Goal: Task Accomplishment & Management: Complete application form

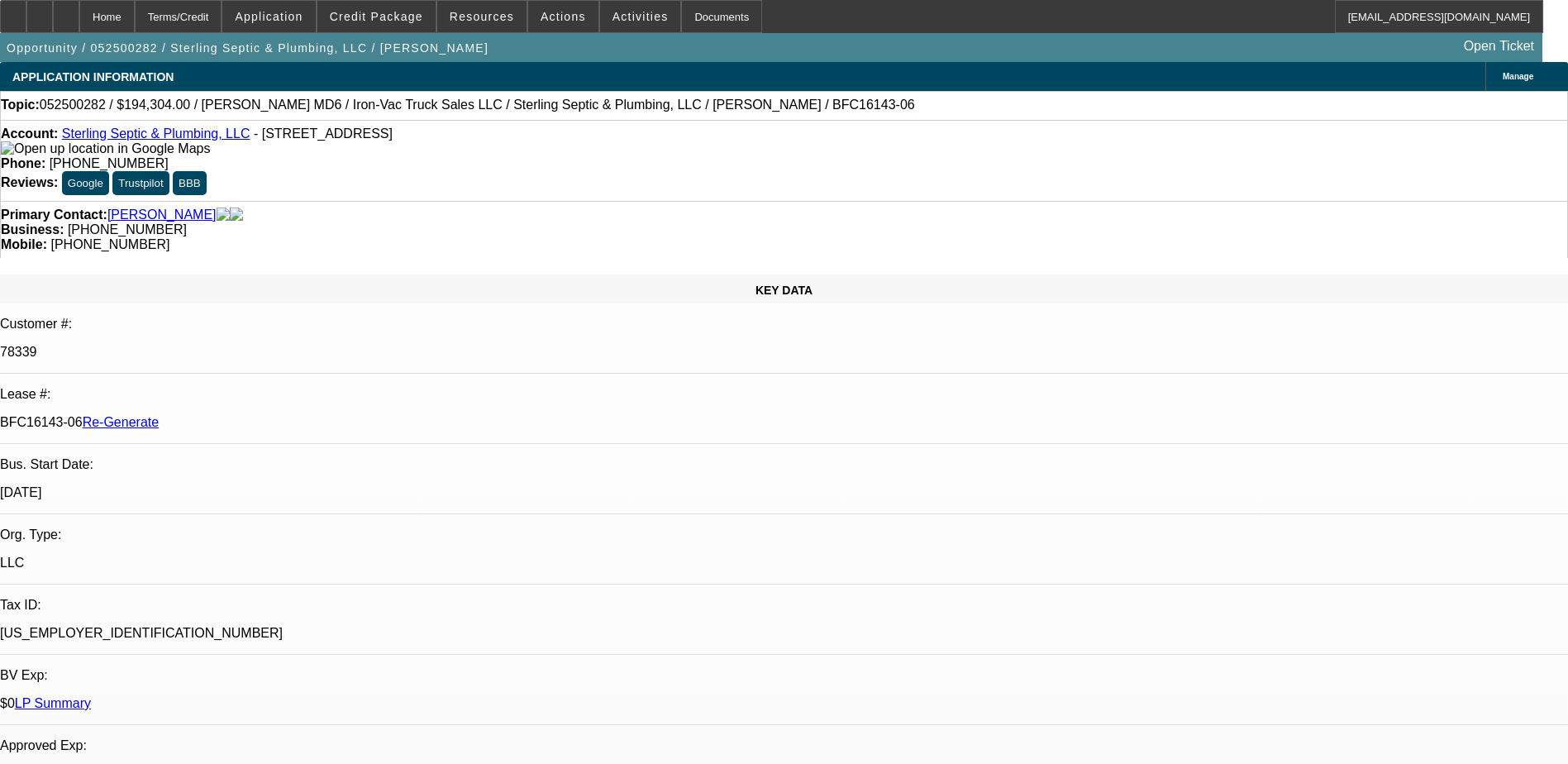
select select "4"
select select "0"
select select "2"
select select "0"
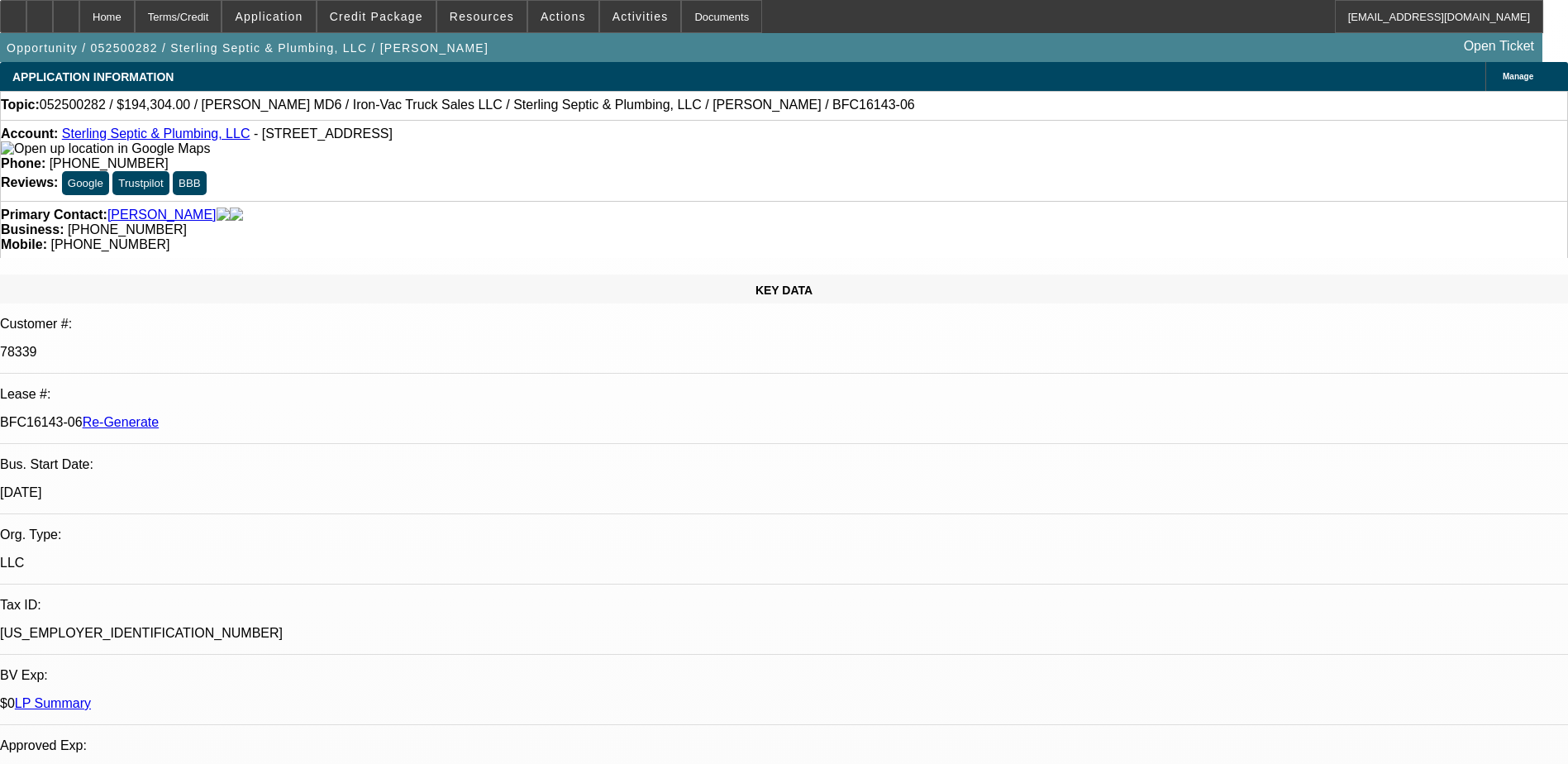
select select "6"
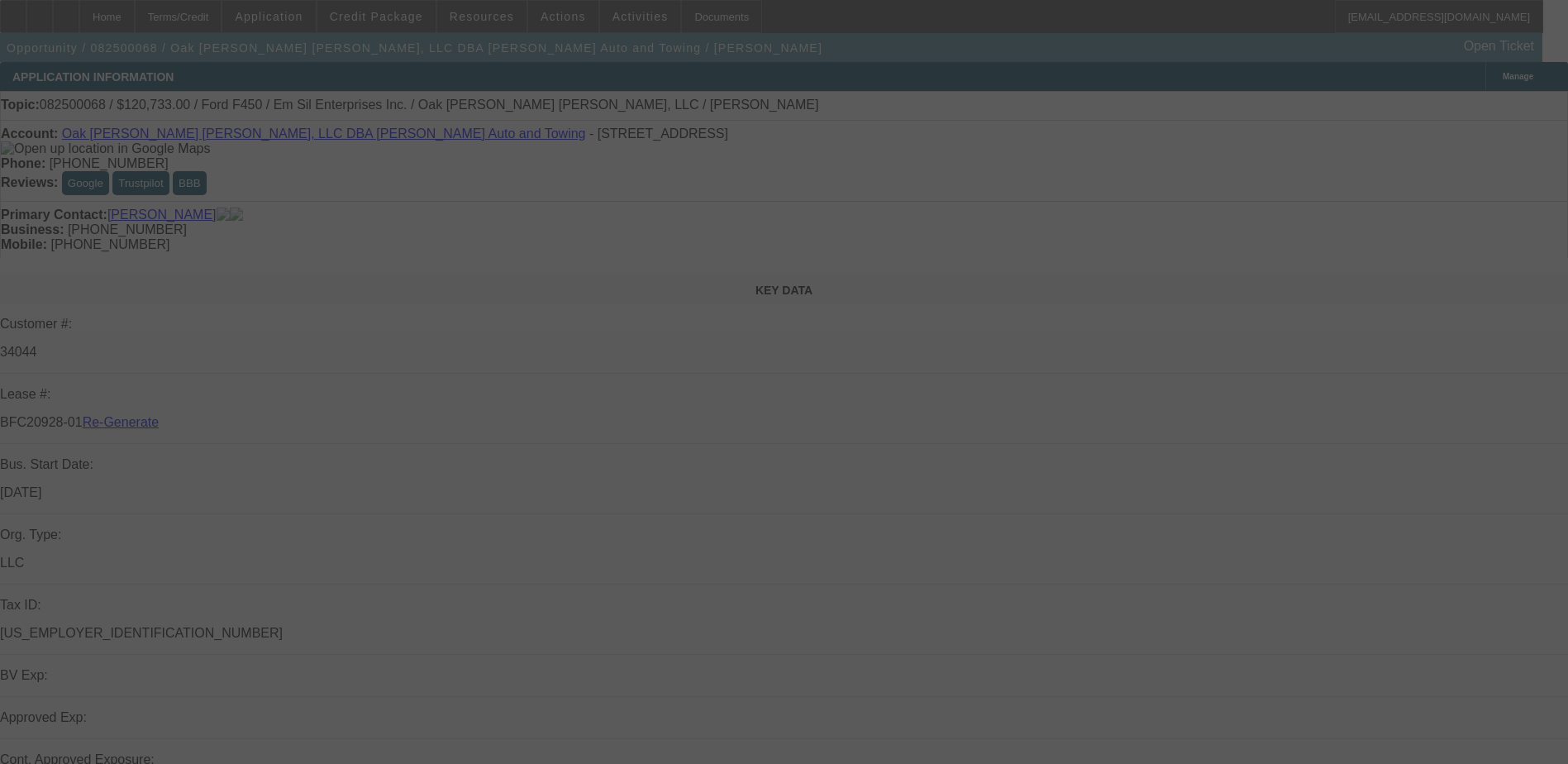
select select "4"
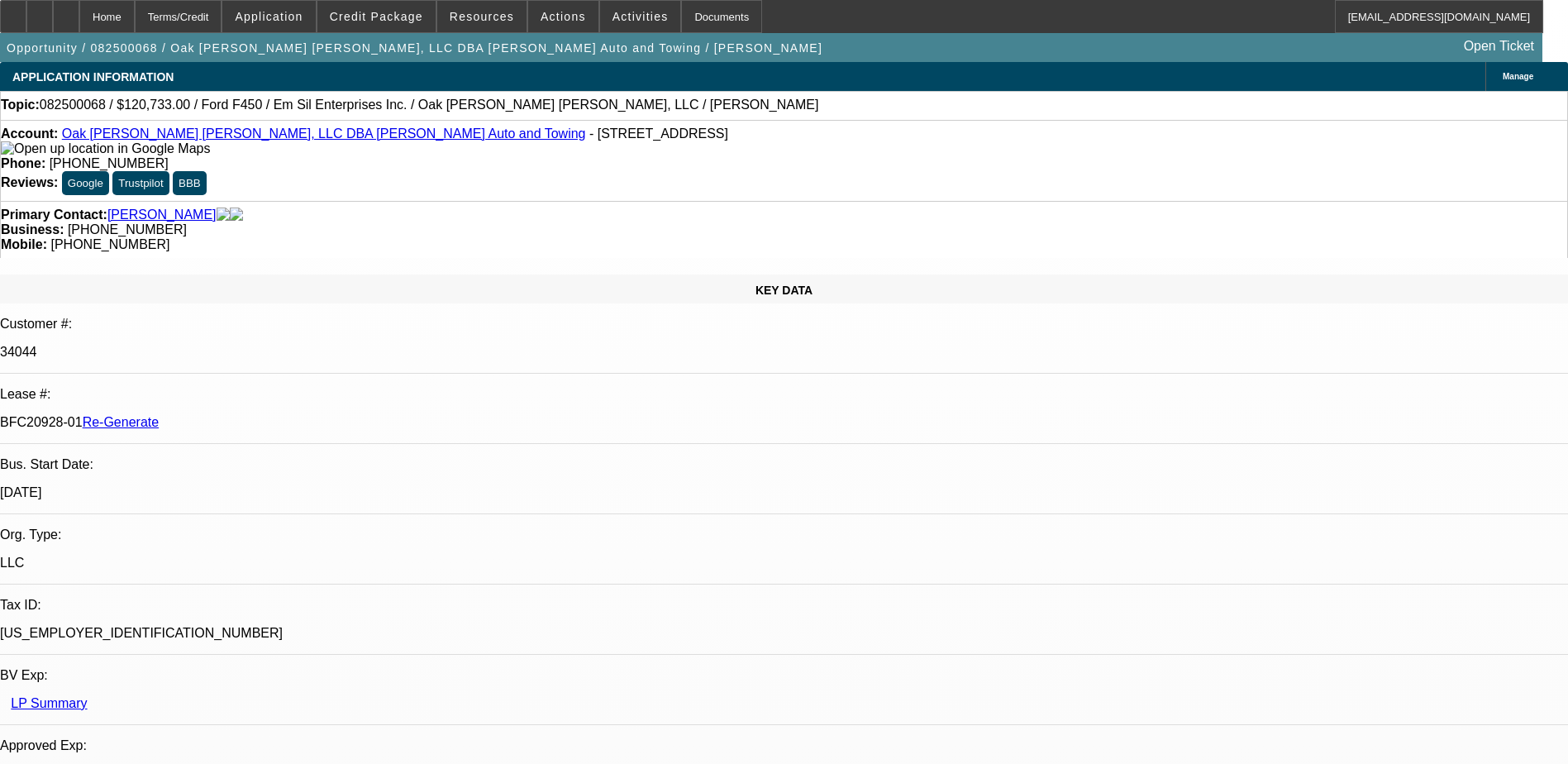
select select "0"
select select "2"
select select "0"
select select "1"
select select "2"
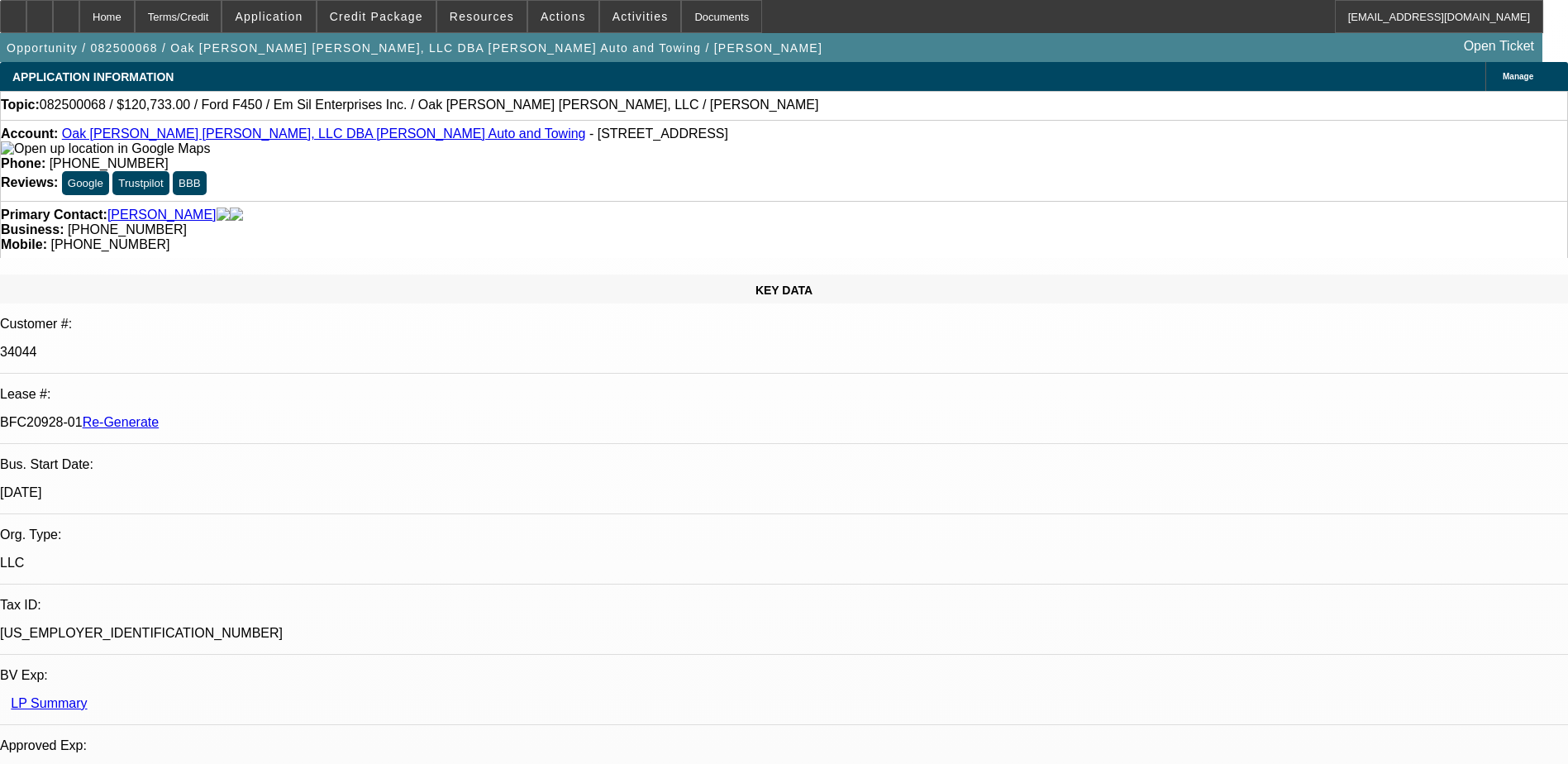
select select "6"
click at [686, 21] on div "Documents" at bounding box center [722, 16] width 81 height 33
click at [378, 15] on span "Credit Package" at bounding box center [377, 16] width 93 height 14
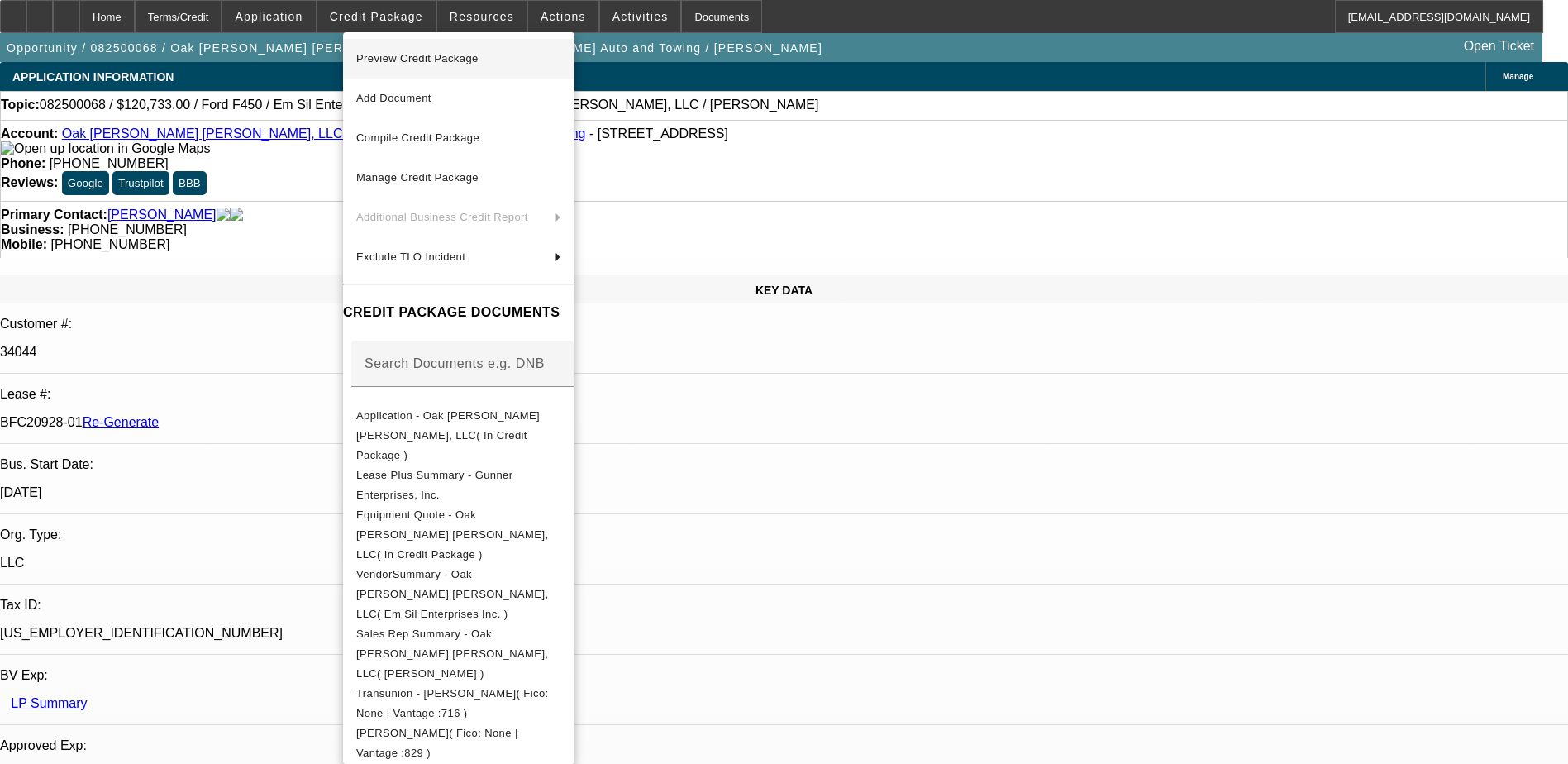
click at [425, 60] on span "Preview Credit Package" at bounding box center [417, 58] width 122 height 13
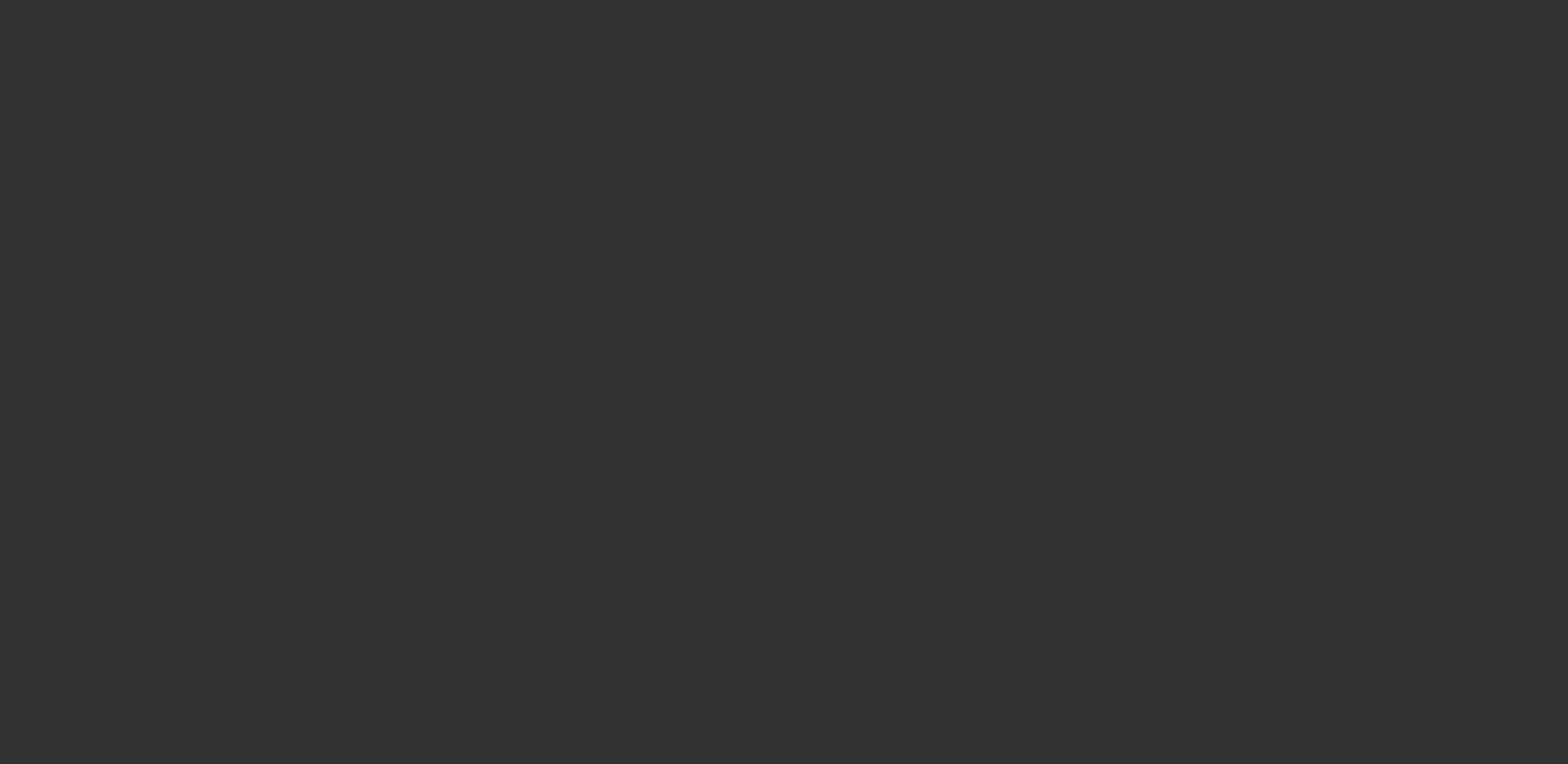
select select "4"
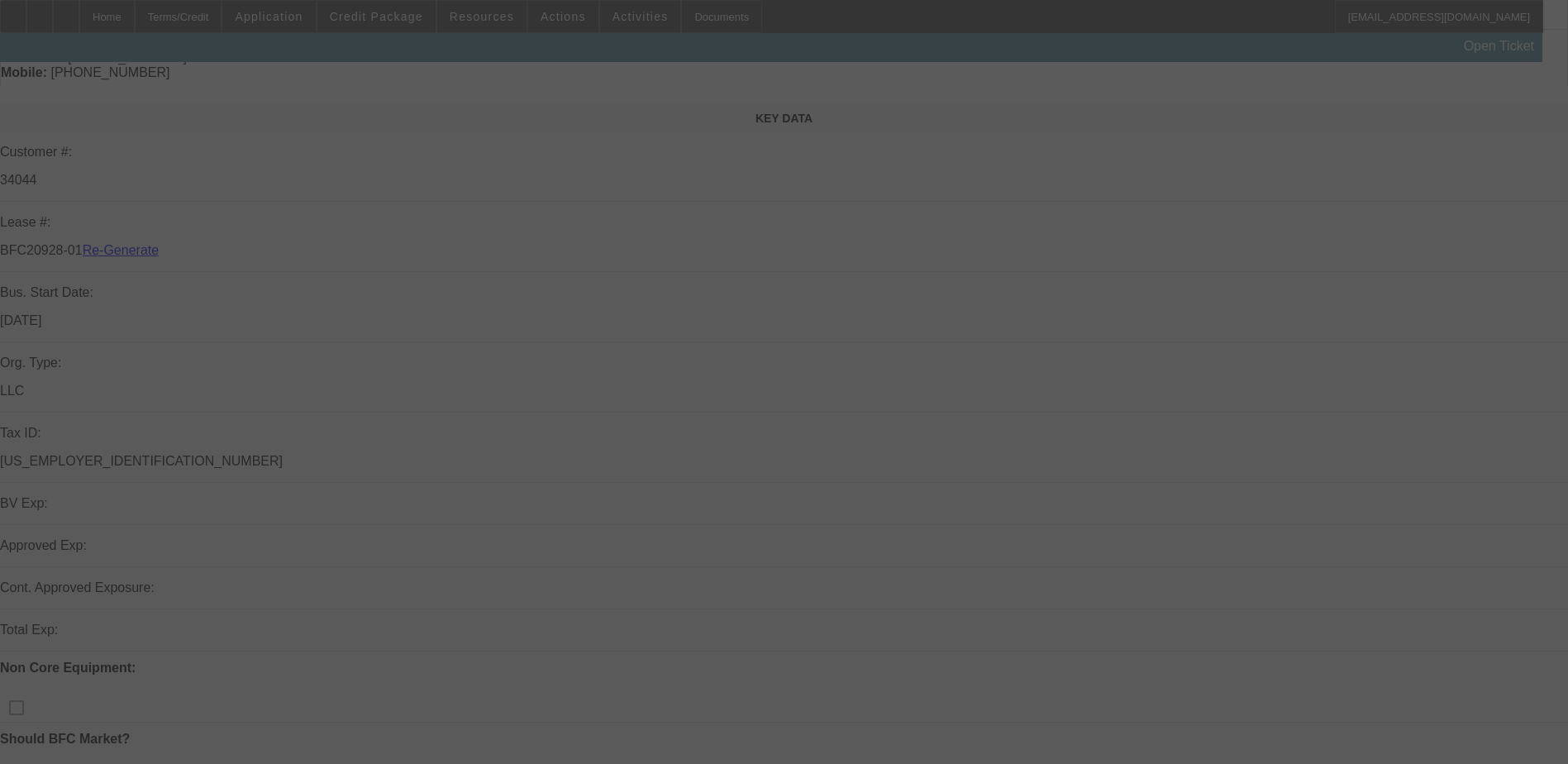
scroll to position [496, 0]
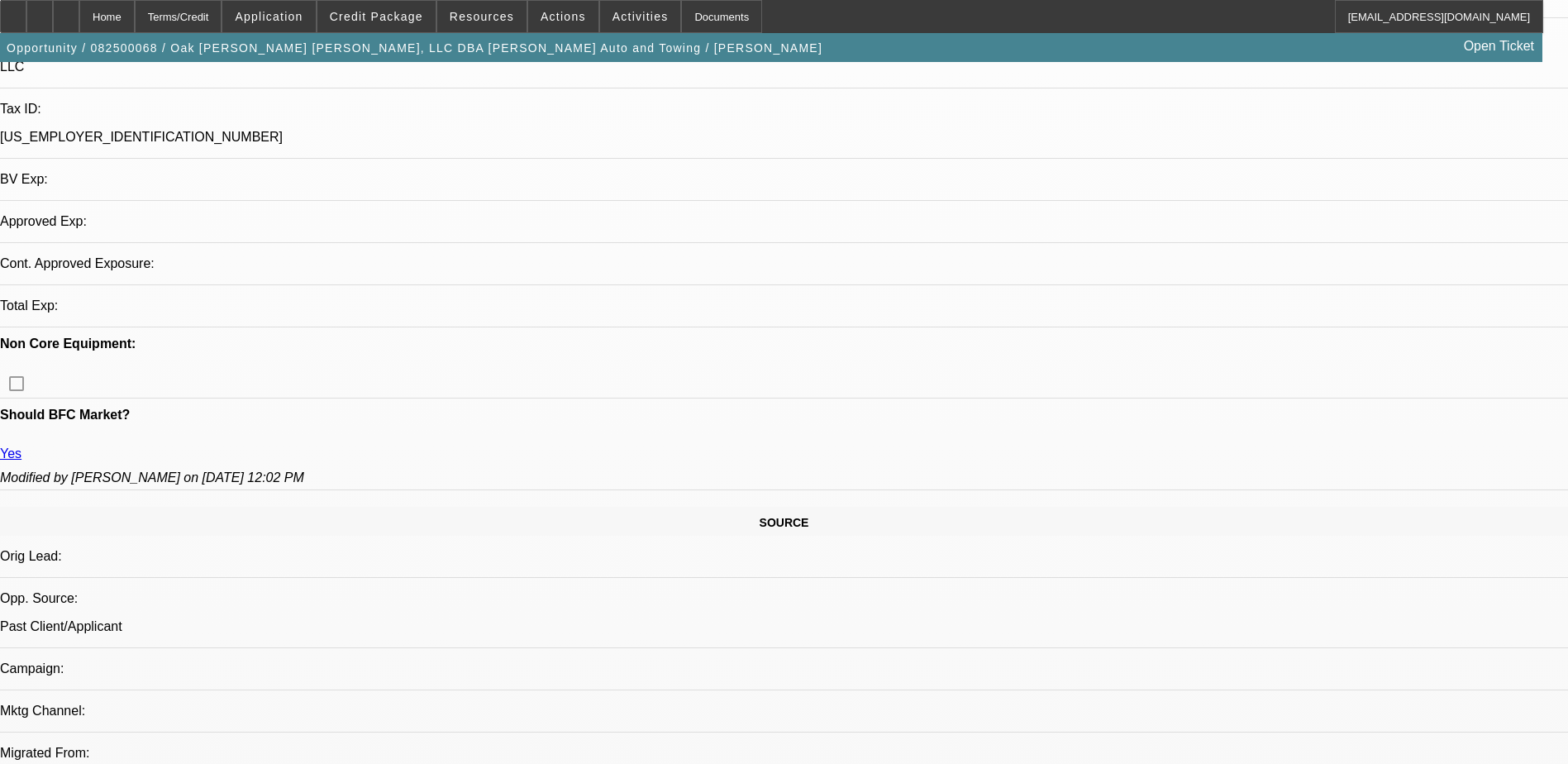
select select "0"
select select "2"
select select "0"
select select "6"
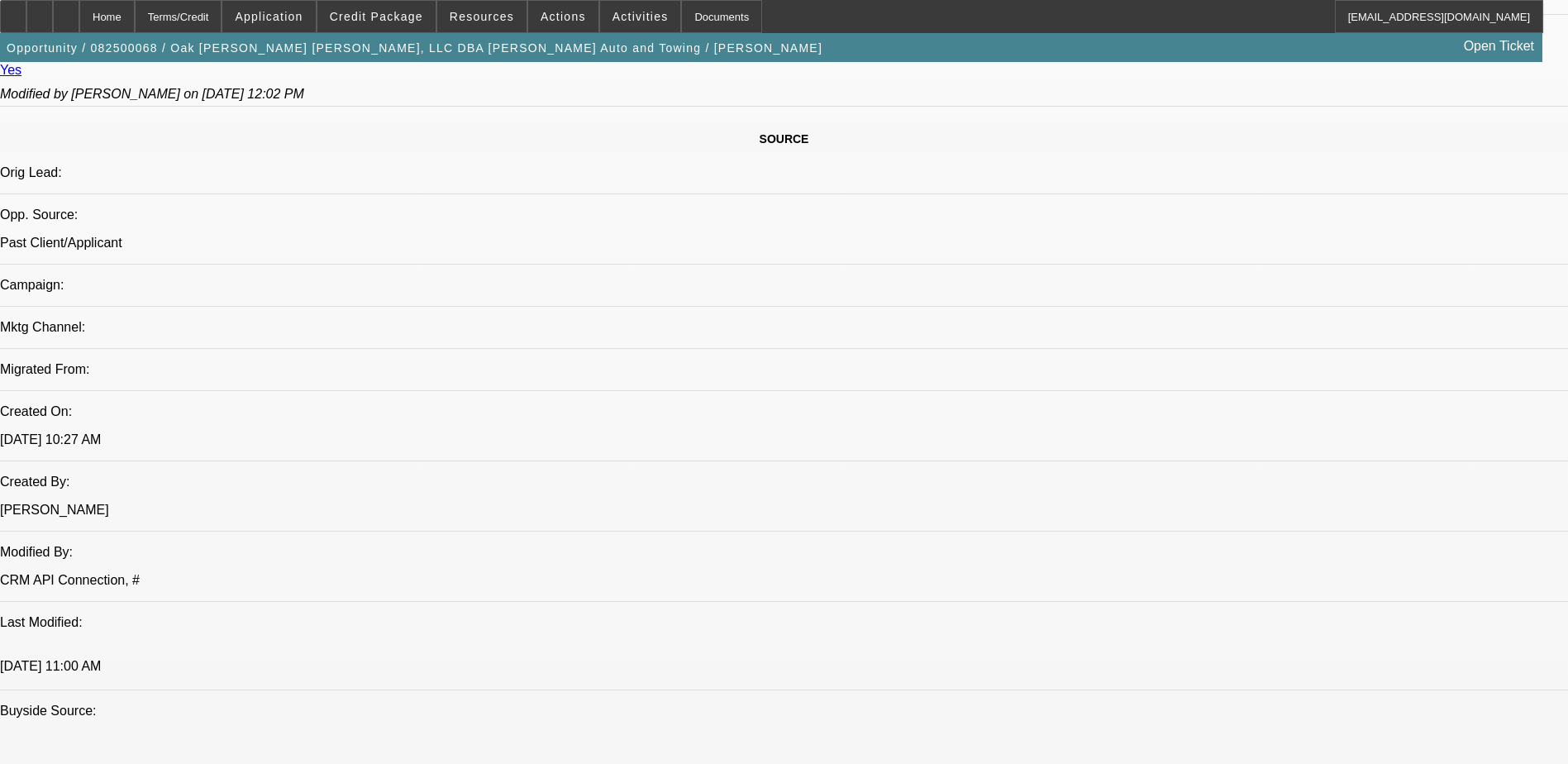
scroll to position [1849, 0]
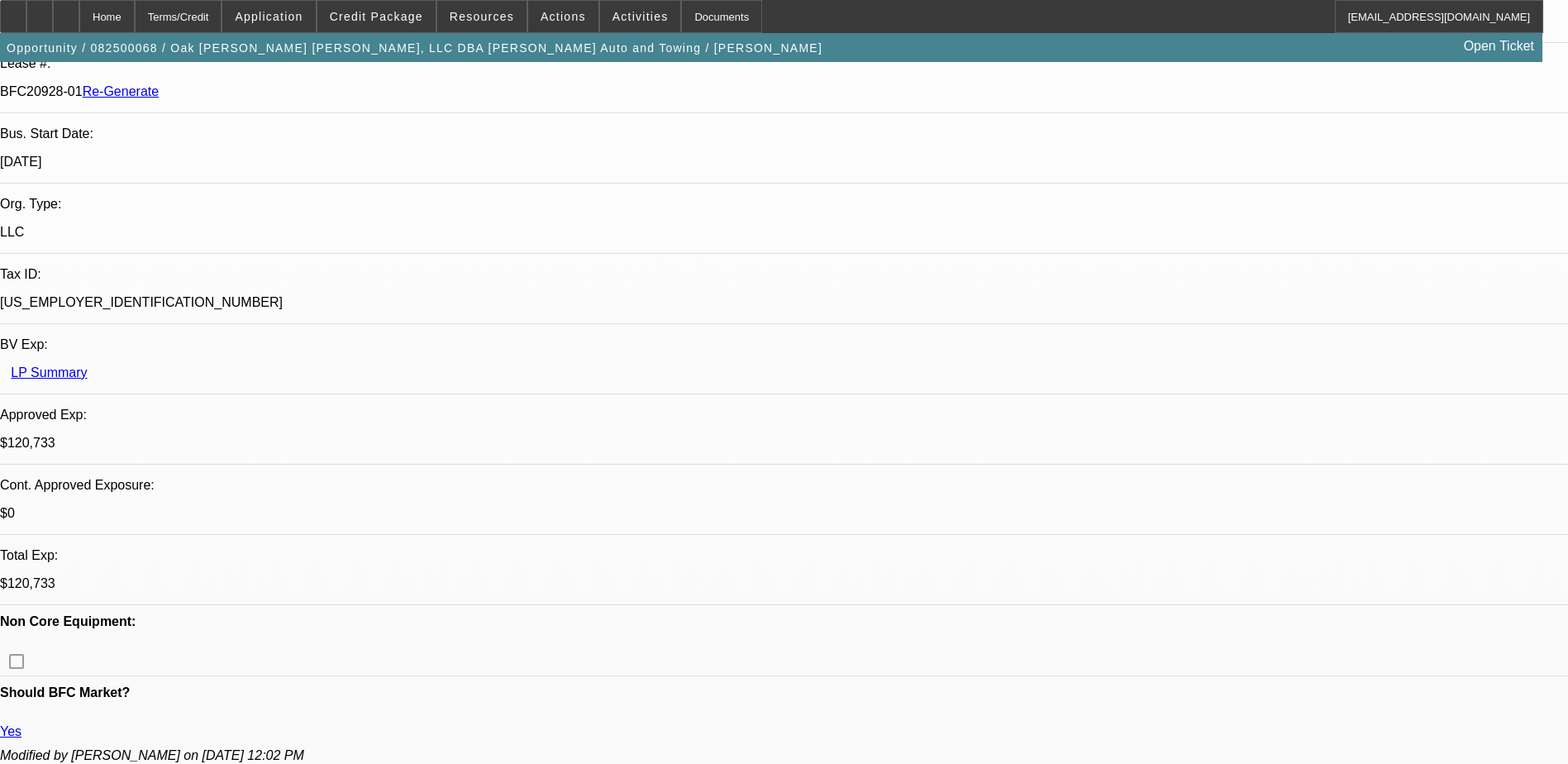
scroll to position [330, 0]
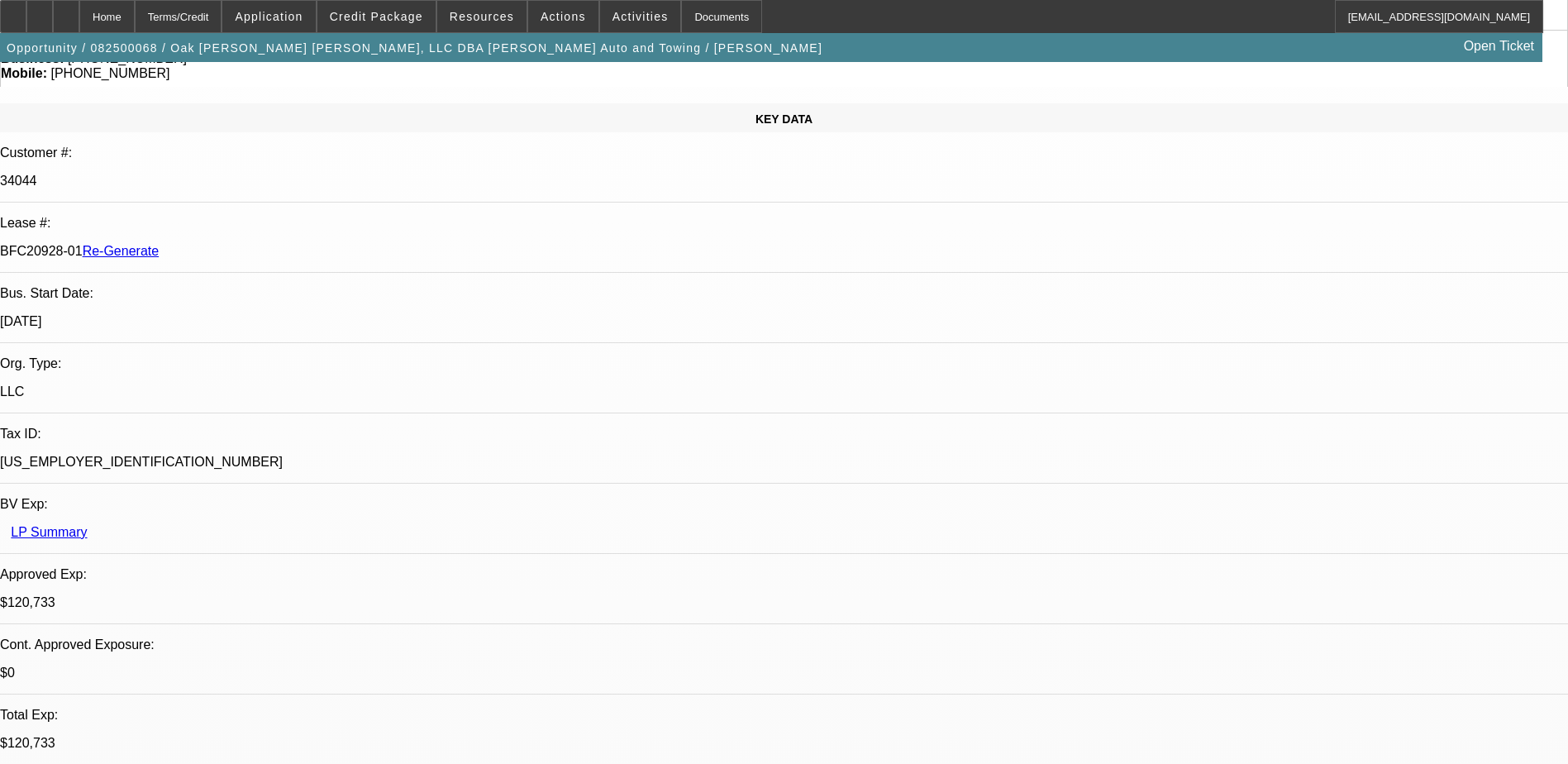
scroll to position [0, 0]
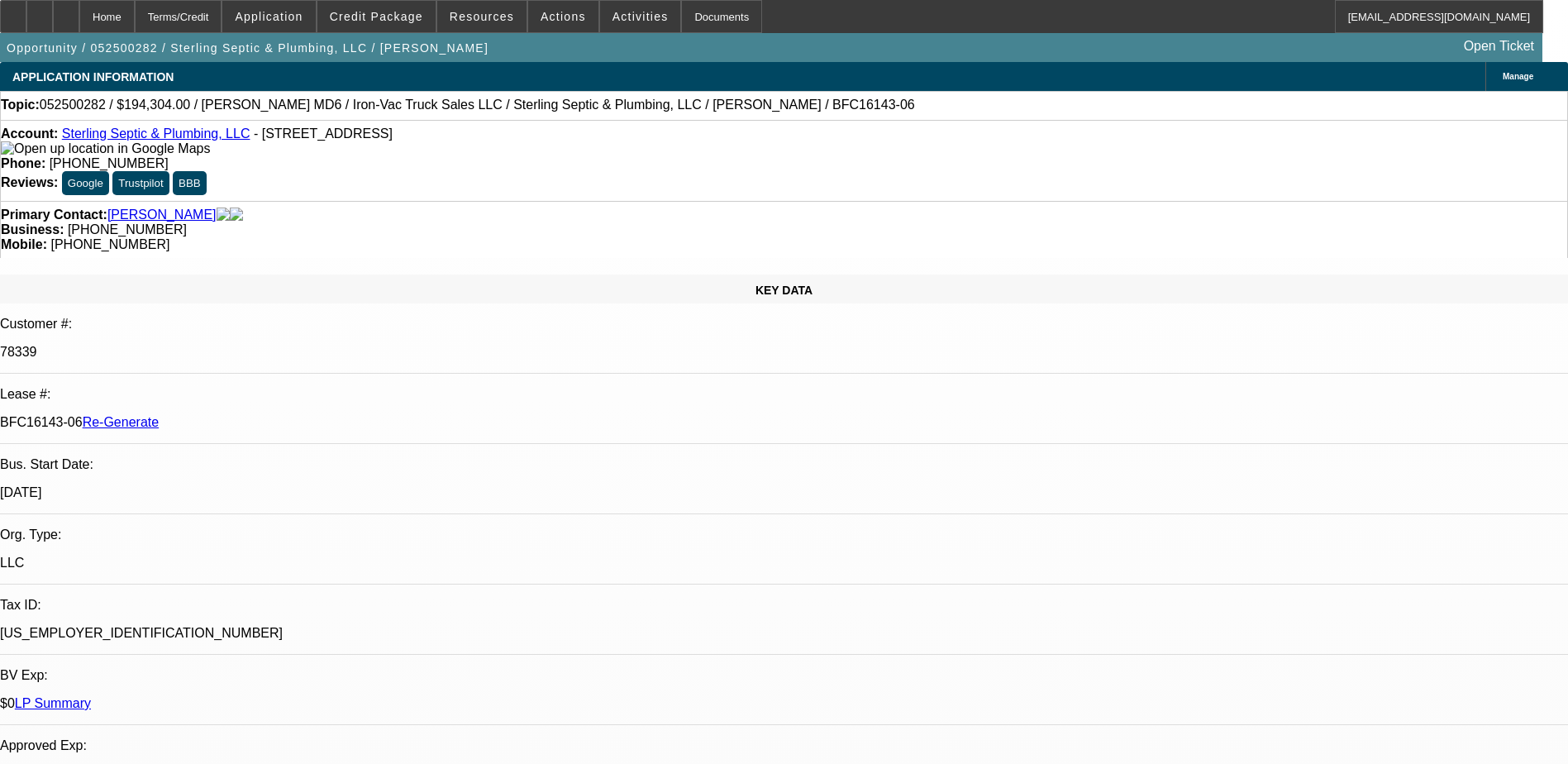
select select "4"
select select "0"
select select "2"
select select "0"
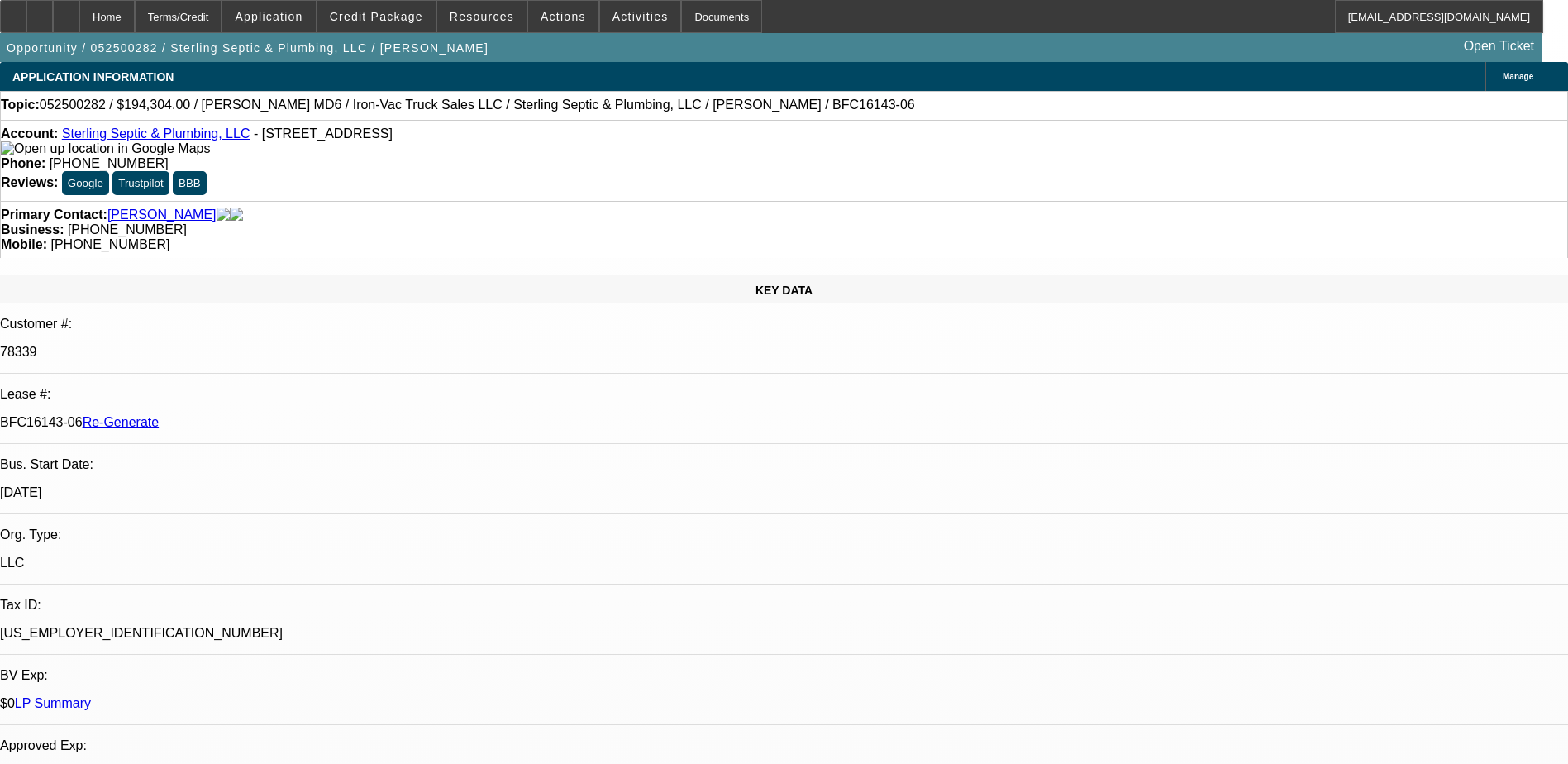
select select "6"
click at [684, 19] on div "Documents" at bounding box center [722, 16] width 81 height 33
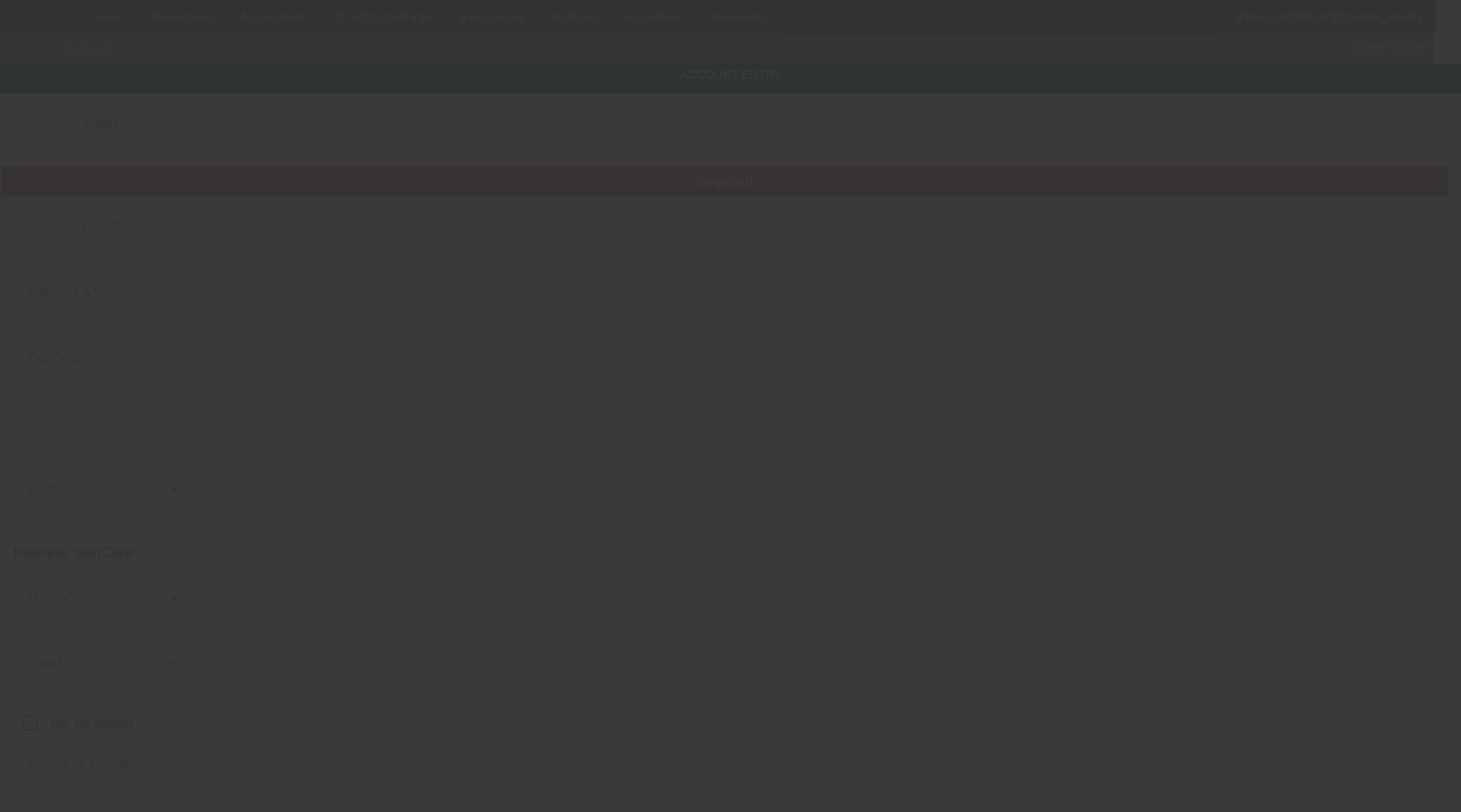
type input "Sterling Septic & Plumbing, LLC"
type input "[STREET_ADDRESS]"
type input "98371"
type input "Puyallup"
type input "[PHONE_NUMBER]"
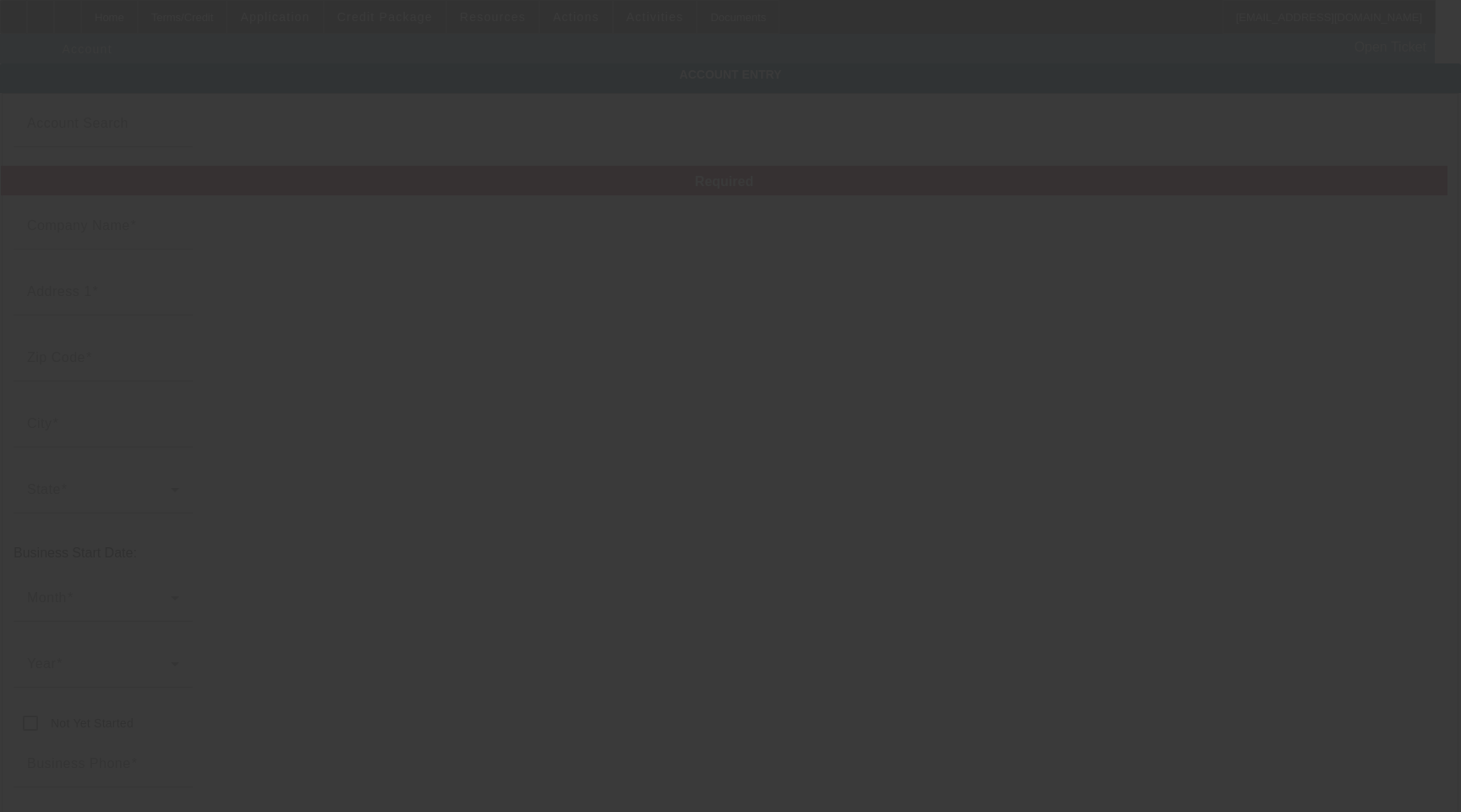
type input "[EMAIL_ADDRESS][DOMAIN_NAME]"
type input "[PERSON_NAME]"
type input "[US_EMPLOYER_IDENTIFICATION_NUMBER]"
type input "[URL][DOMAIN_NAME]"
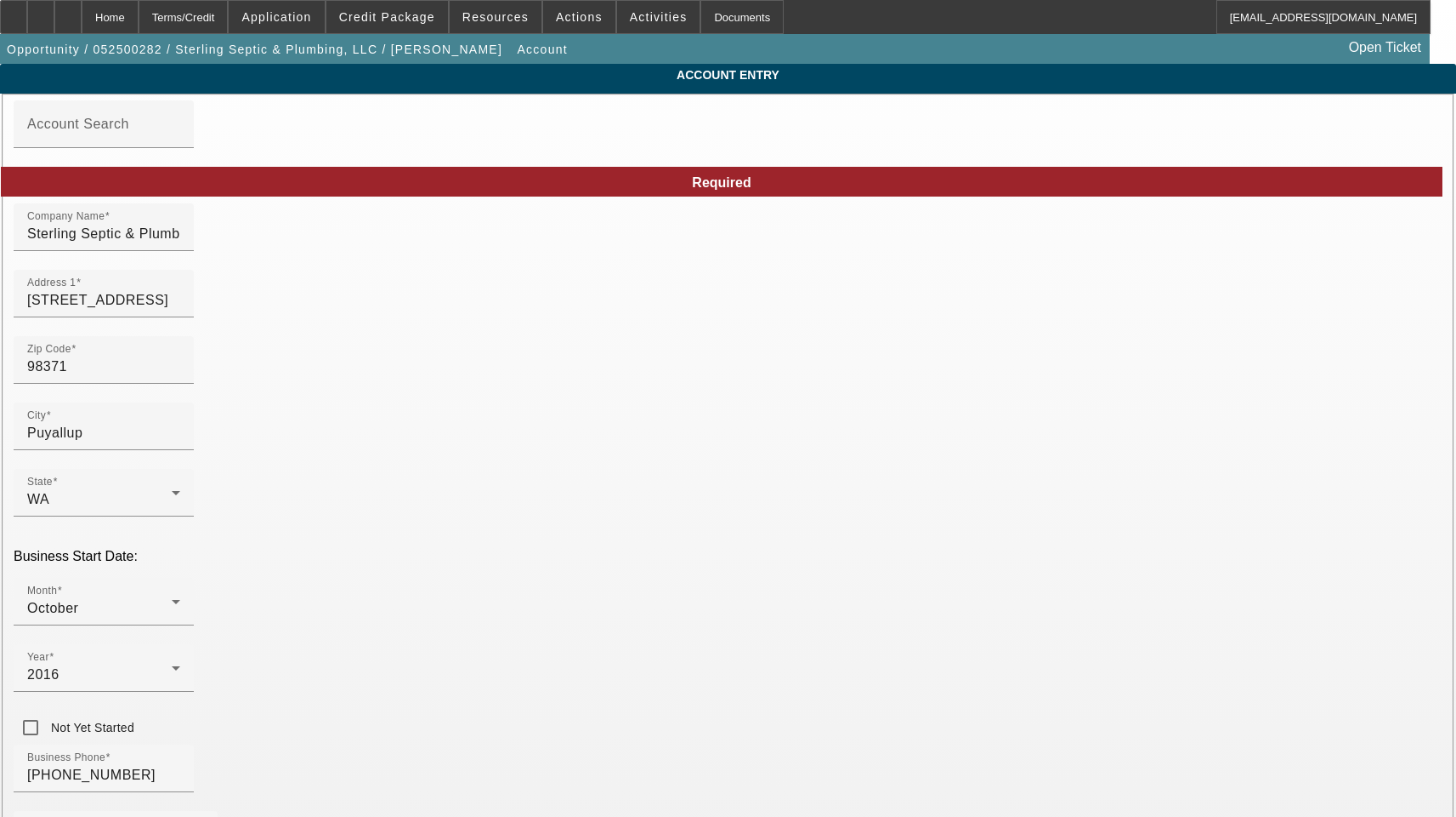
type input "[DATE]"
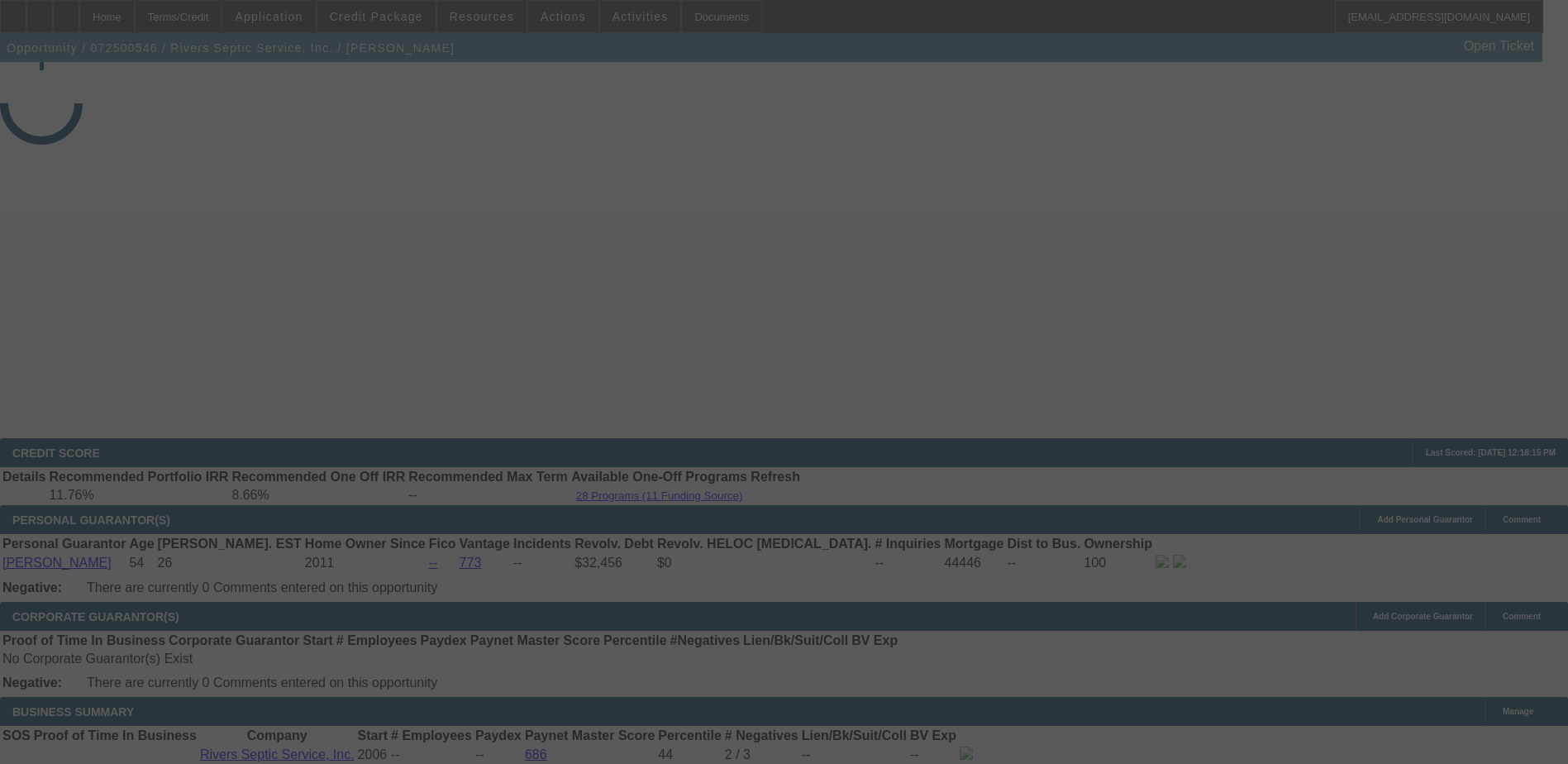
select select "3"
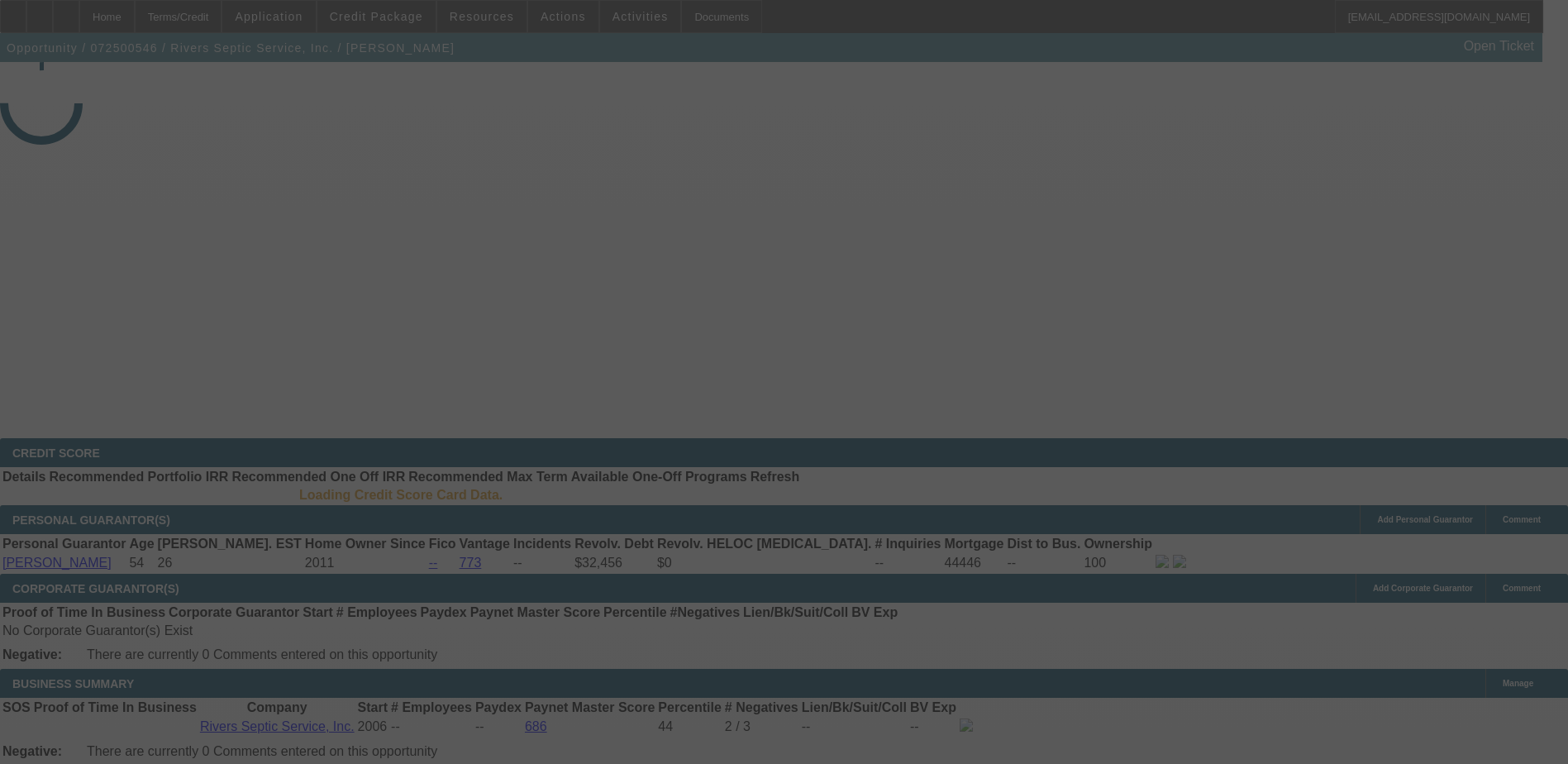
select select "3"
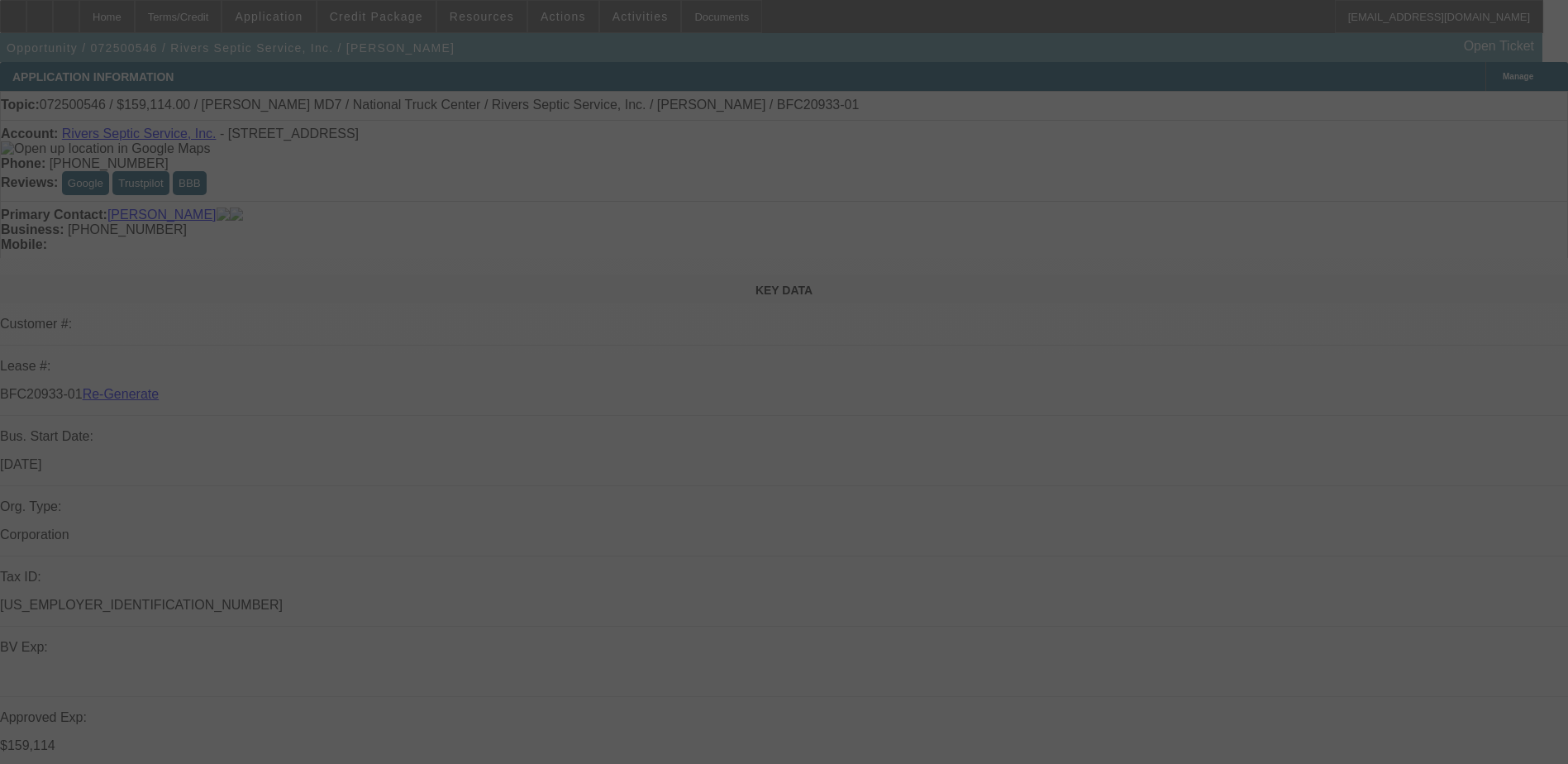
select select "0"
select select "6"
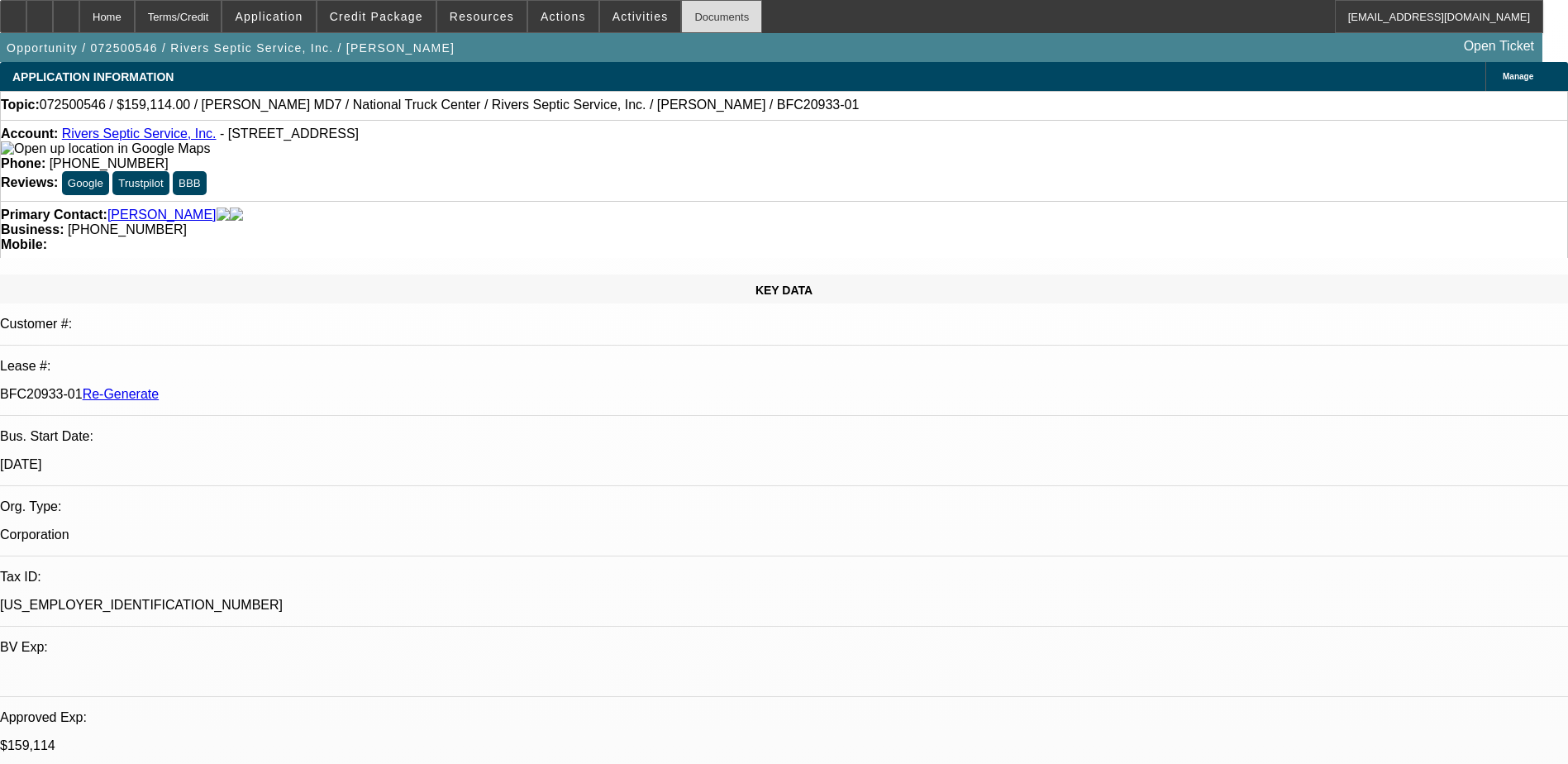
click at [693, 15] on div "Documents" at bounding box center [722, 16] width 81 height 33
click at [857, 27] on div "Home Terms/Credit Application Credit Package Resources Actions Activities Docum…" at bounding box center [772, 16] width 1544 height 33
type input "terr"
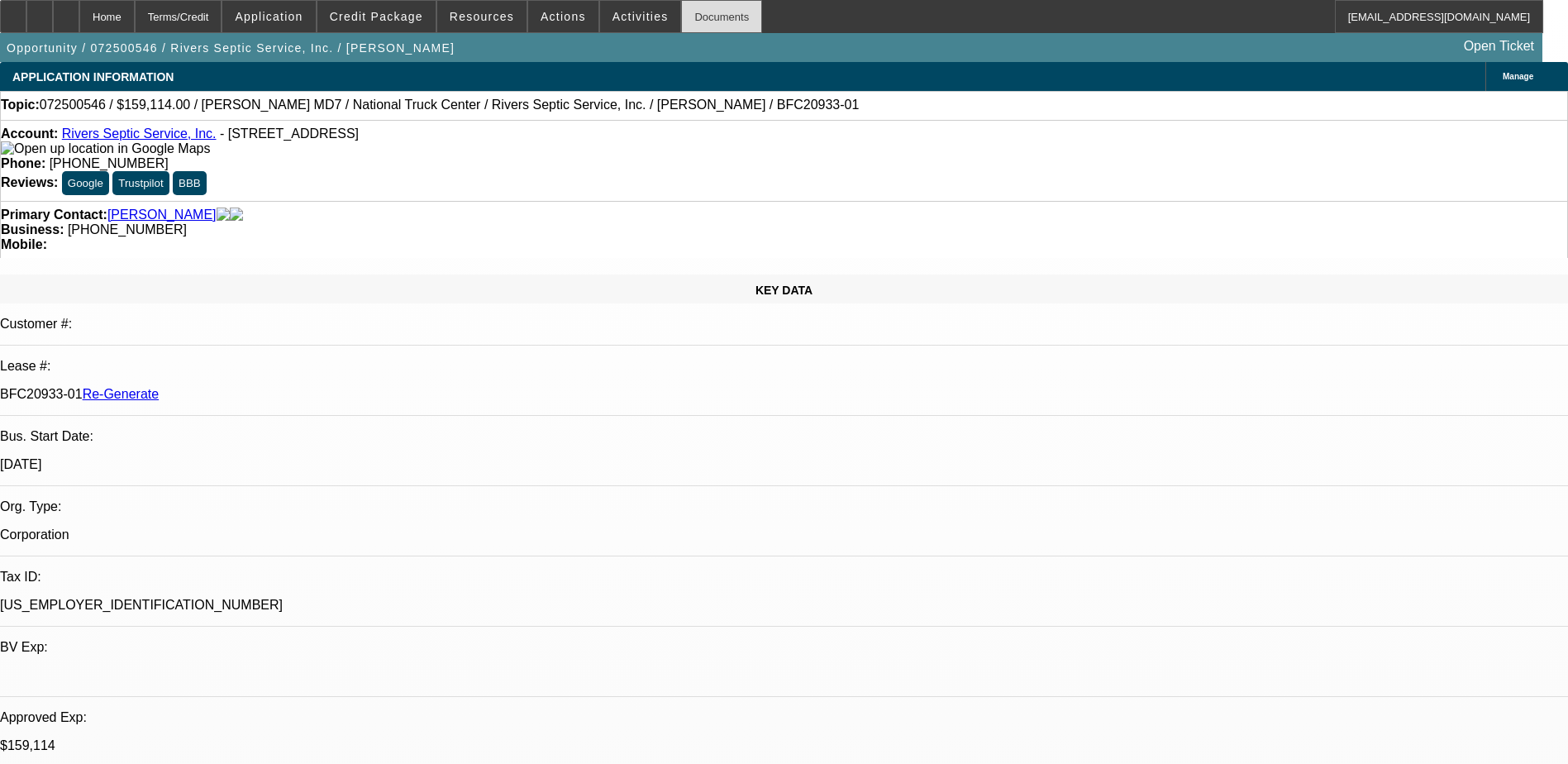
click at [683, 19] on div "Documents" at bounding box center [722, 16] width 81 height 33
click at [681, 21] on div "Documents" at bounding box center [722, 16] width 81 height 33
click at [613, 19] on span "Activities" at bounding box center [641, 16] width 56 height 14
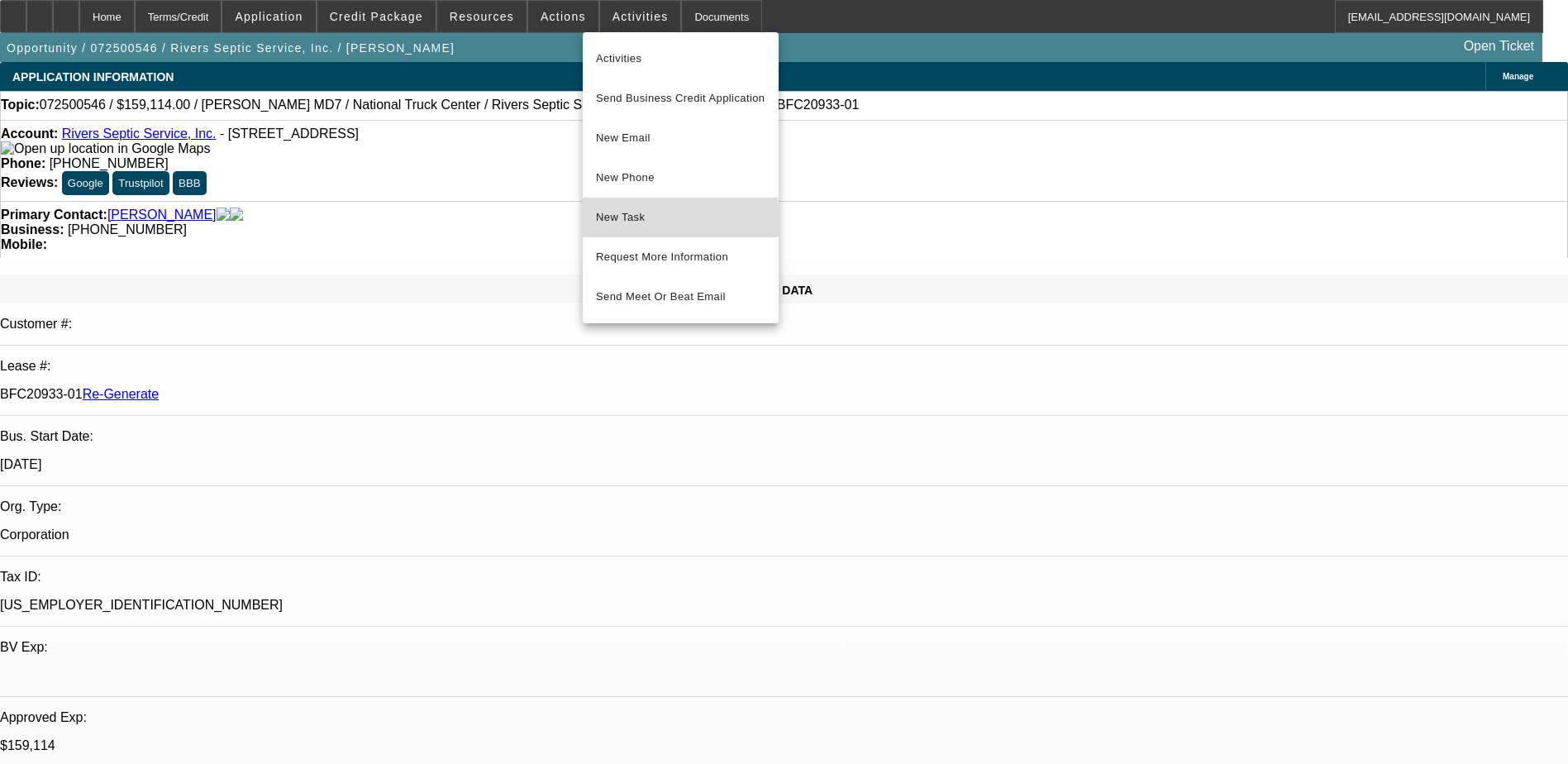
click at [635, 222] on span "New Task" at bounding box center [681, 217] width 169 height 19
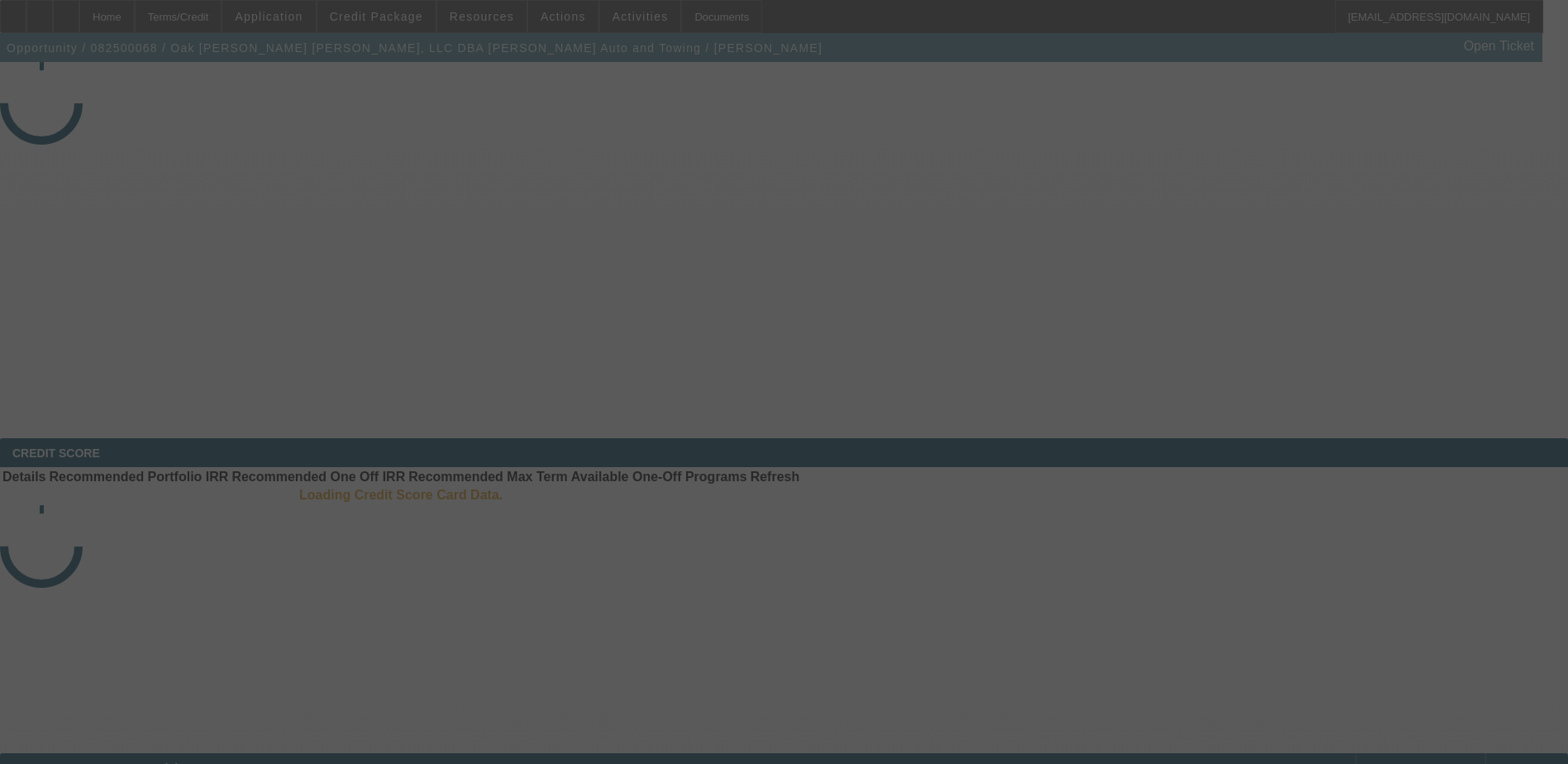
select select "4"
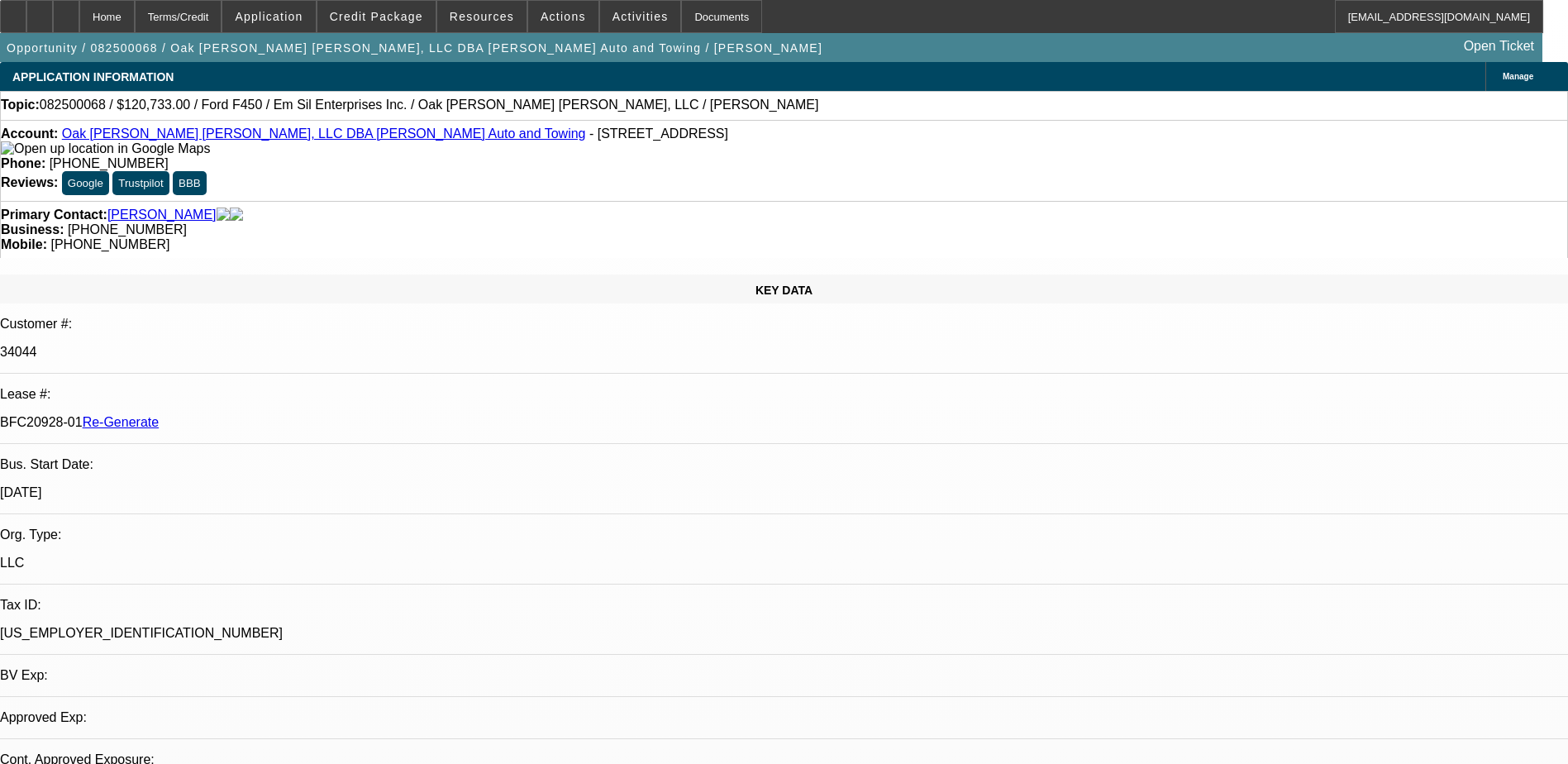
select select "0"
select select "2"
select select "0"
select select "1"
select select "2"
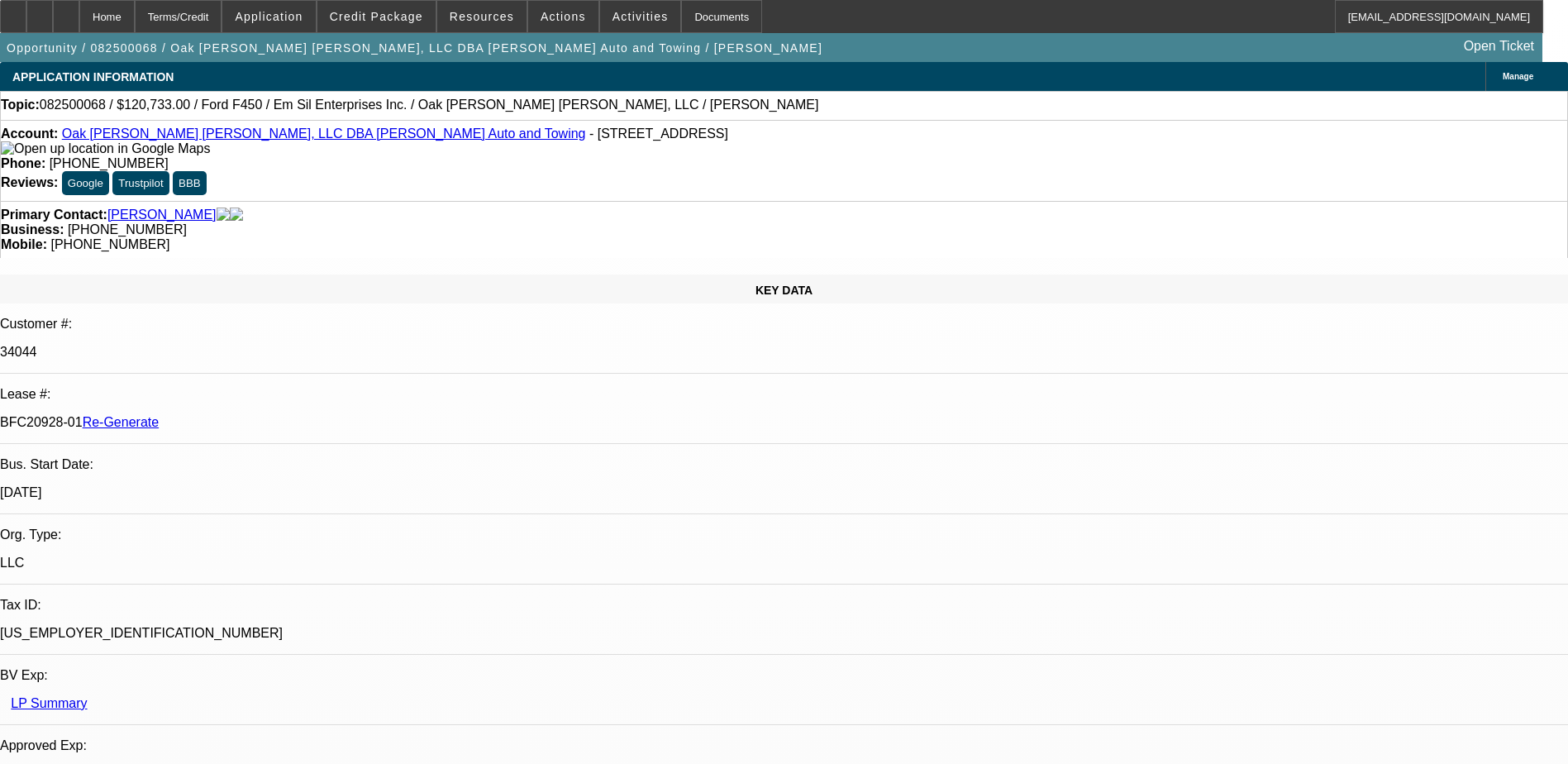
select select "6"
click at [613, 15] on span "Activities" at bounding box center [641, 16] width 56 height 14
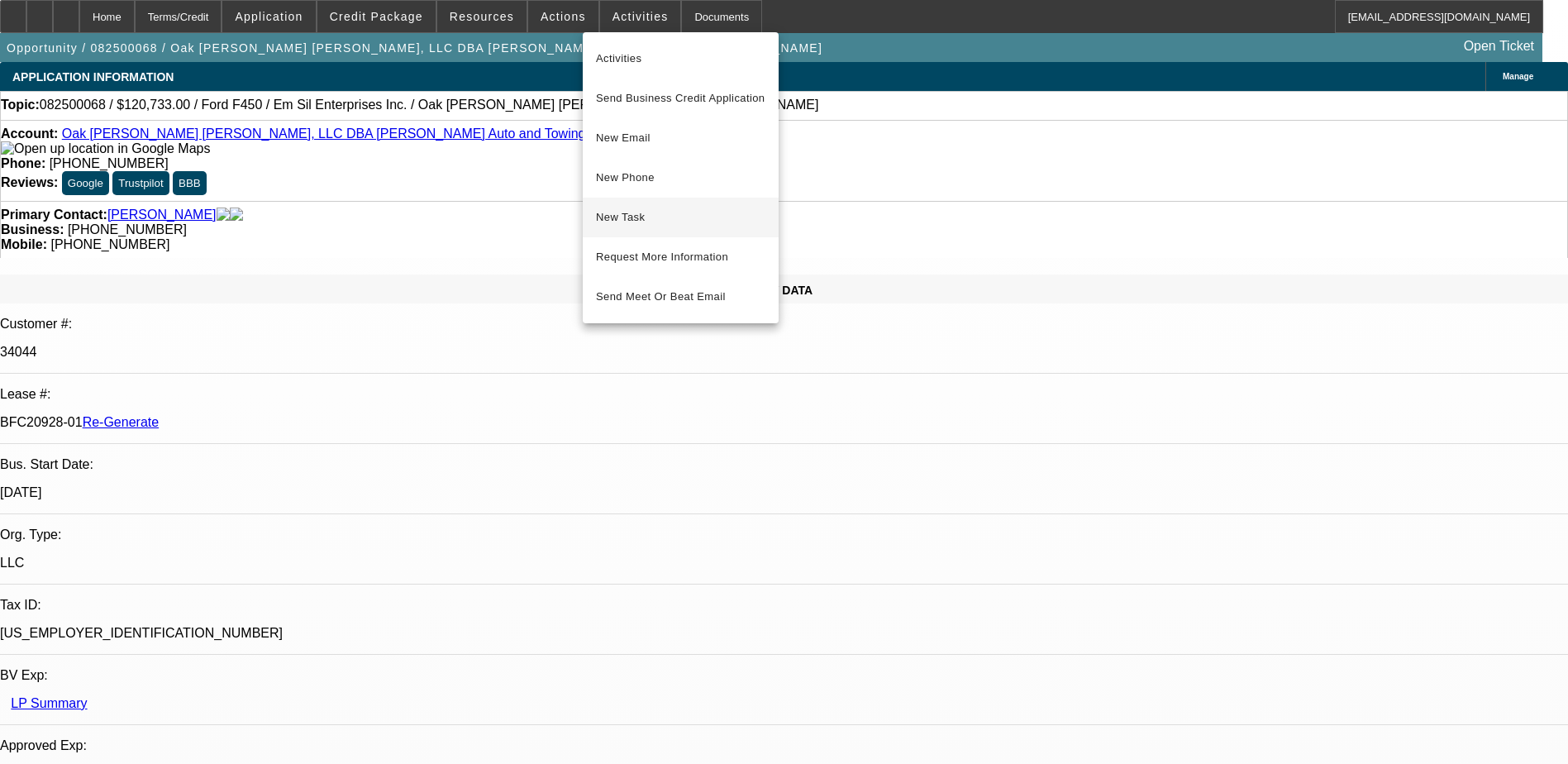
click at [658, 210] on span "New Task" at bounding box center [681, 217] width 169 height 19
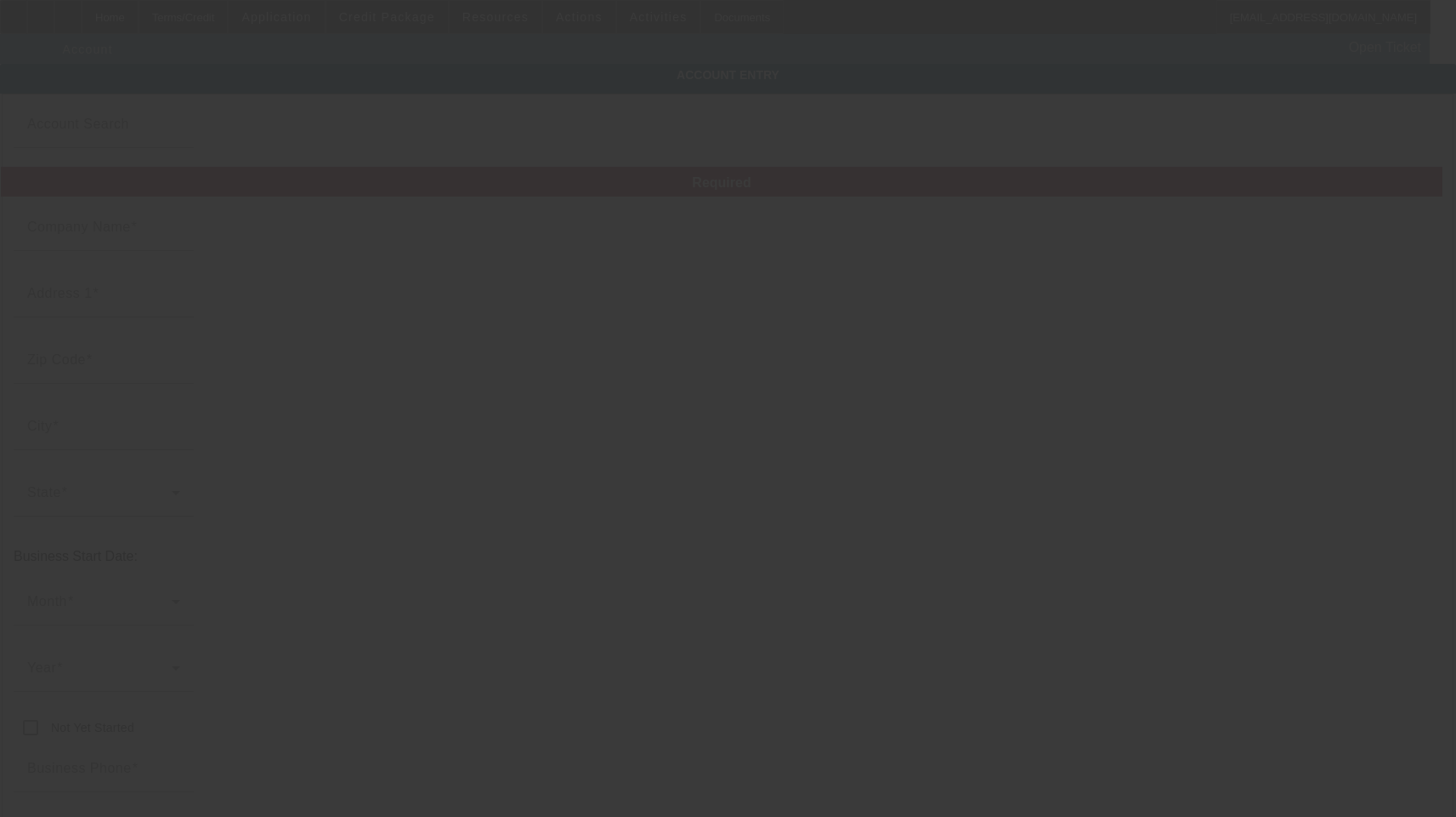
type input "Rivers Septic Service, Inc."
type input "[STREET_ADDRESS]"
type input "13617"
type input "[GEOGRAPHIC_DATA]"
type input "[PHONE_NUMBER]"
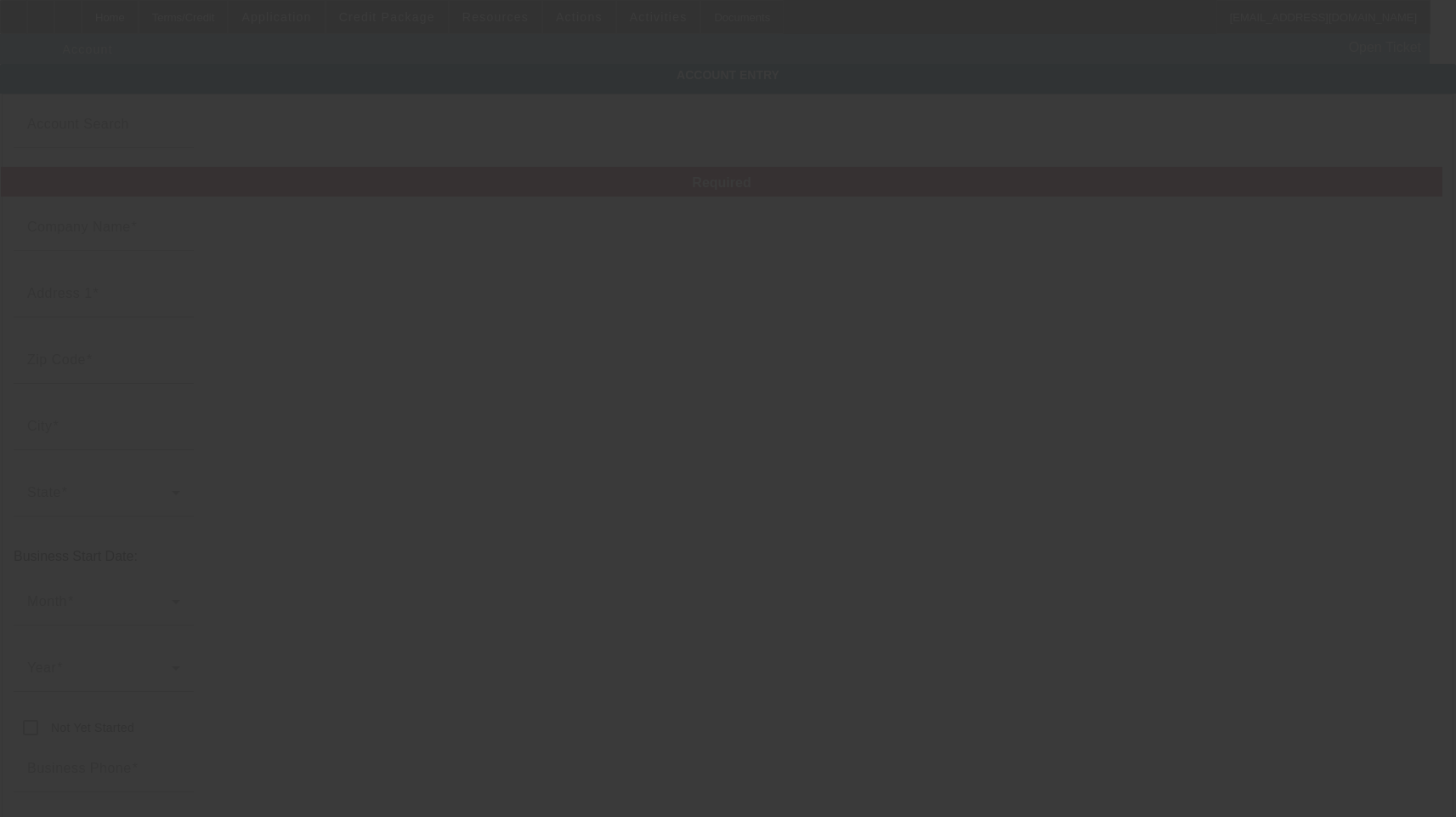
type input "[EMAIL_ADDRESS][DOMAIN_NAME]"
type input "[US_EMPLOYER_IDENTIFICATION_NUMBER]"
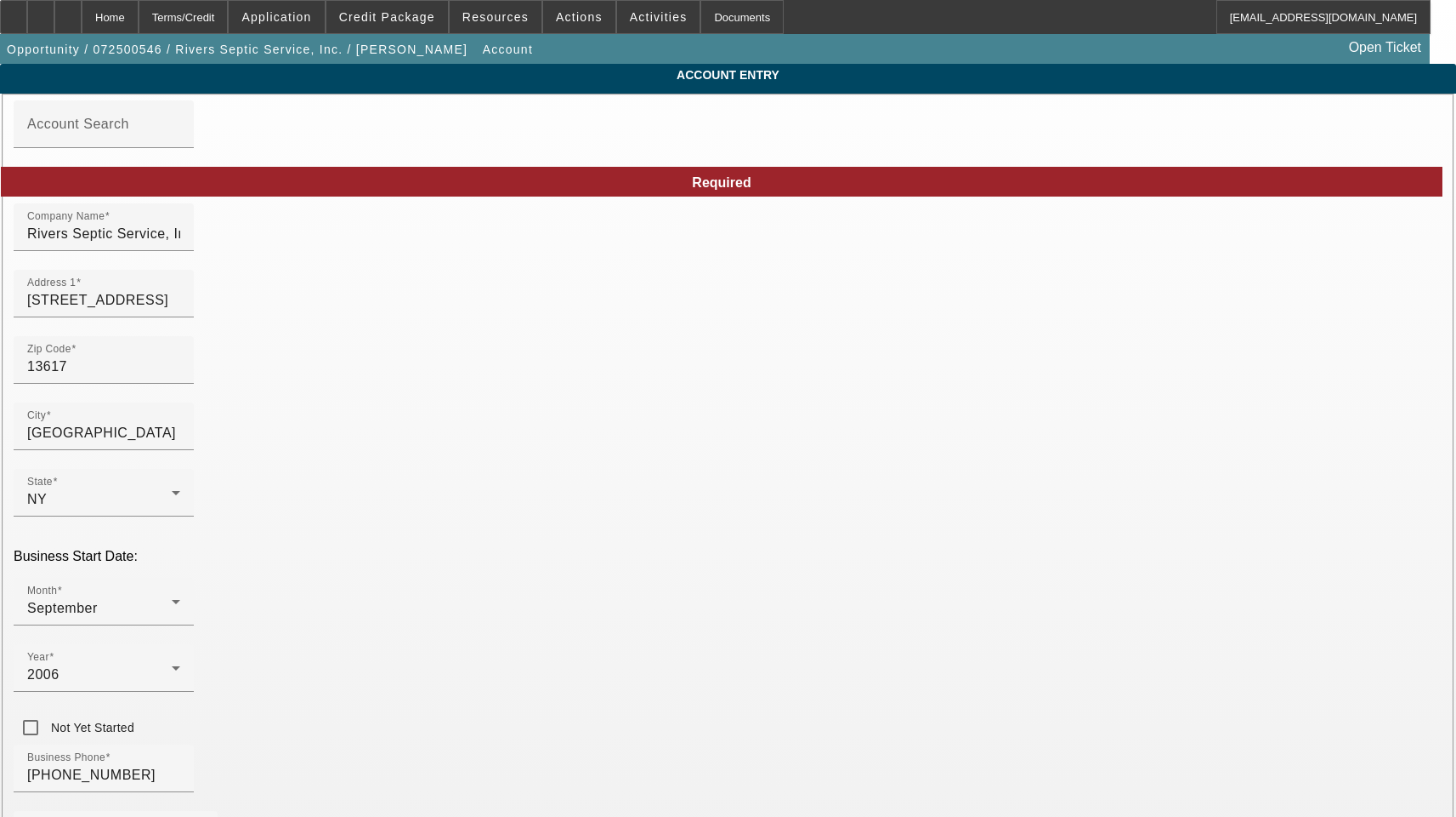
type input "[DATE]"
click at [180, 244] on input "Rivers Septic Service, Inc." at bounding box center [104, 234] width 153 height 20
click at [180, 311] on input "[STREET_ADDRESS]" at bounding box center [104, 300] width 153 height 20
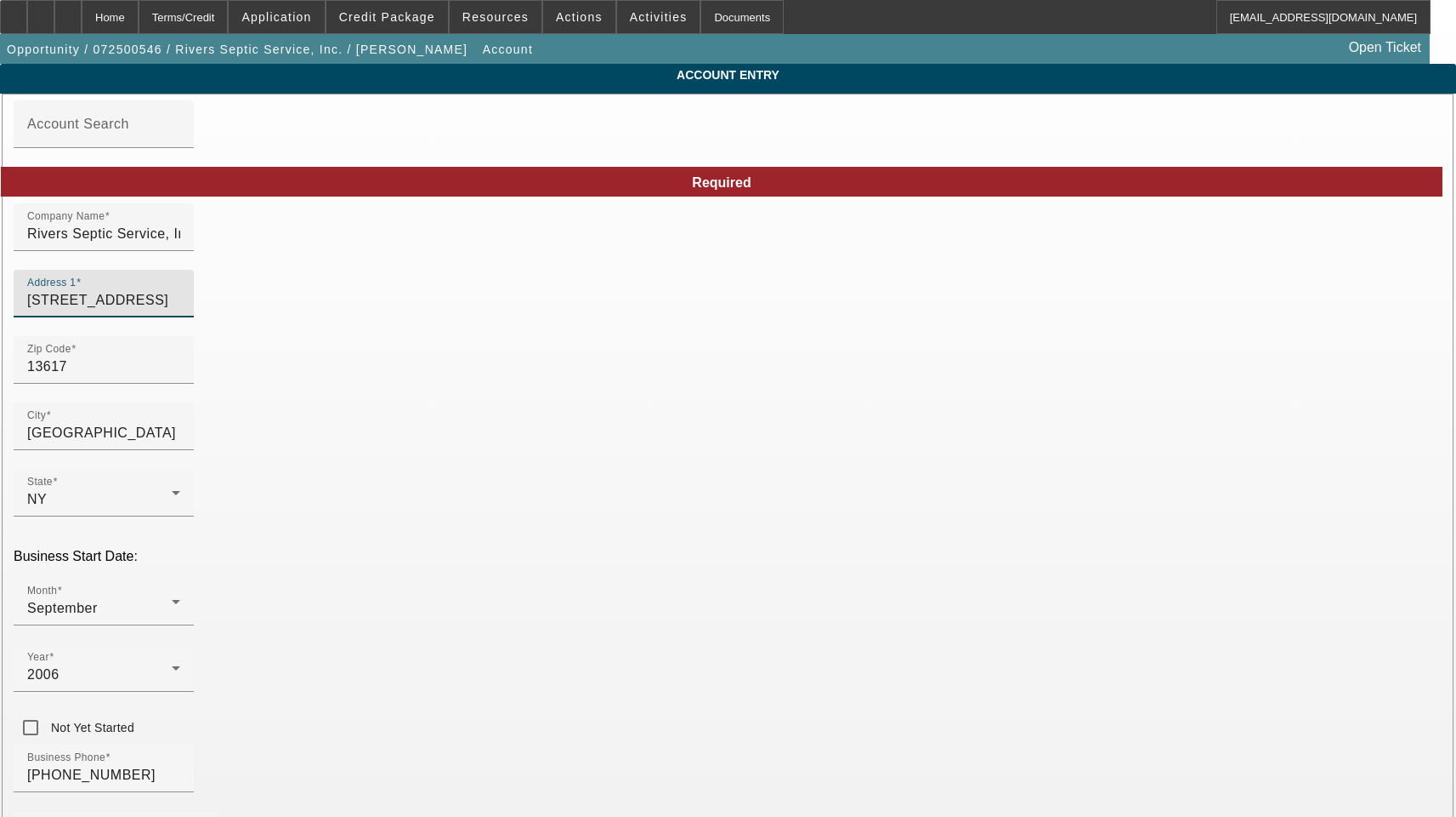
click at [180, 311] on input "[STREET_ADDRESS]" at bounding box center [104, 300] width 153 height 20
paste input "Saint [PERSON_NAME]"
type input "Saint [PERSON_NAME]"
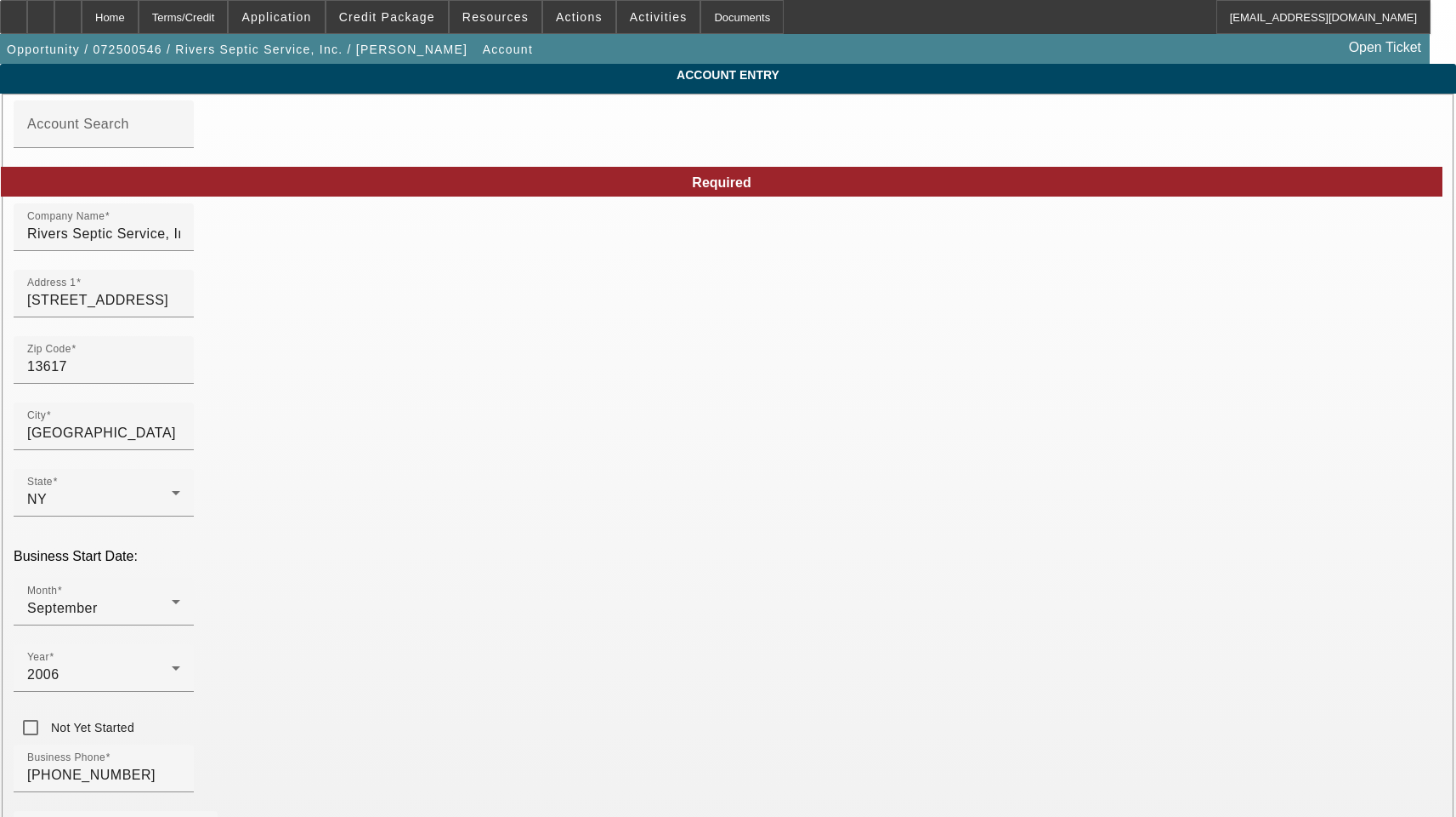
drag, startPoint x: 896, startPoint y: 388, endPoint x: 679, endPoint y: 396, distance: 217.1
drag, startPoint x: 371, startPoint y: 608, endPoint x: -32, endPoint y: 605, distance: 403.0
click at [0, 605] on html "Home Terms/Credit Application Credit Package Resources Actions Activities Docum…" at bounding box center [728, 408] width 1456 height 817
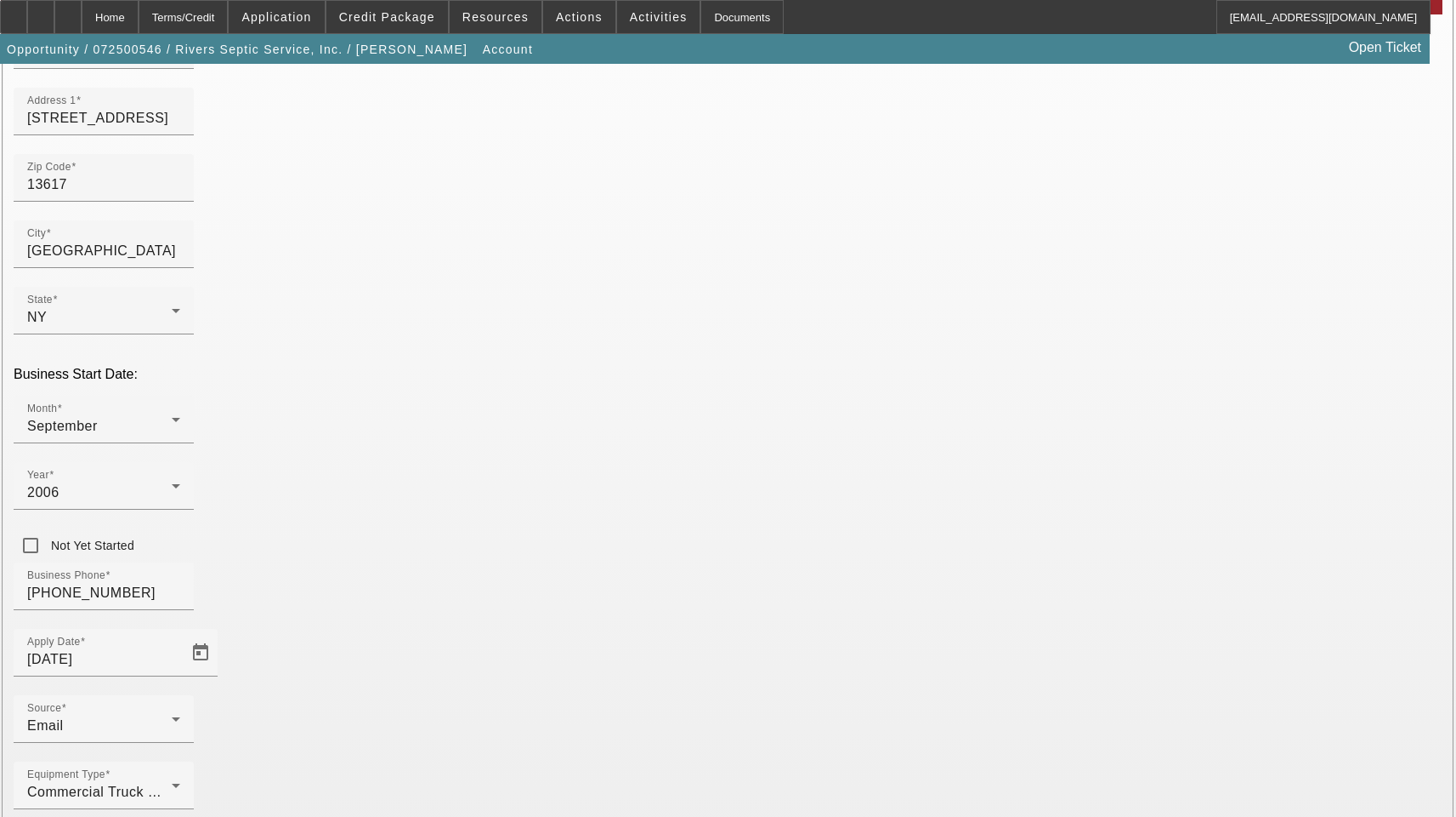
scroll to position [186, 0]
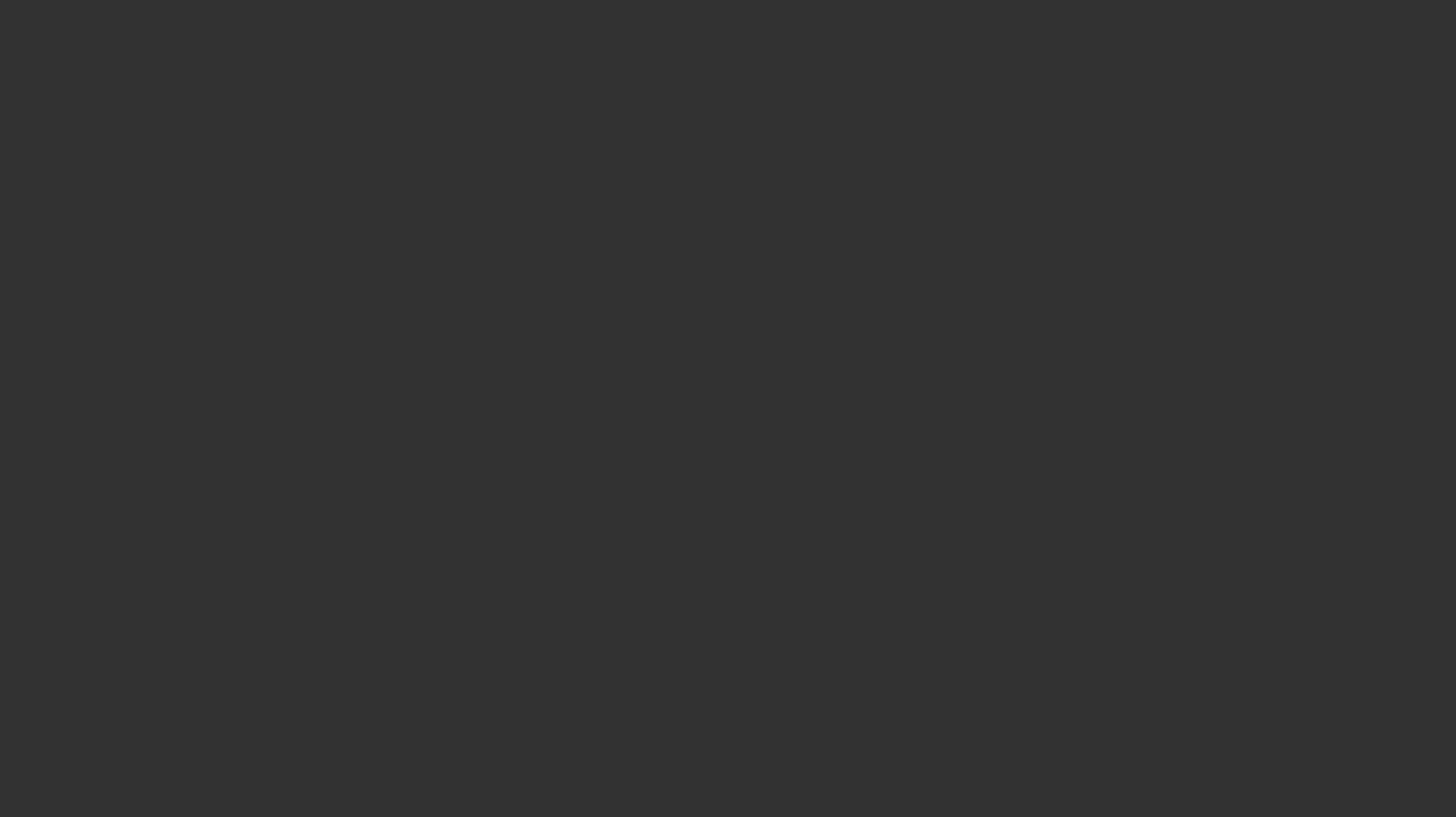
select select "3"
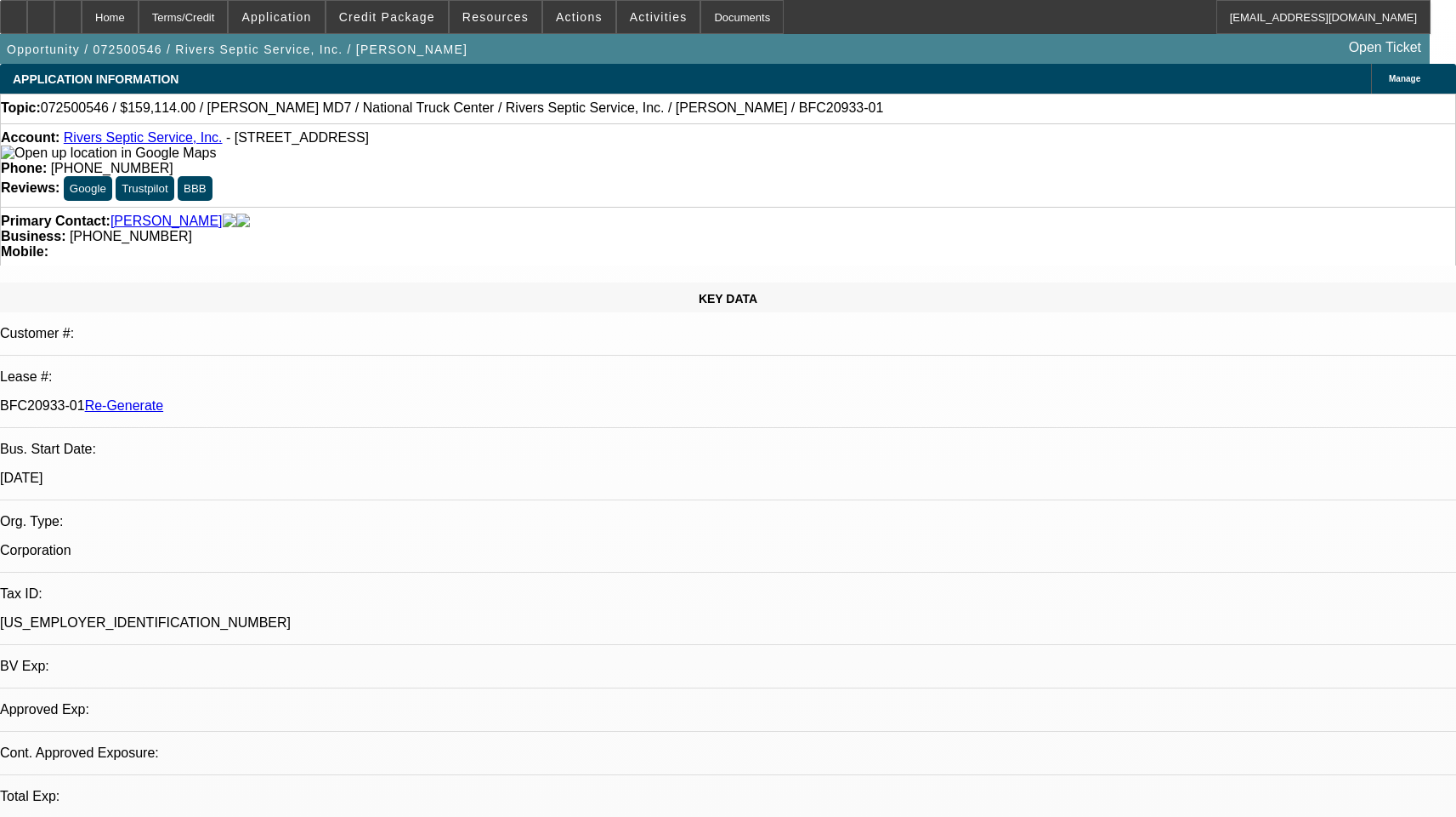
select select "0"
select select "6"
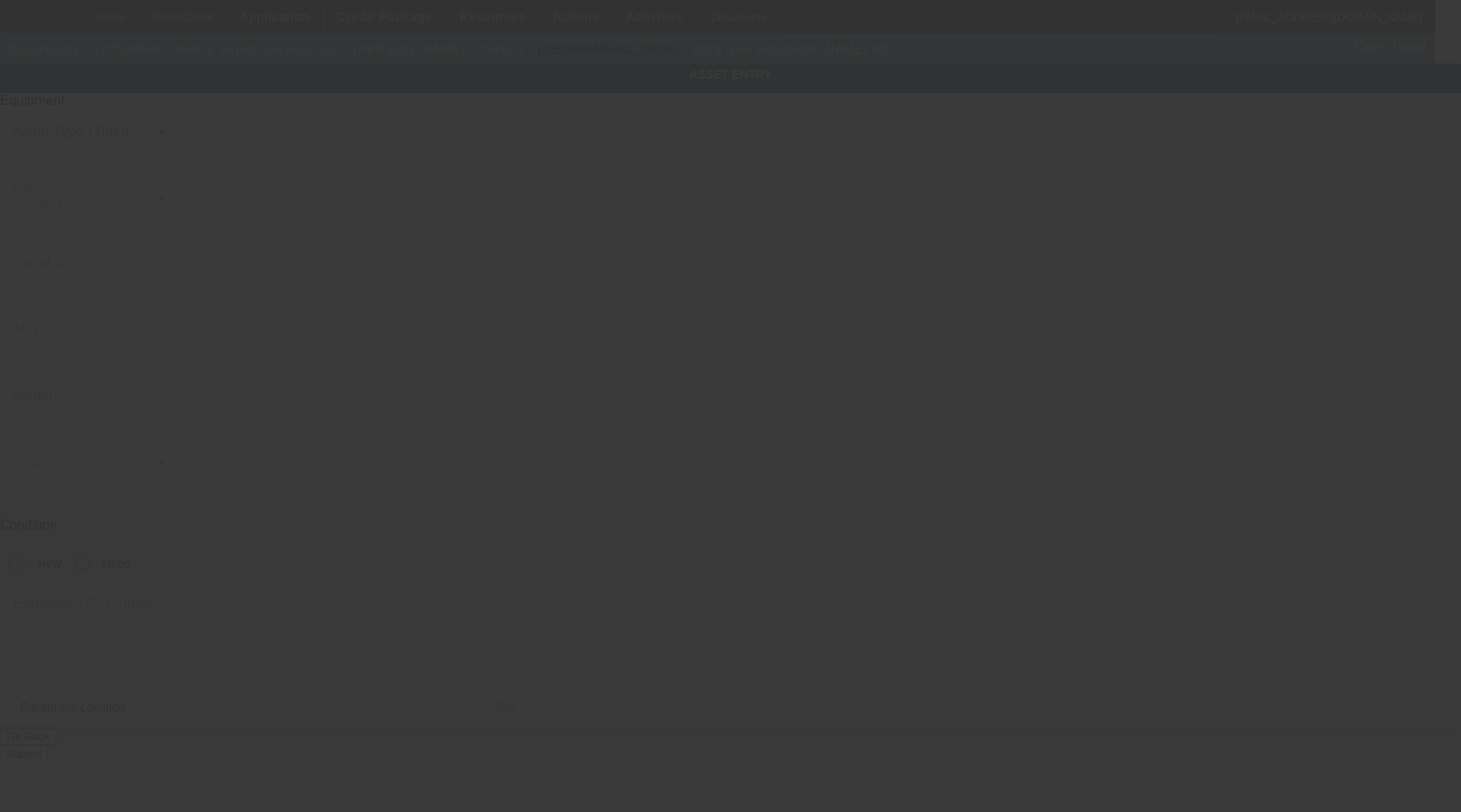
type input "[PERSON_NAME]"
type input "MD7"
radio input "true"
type textarea "With:"
type input "[STREET_ADDRESS]"
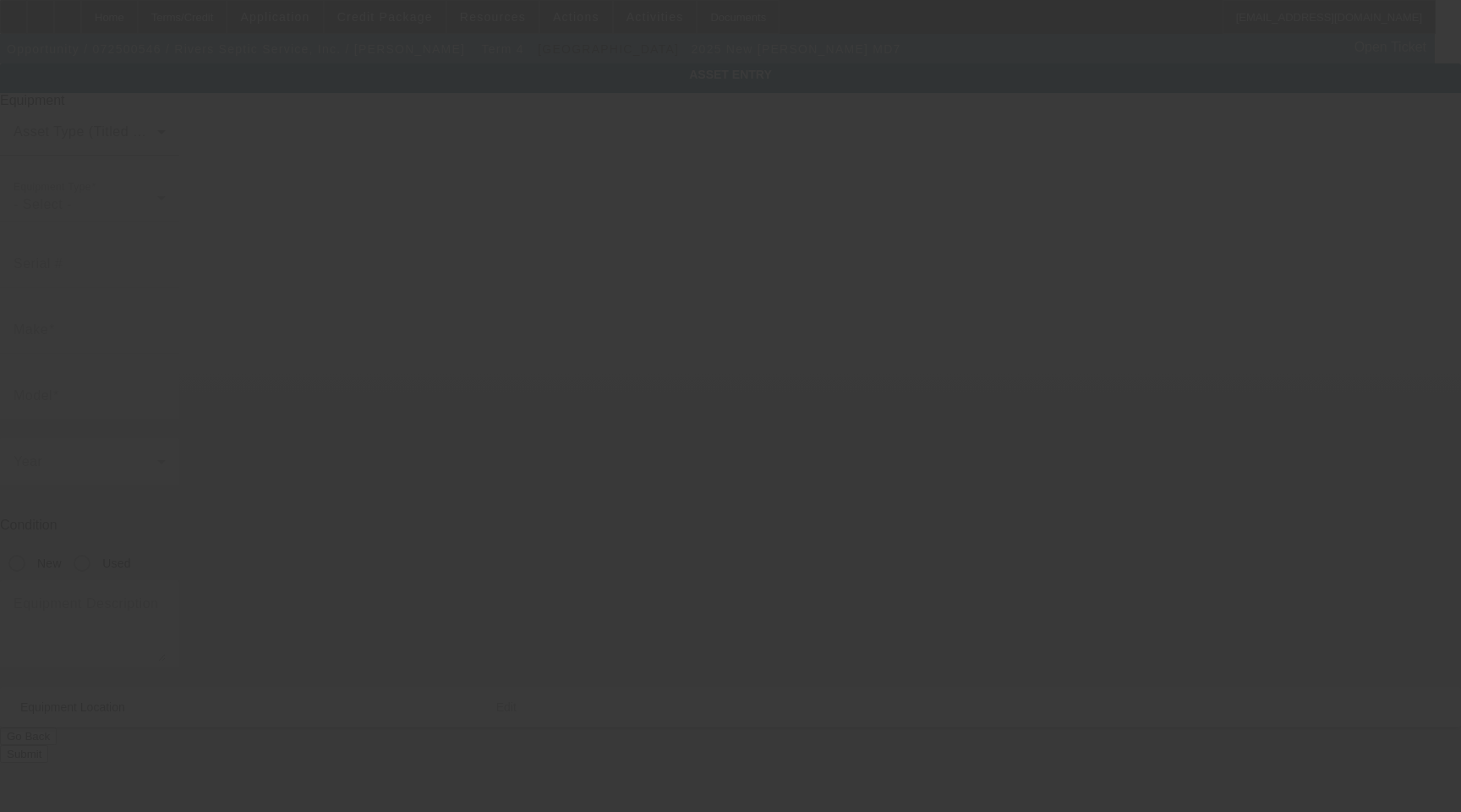
type input "Canton"
type input "13617"
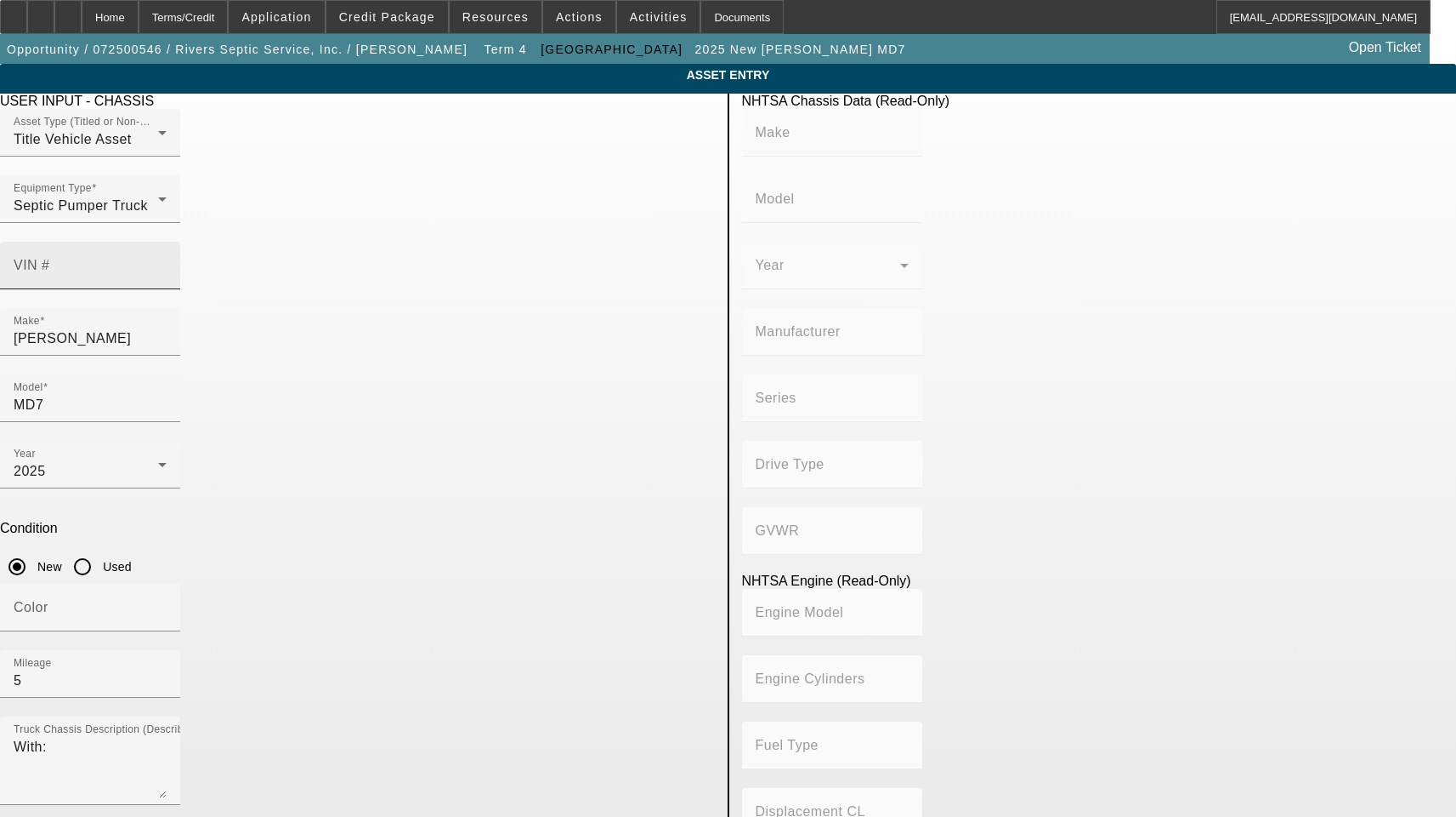
click at [50, 258] on mat-label "VIN #" at bounding box center [32, 265] width 37 height 15
click at [166, 262] on input "VIN #" at bounding box center [91, 272] width 153 height 20
paste input "1M2MDBAB3SS077062"
type input "1M2MDBAB3SS077062"
type input "MACK"
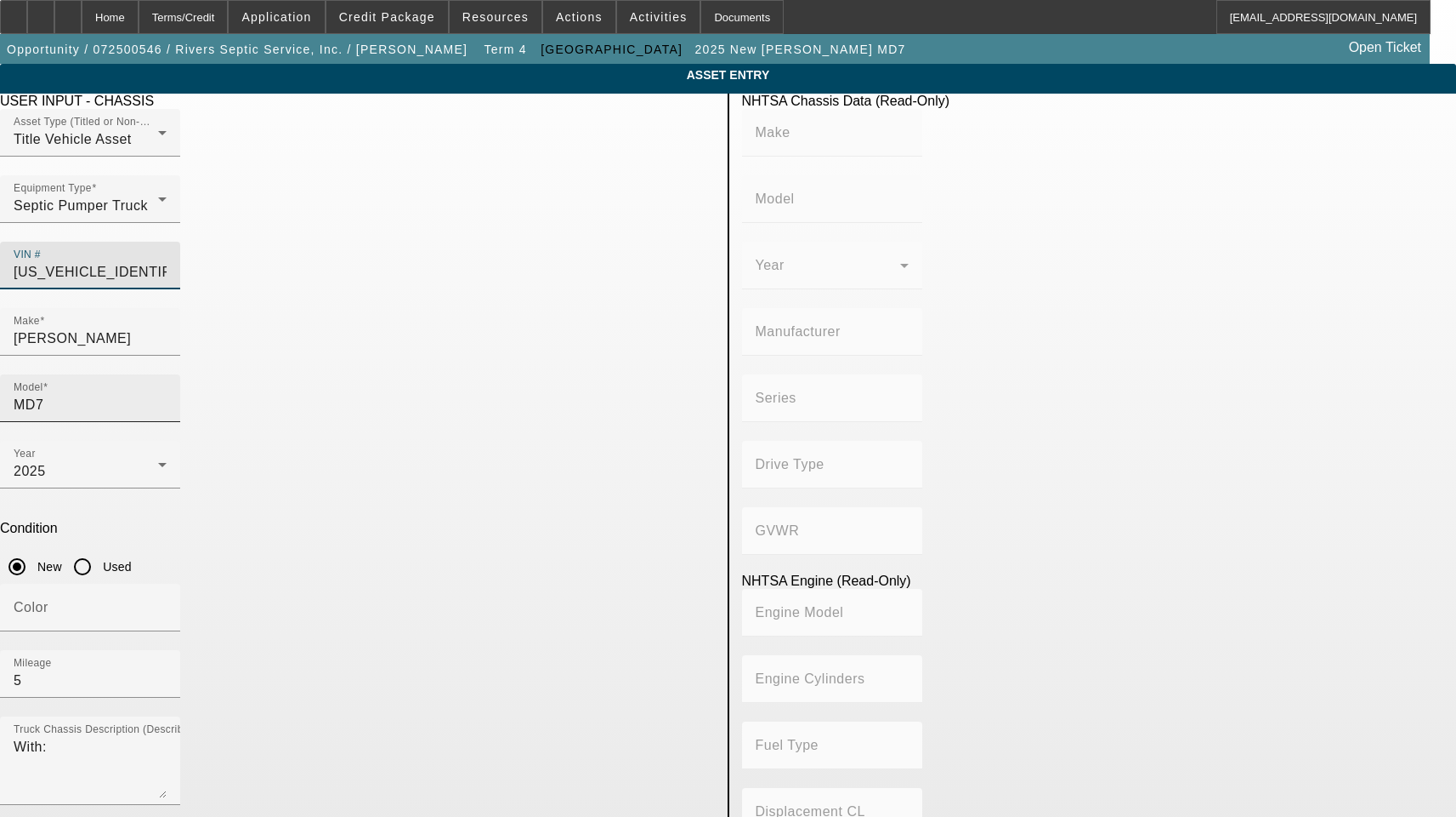
type input "MD"
type input "MACK TRUCKS INC."
type input "4x2"
type input "Class 7: 26,001 - 33,000 lb (11,794 - 14,969 kg)"
type input "B6.7"
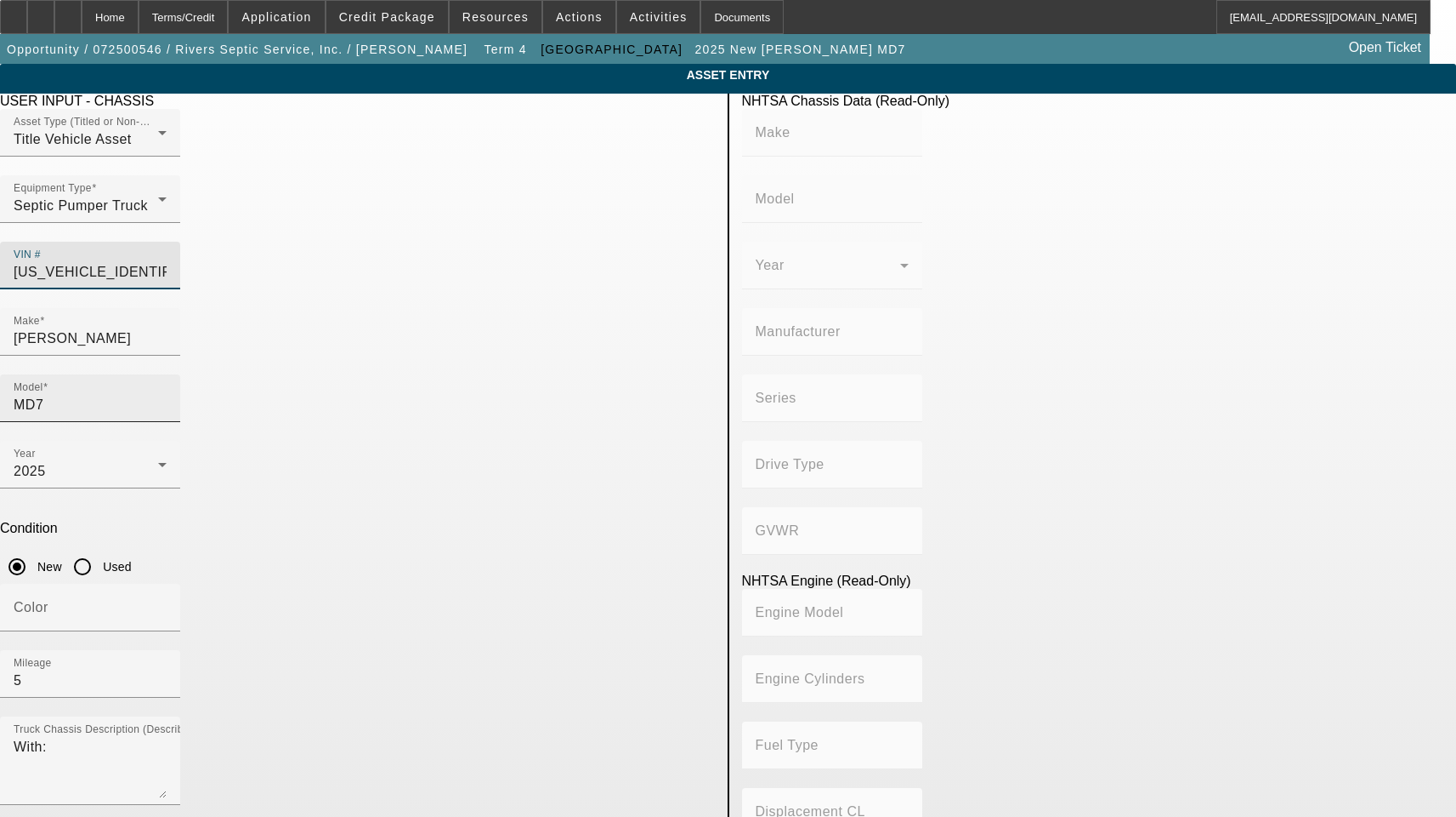
type input "6"
type input "Diesel"
type input "408.85908543470"
type input "6.7"
type input "1M2MDBAB3SS077062"
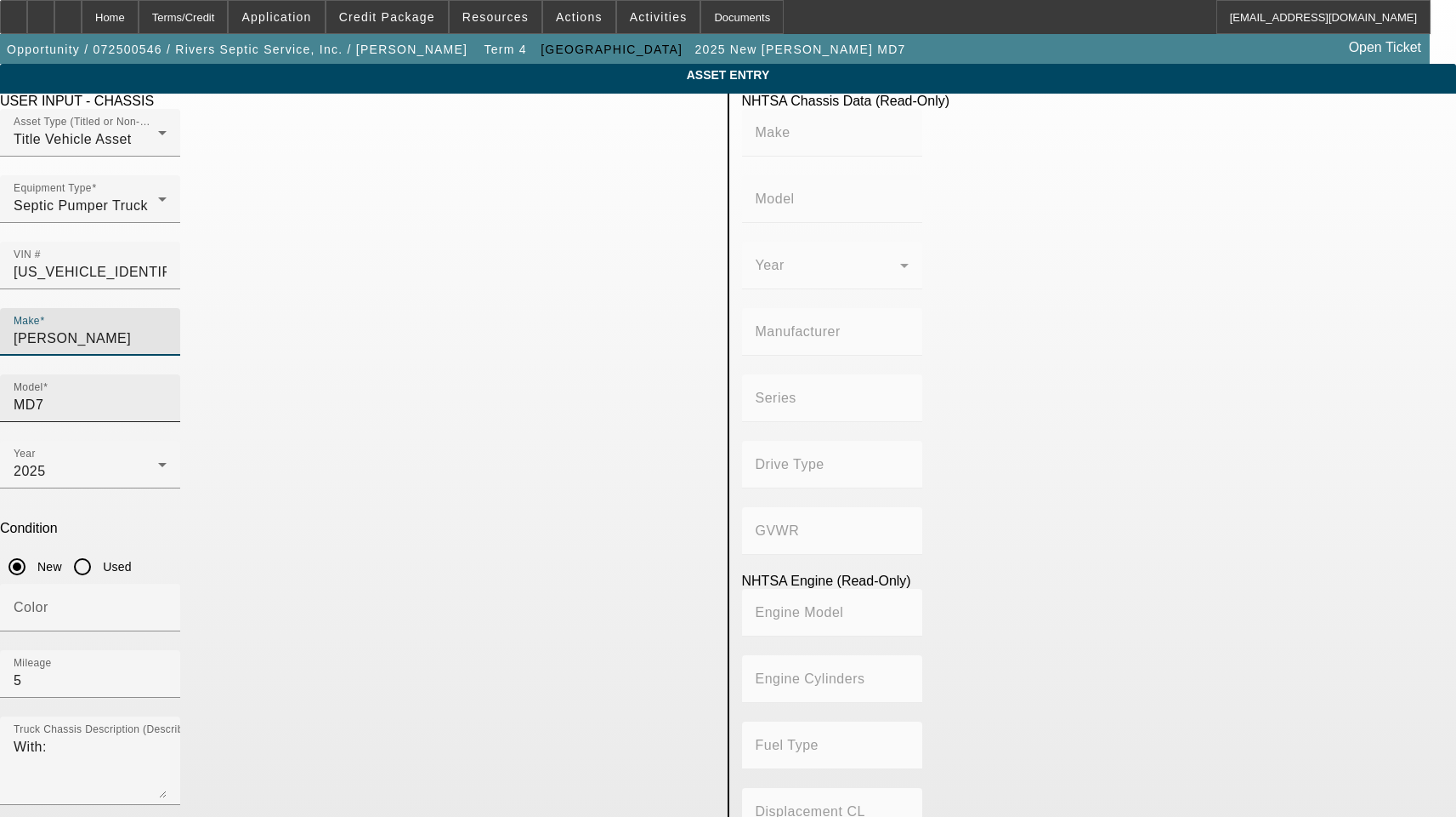
type input "MACK"
type input "MD"
type input "MACK TRUCKS INC."
type input "4x2"
type input "Class 7: 26,001 - 33,000 lb (11,794 - 14,969 kg)"
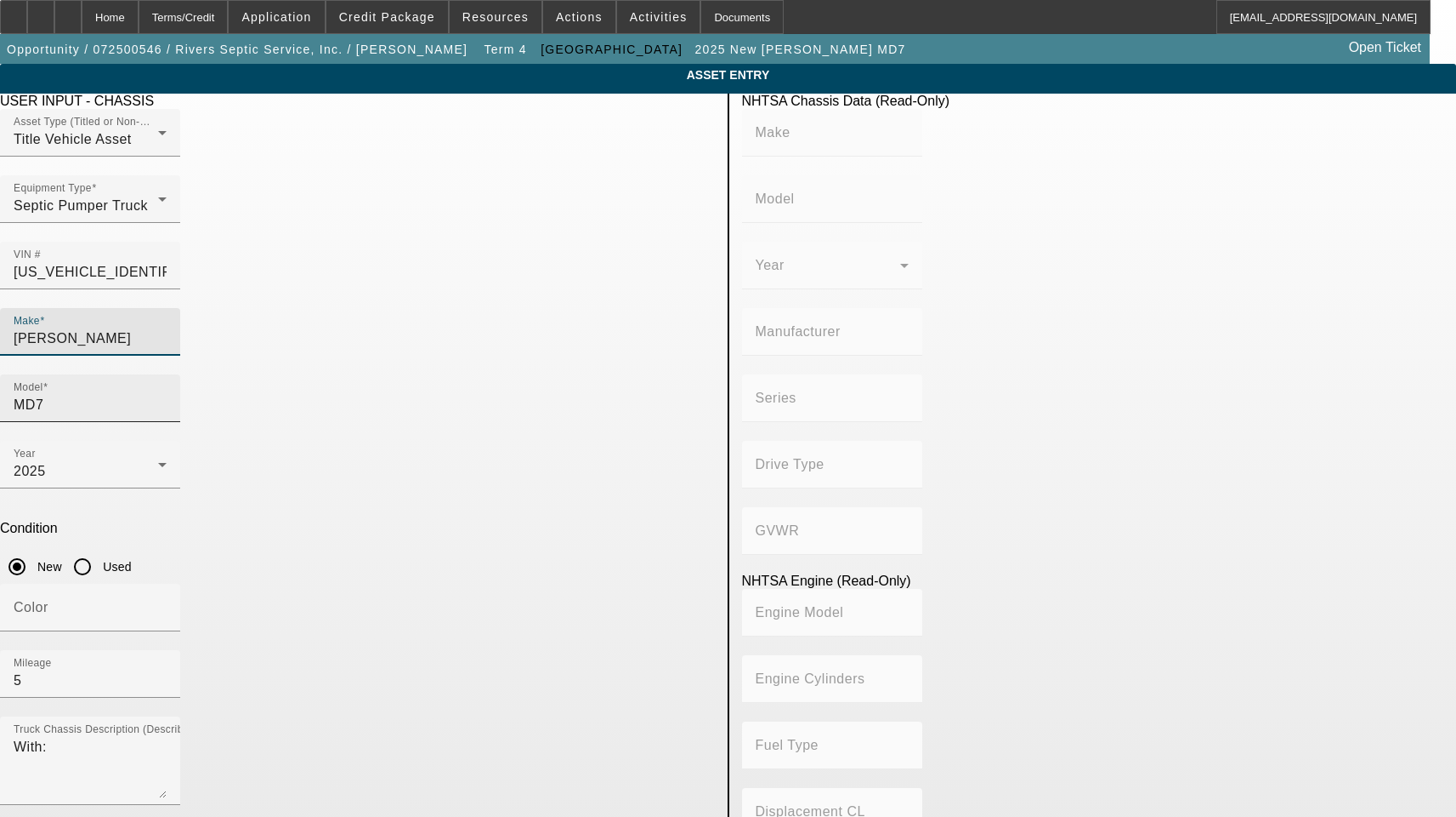
type input "B6.7"
type input "6"
type input "Diesel"
type input "408.85908543470"
type input "6.7"
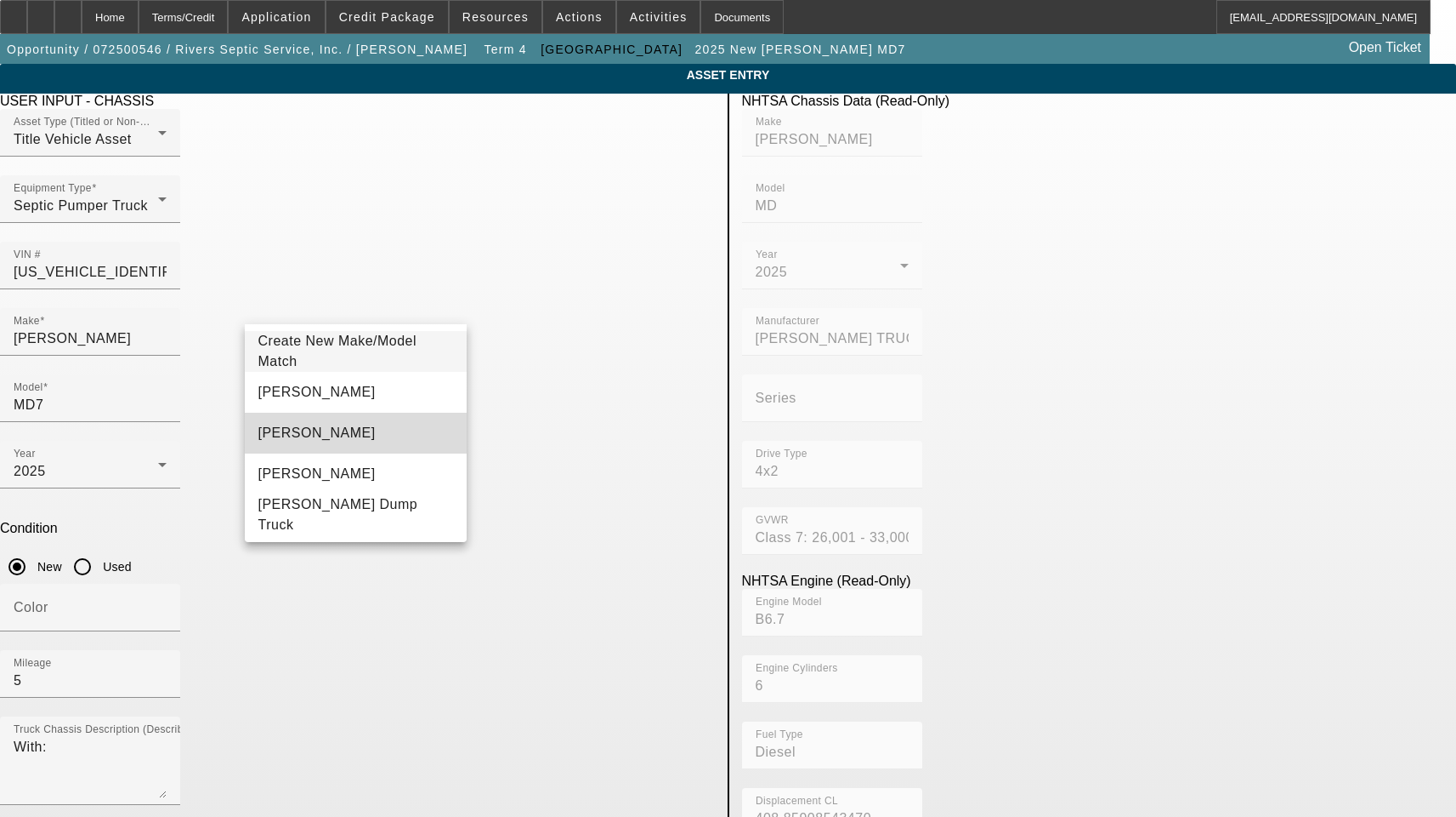
click at [290, 429] on mat-option "Mack" at bounding box center [357, 432] width 223 height 41
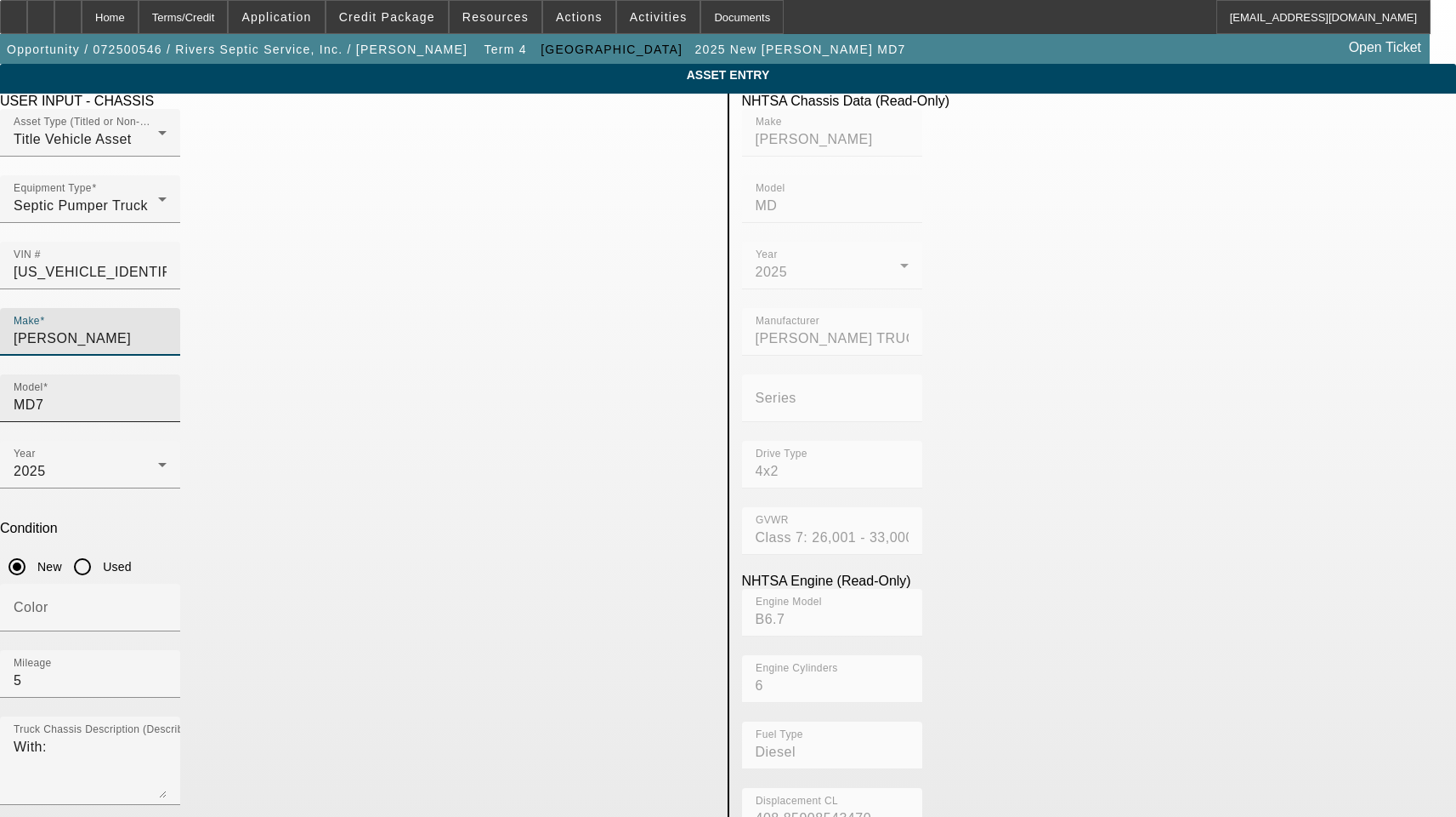
click at [166, 395] on input "MD7" at bounding box center [91, 405] width 153 height 20
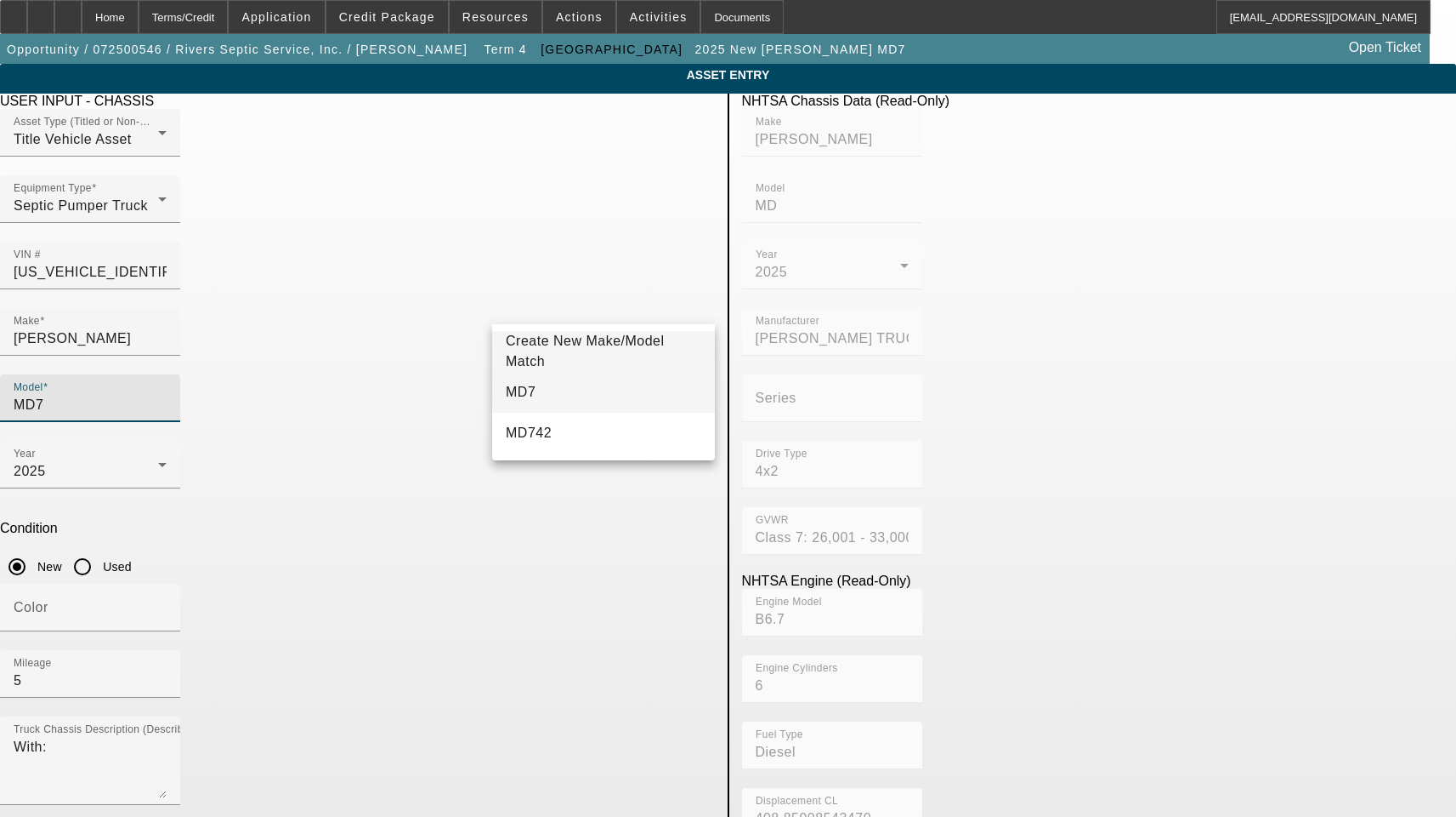
click at [547, 396] on mat-option "MD7" at bounding box center [604, 392] width 223 height 41
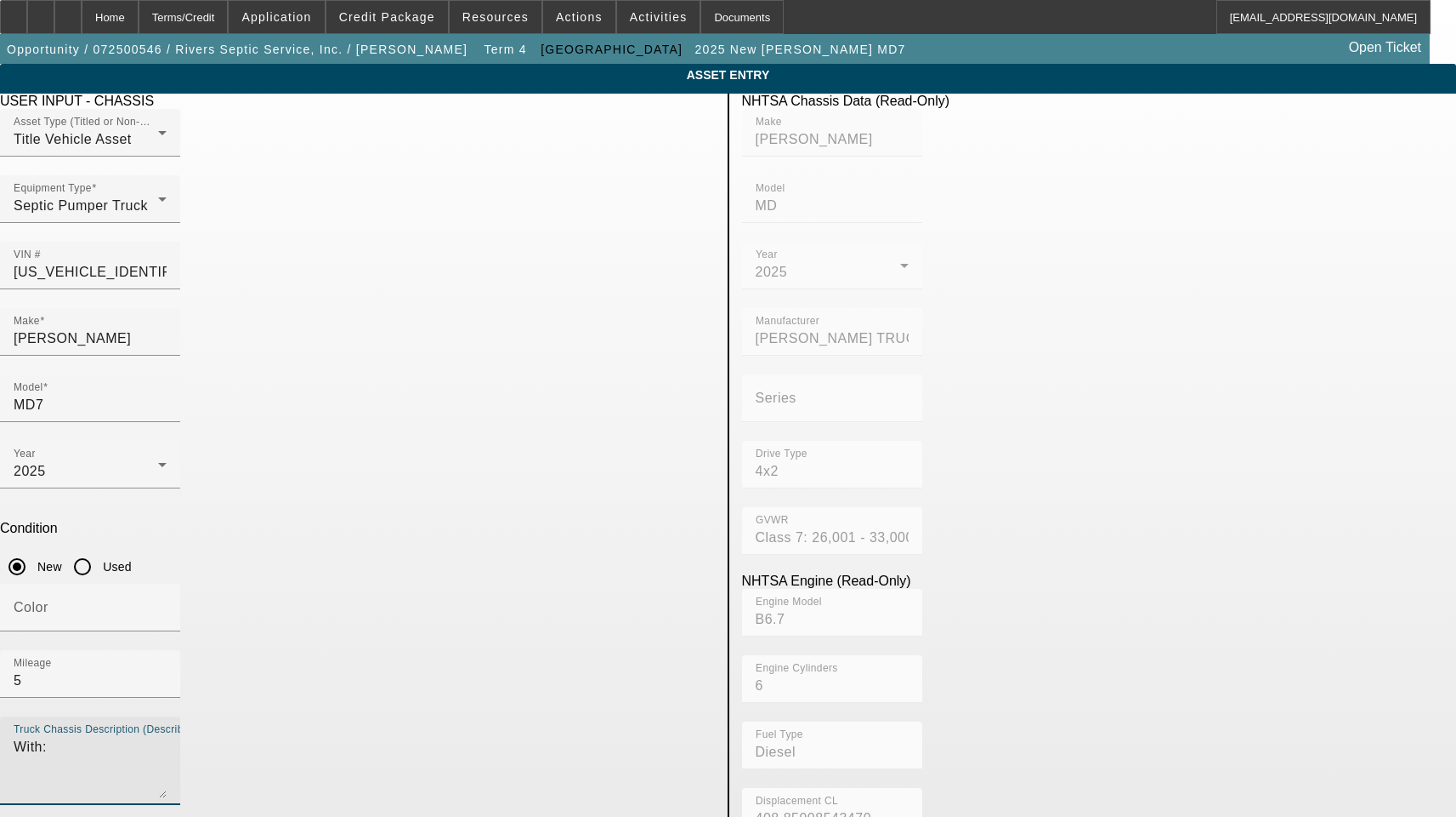
click at [166, 736] on textarea "With:" at bounding box center [91, 766] width 153 height 61
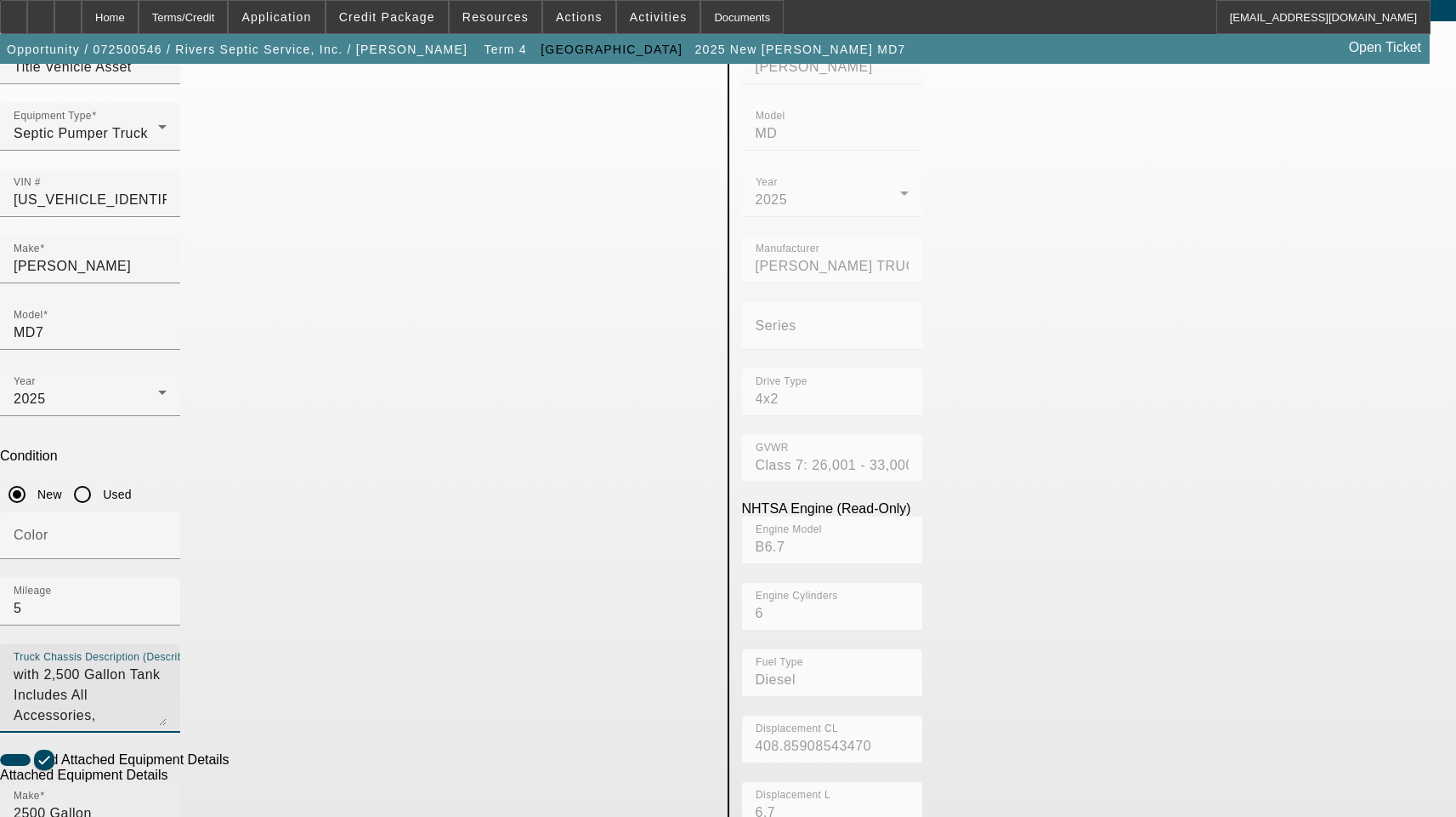
scroll to position [170, 0]
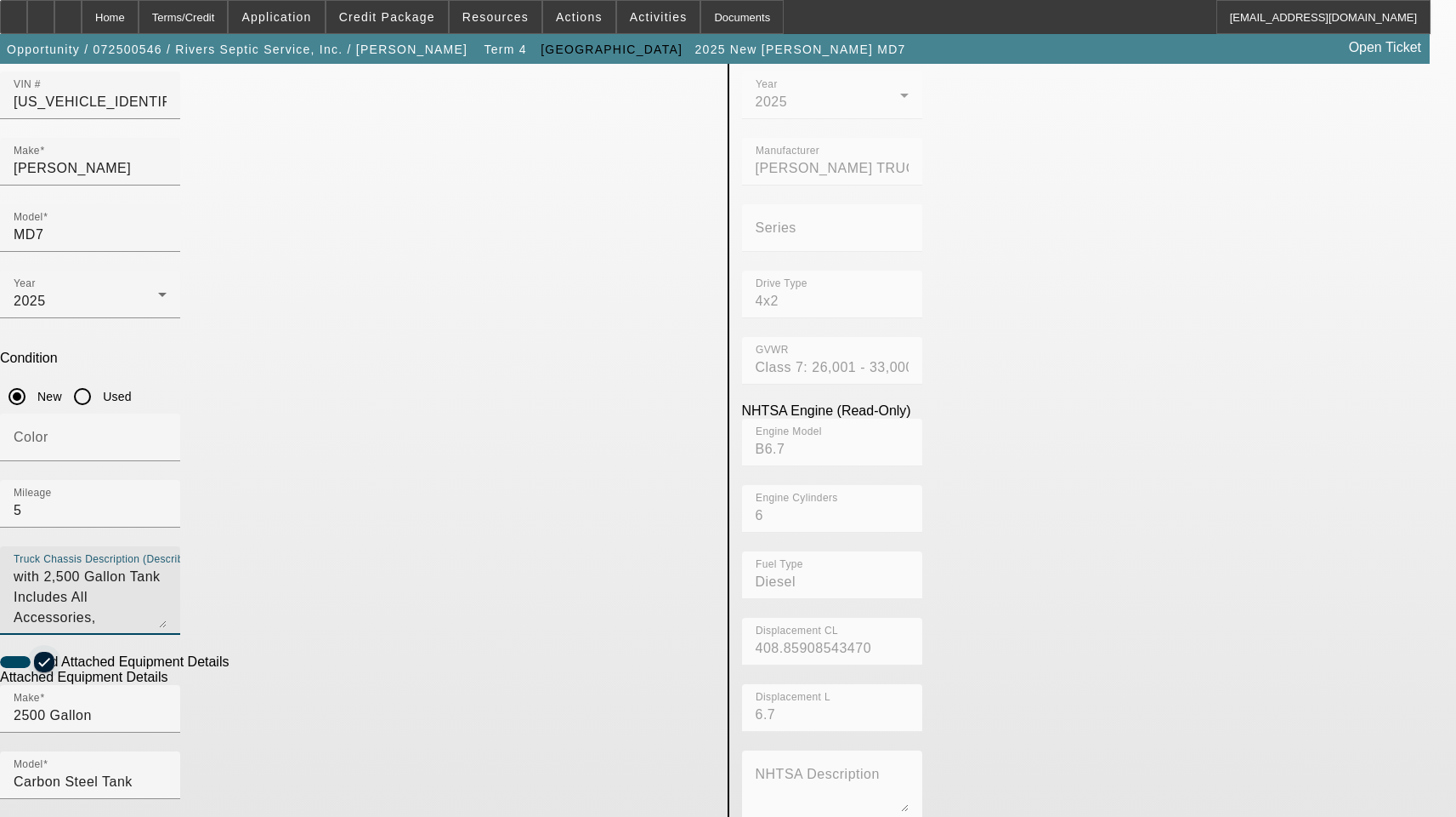
type textarea "with 2,500 Gallon Tank Includes All Accessories, Attachments and Options"
click at [55, 652] on span "button" at bounding box center [44, 662] width 20 height 20
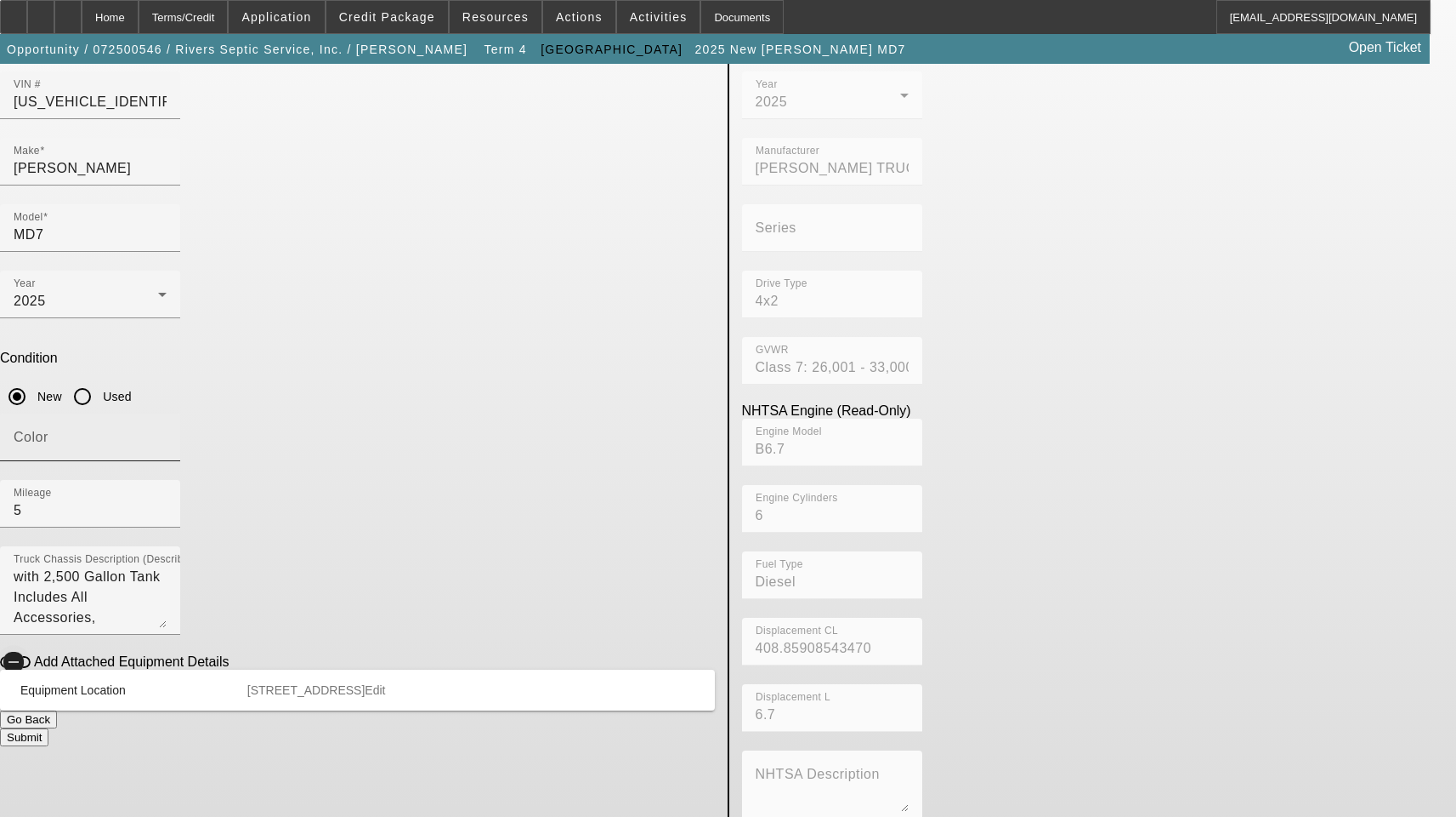
scroll to position [0, 0]
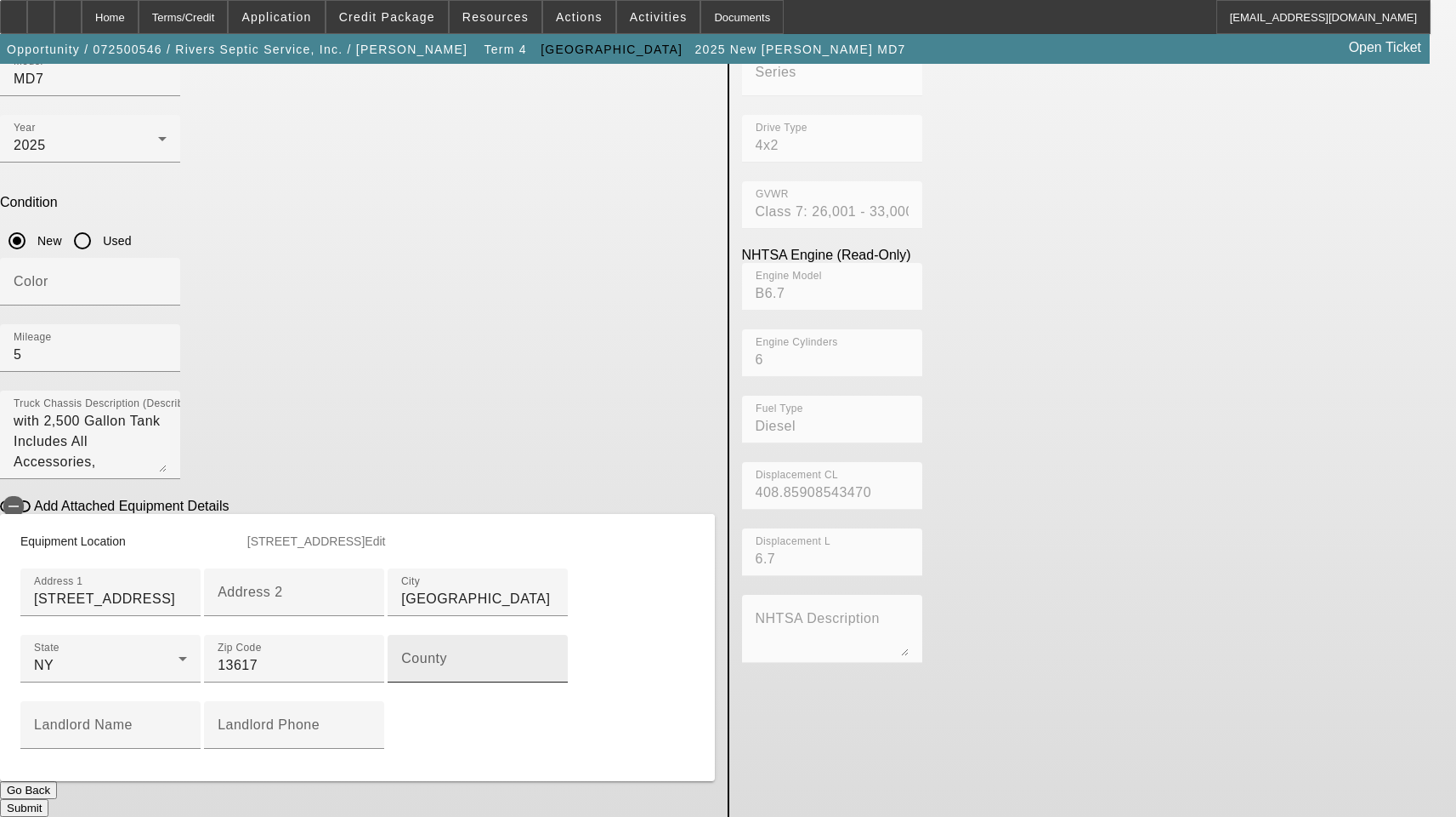
scroll to position [425, 0]
click at [401, 655] on input "County" at bounding box center [478, 665] width 153 height 20
type input "Saint Lawrence"
click at [49, 799] on button "Submit" at bounding box center [24, 808] width 49 height 18
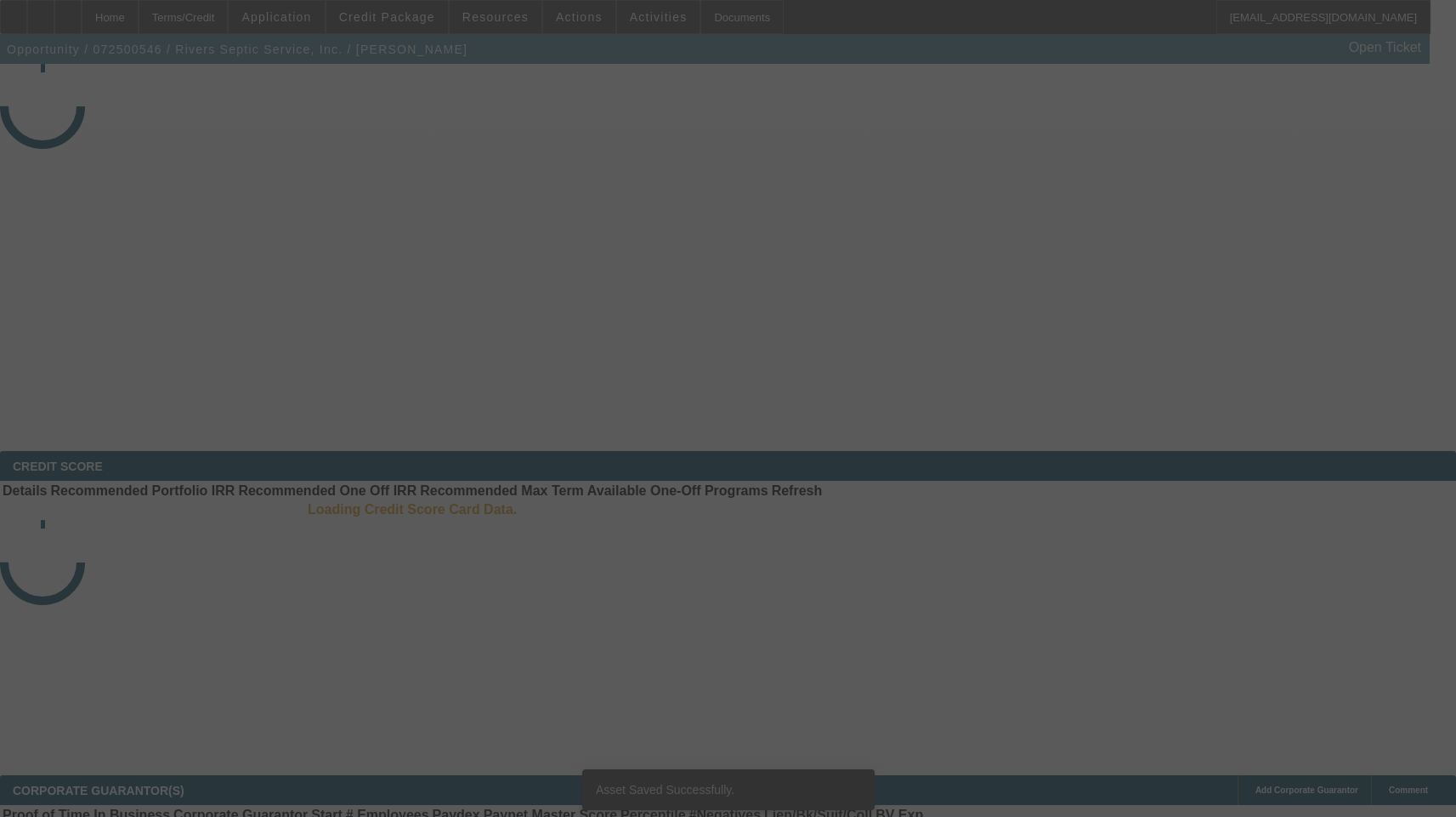
select select "3"
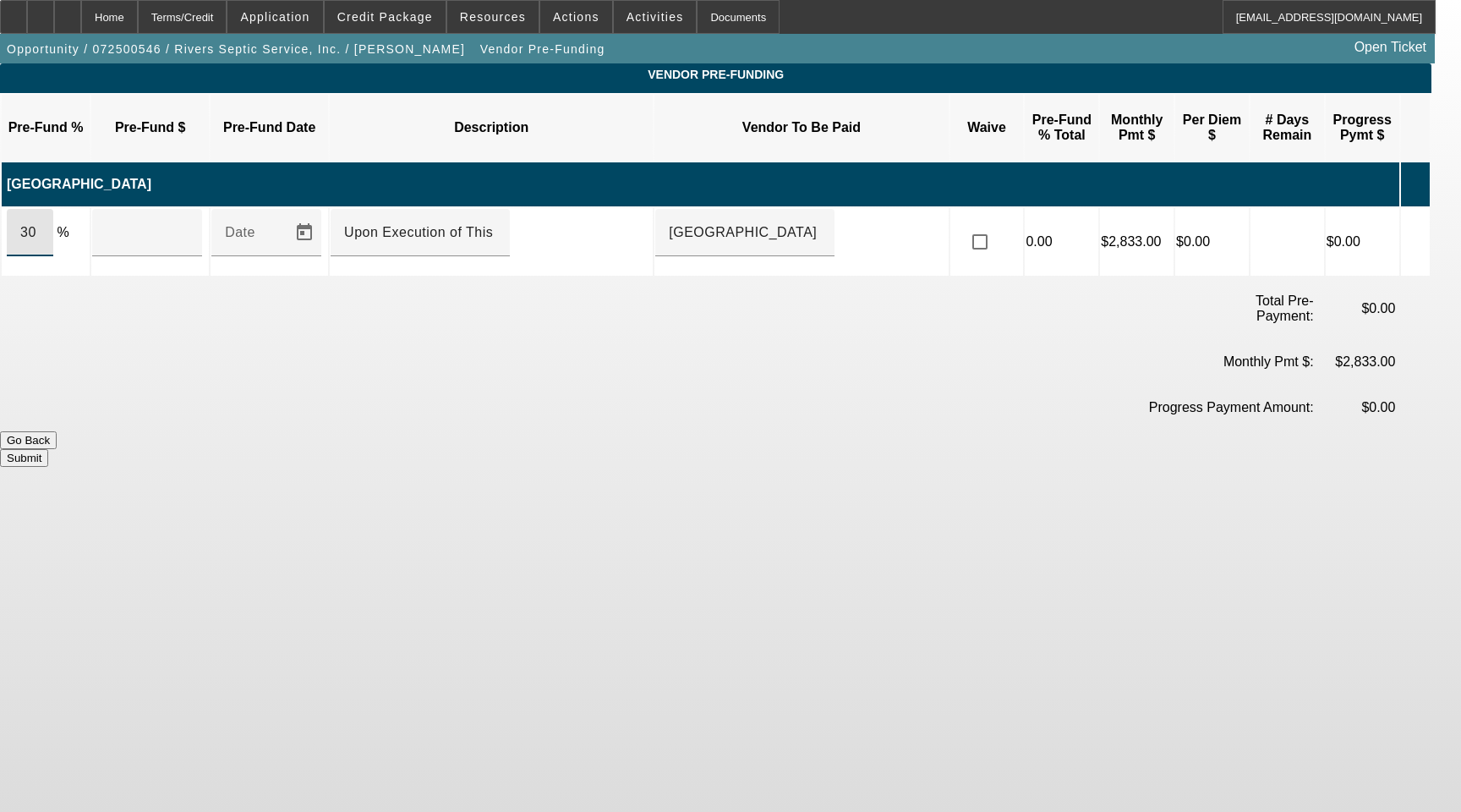
click at [40, 223] on input "30" at bounding box center [30, 233] width 20 height 20
type input "$51,784.20"
click at [49, 449] on button "Submit" at bounding box center [24, 457] width 49 height 18
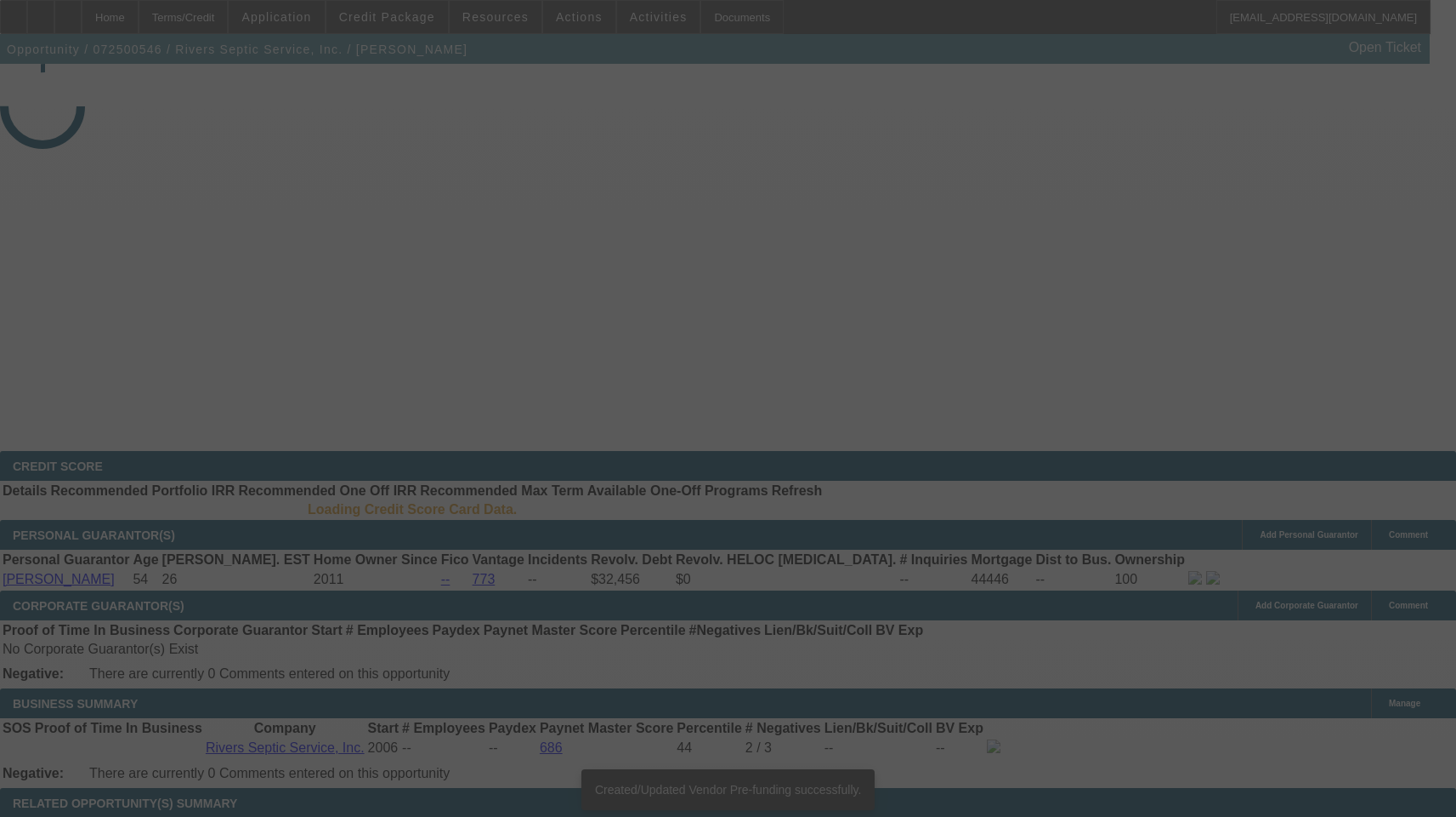
select select "3"
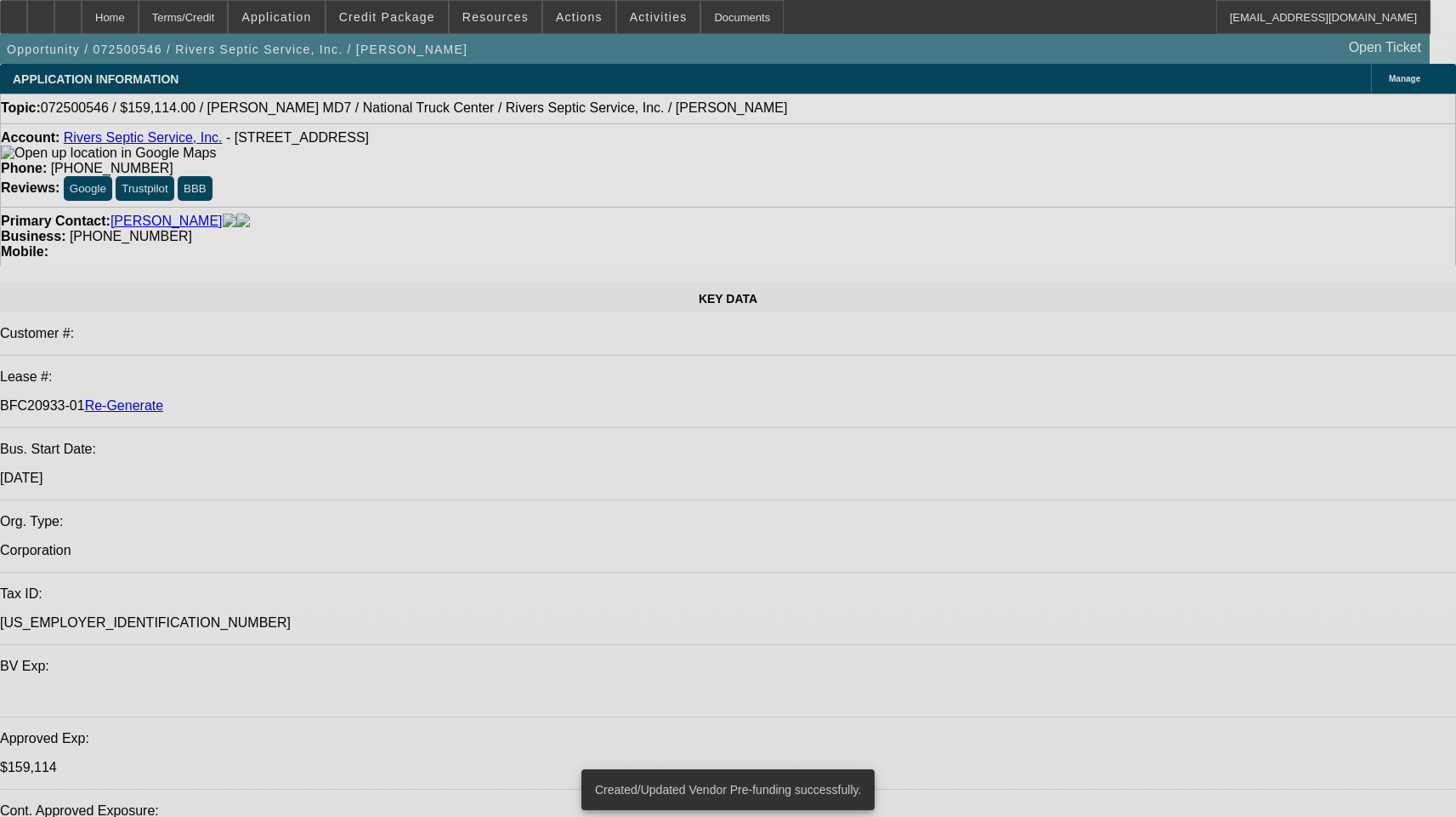
select select "0"
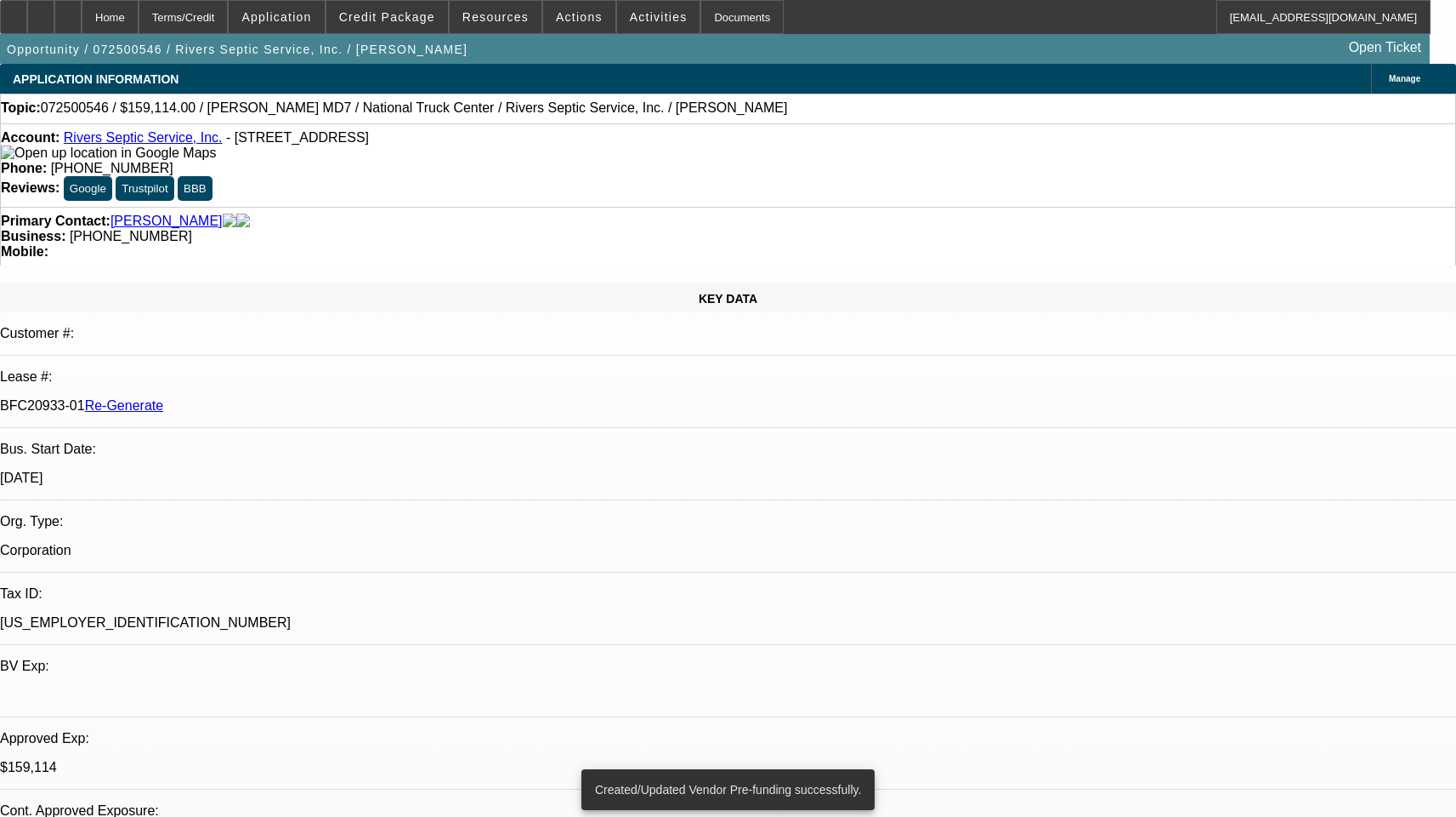
select select "0"
select select "6"
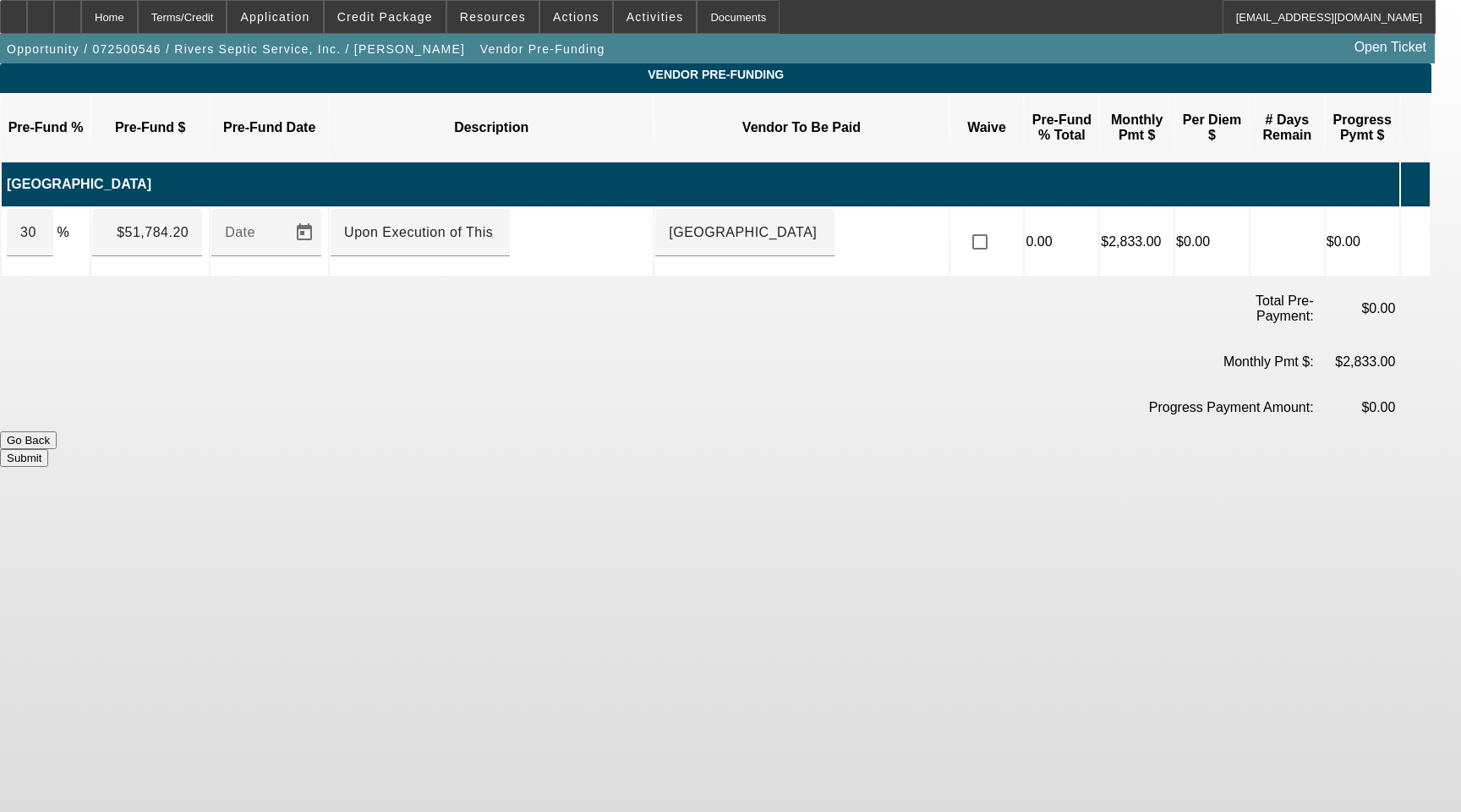
click at [1419, 168] on icon at bounding box center [1409, 184] width 17 height 32
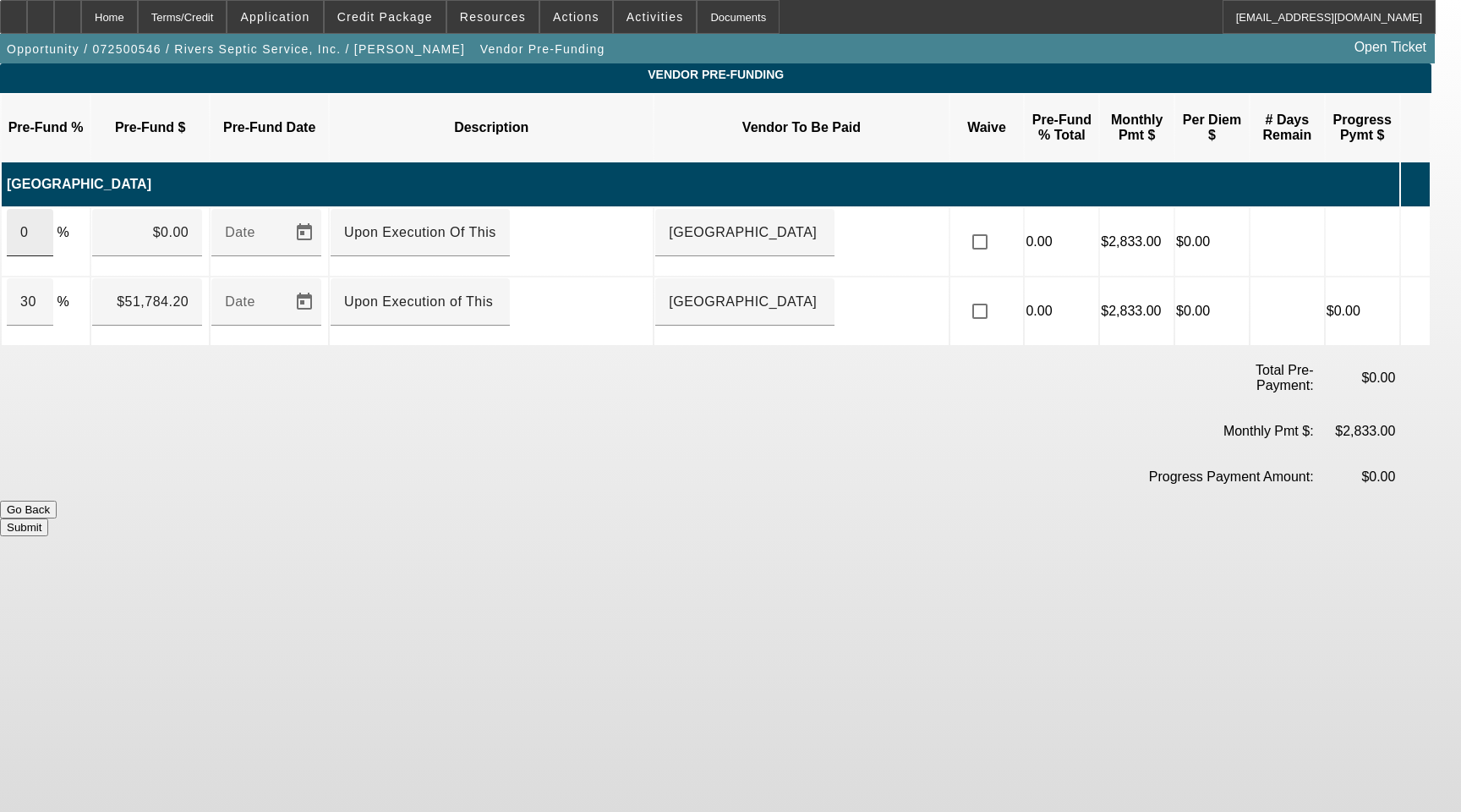
click at [40, 223] on input "0" at bounding box center [30, 233] width 20 height 20
type input "70"
type input "$120,829.80"
drag, startPoint x: 564, startPoint y: 286, endPoint x: 216, endPoint y: 223, distance: 353.7
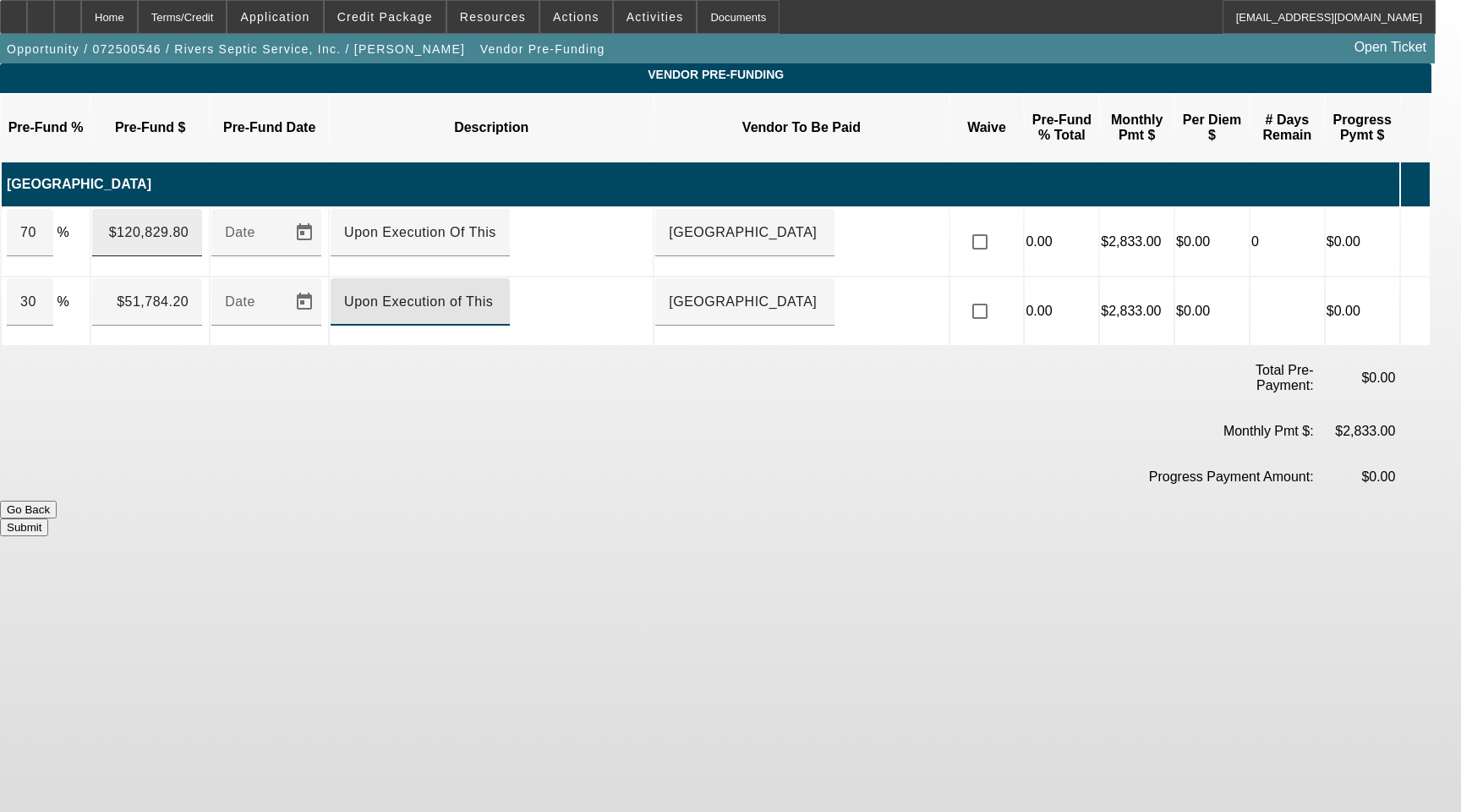
click at [216, 223] on tbody "Pre-Fund % Pre-Fund $ Pre-Fund Date Description Vendor To Be Paid Waive Pre-Fun…" at bounding box center [716, 220] width 1428 height 251
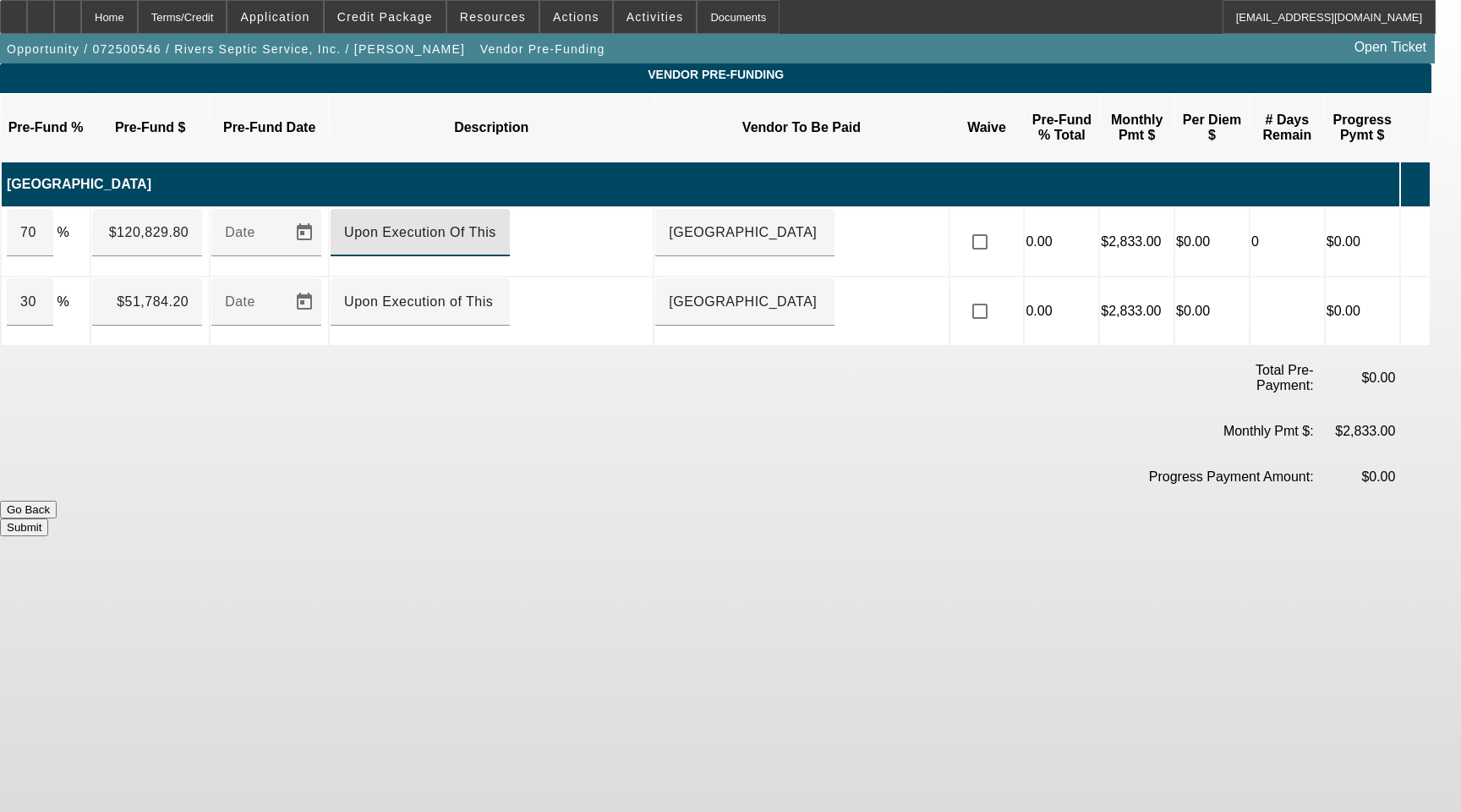
click at [496, 223] on input "Upon Execution Of This Agreement" at bounding box center [420, 233] width 153 height 20
paste input "o"
type input "Upon Execution of This Agreement"
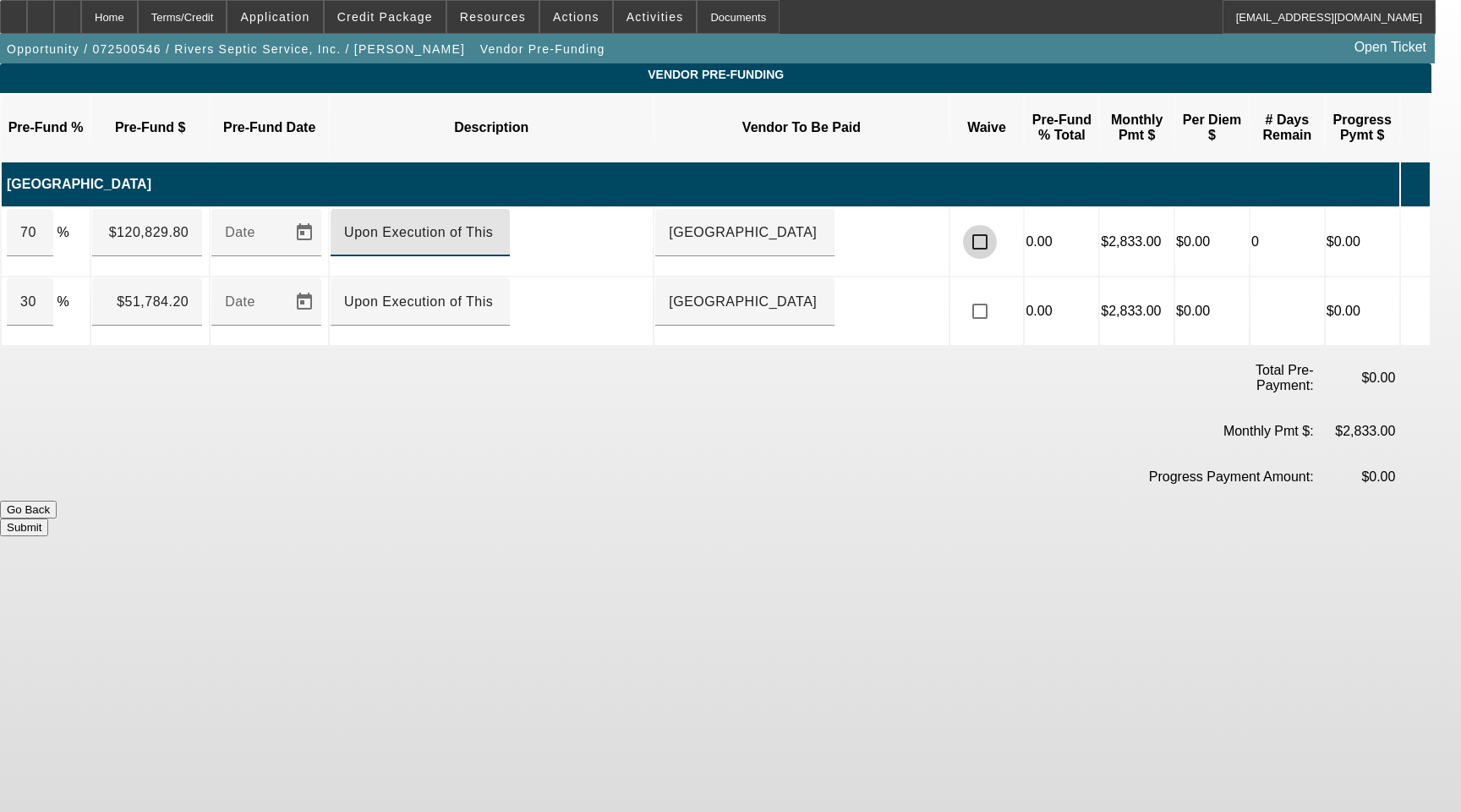
click at [997, 225] on input "checkbox" at bounding box center [980, 242] width 34 height 34
checkbox input "true"
click at [49, 518] on button "Submit" at bounding box center [24, 527] width 49 height 18
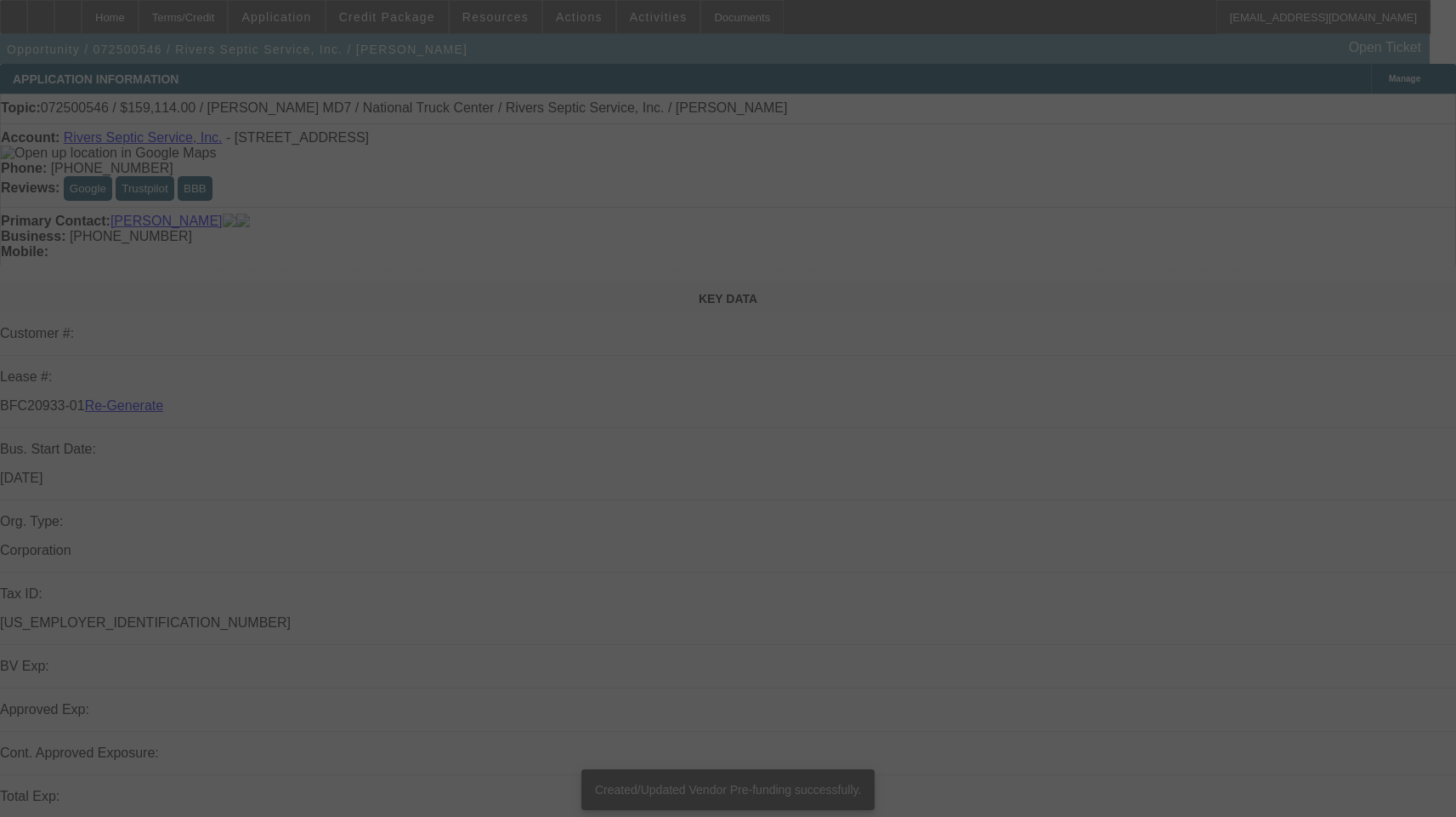
select select "3"
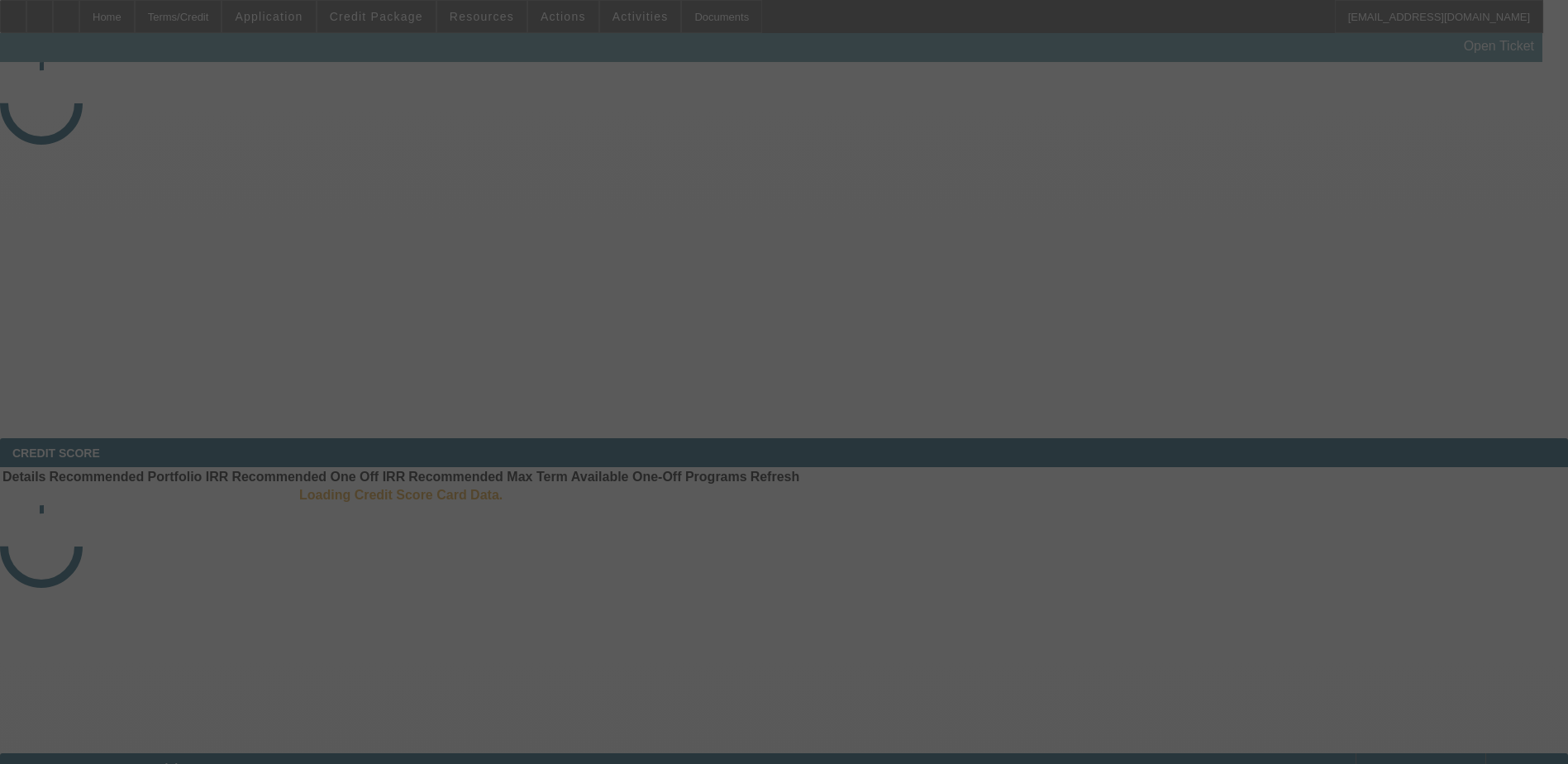
select select "4"
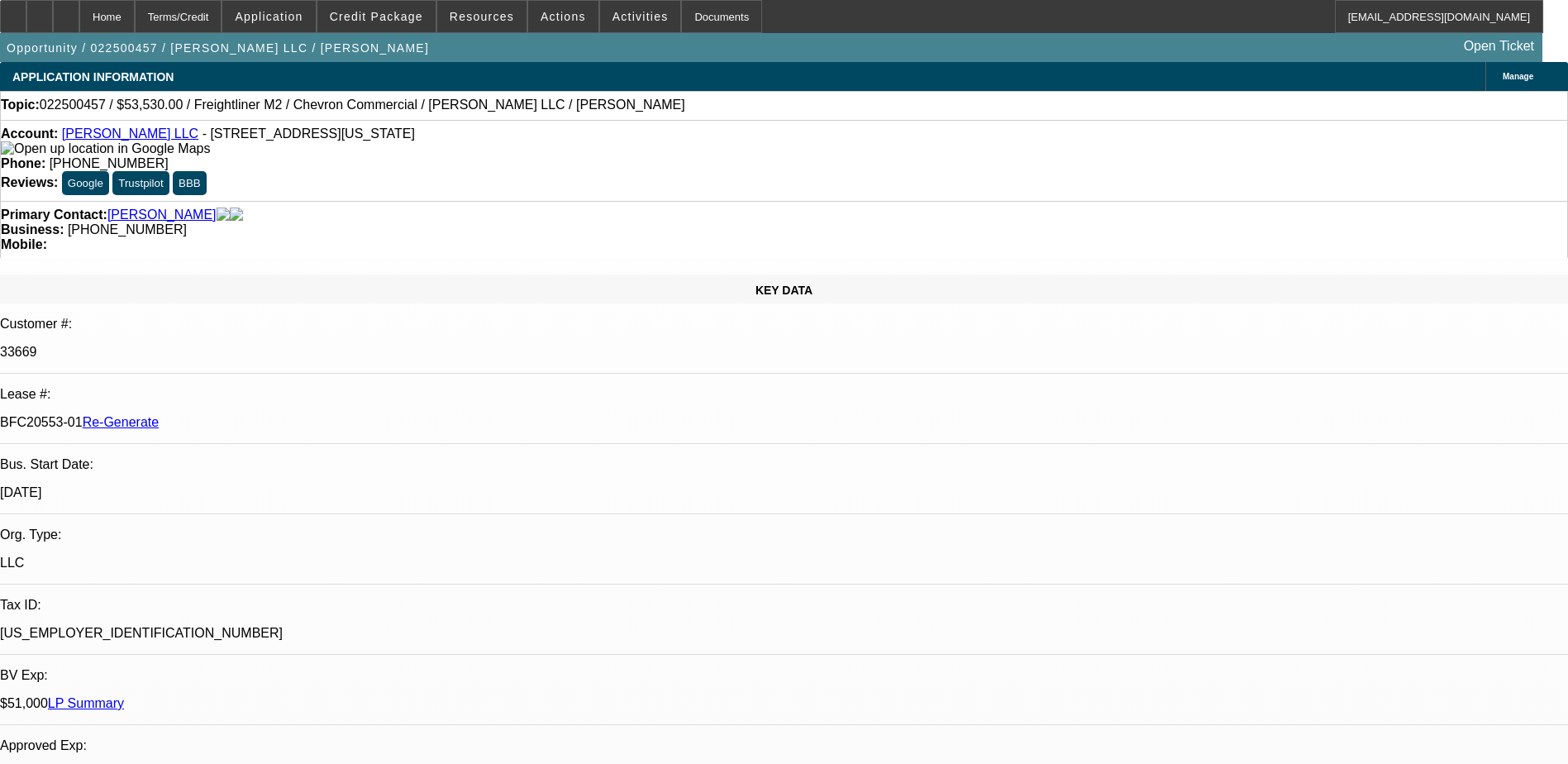
select select "0"
select select "2"
select select "0"
select select "6"
